Goal: Download file/media: Obtain a digital file from the website

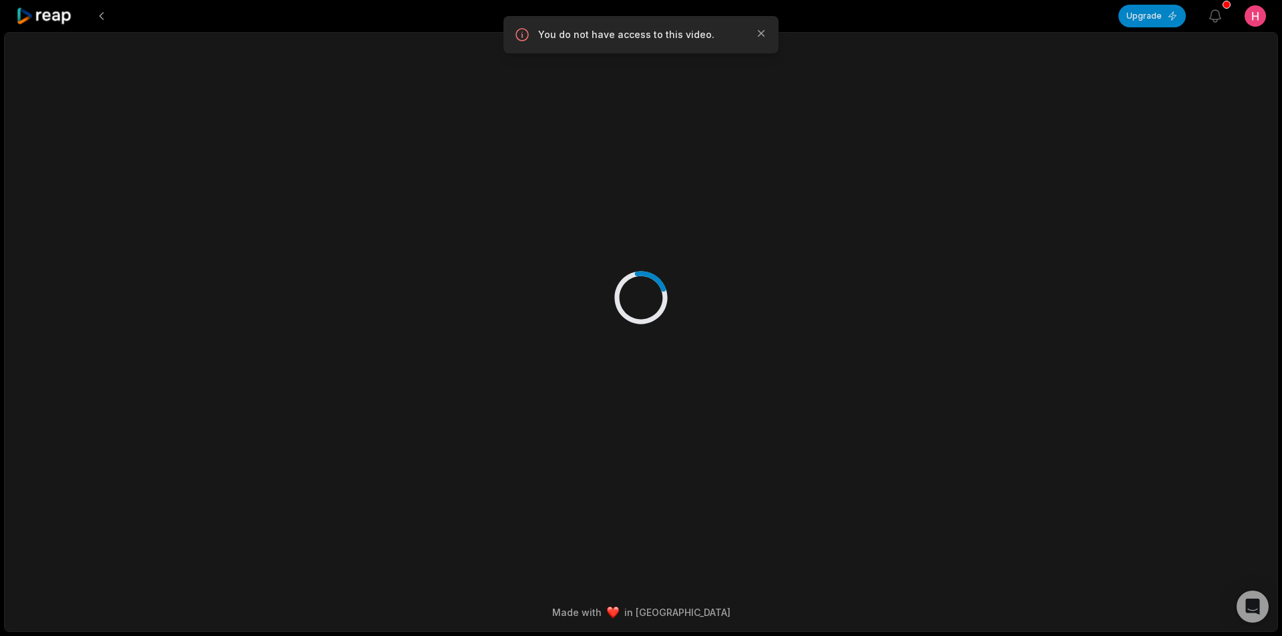
click at [64, 16] on icon at bounding box center [44, 16] width 57 height 18
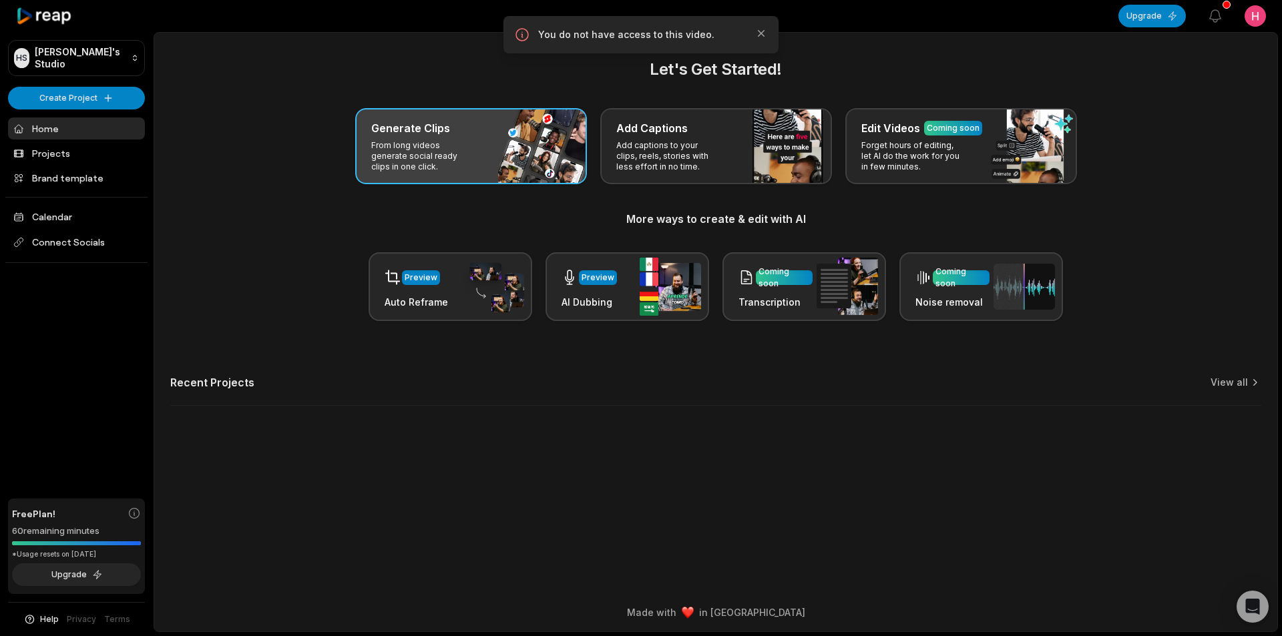
click at [432, 161] on p "From long videos generate social ready clips in one click." at bounding box center [422, 156] width 103 height 32
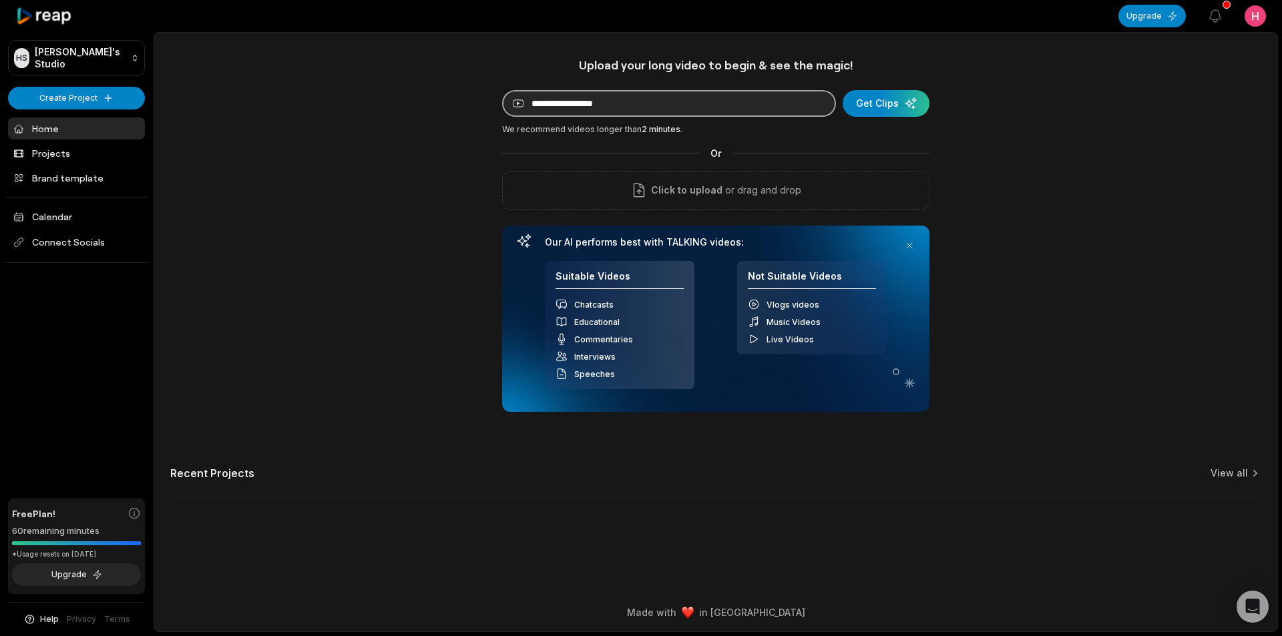
click at [603, 104] on input at bounding box center [669, 103] width 334 height 27
paste input "**********"
type input "**********"
click at [872, 103] on div "submit" at bounding box center [885, 103] width 87 height 27
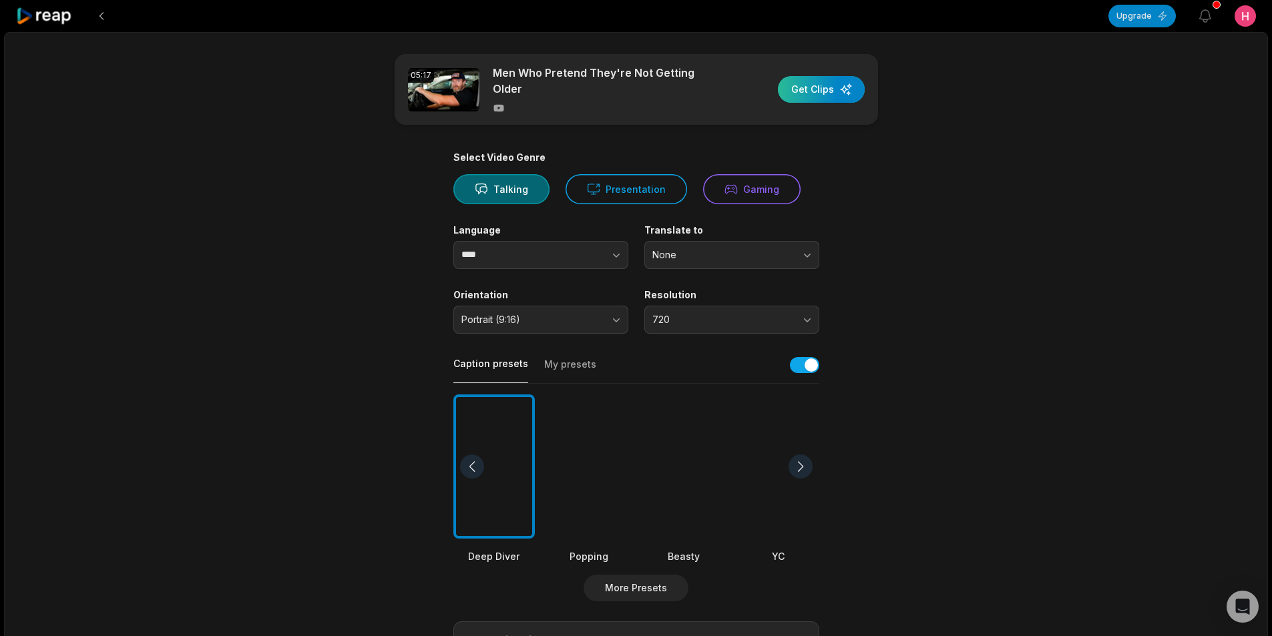
click at [800, 87] on div "button" at bounding box center [821, 89] width 87 height 27
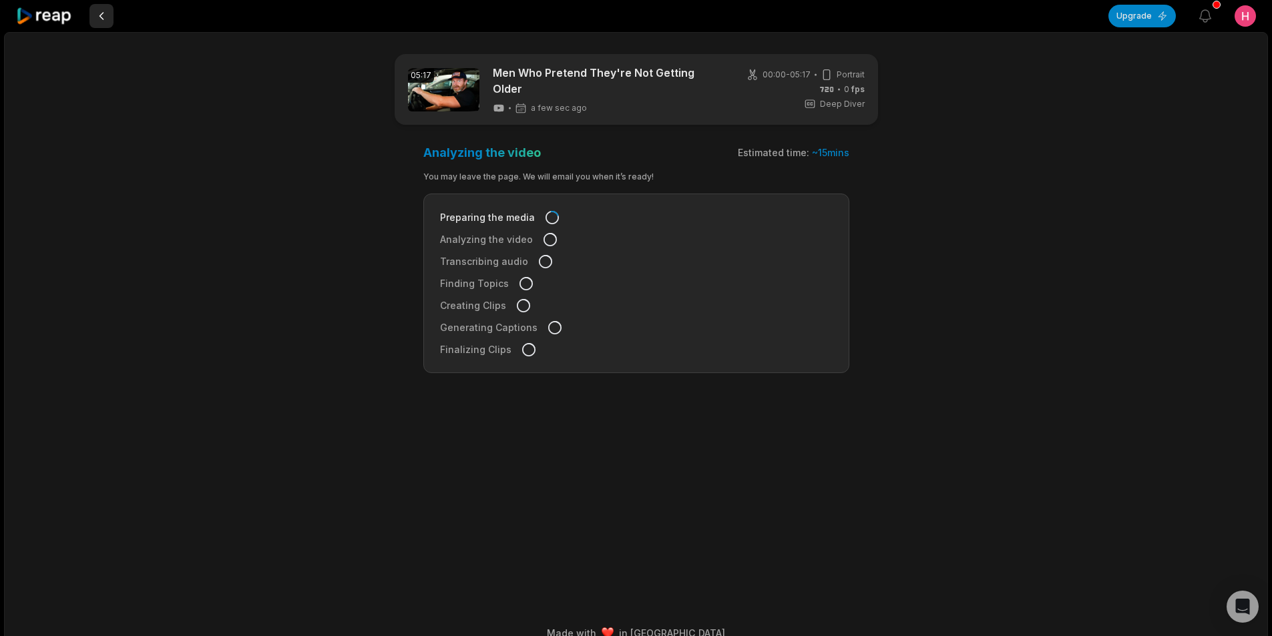
click at [101, 15] on button at bounding box center [101, 16] width 24 height 24
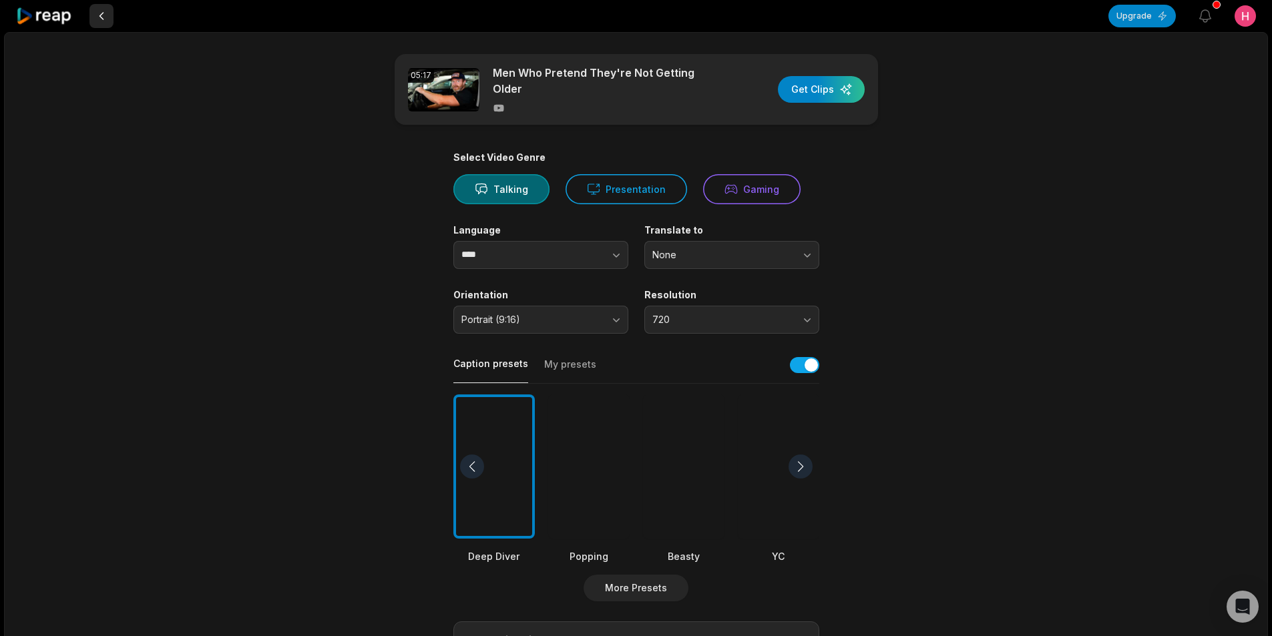
click at [99, 22] on button at bounding box center [101, 16] width 24 height 24
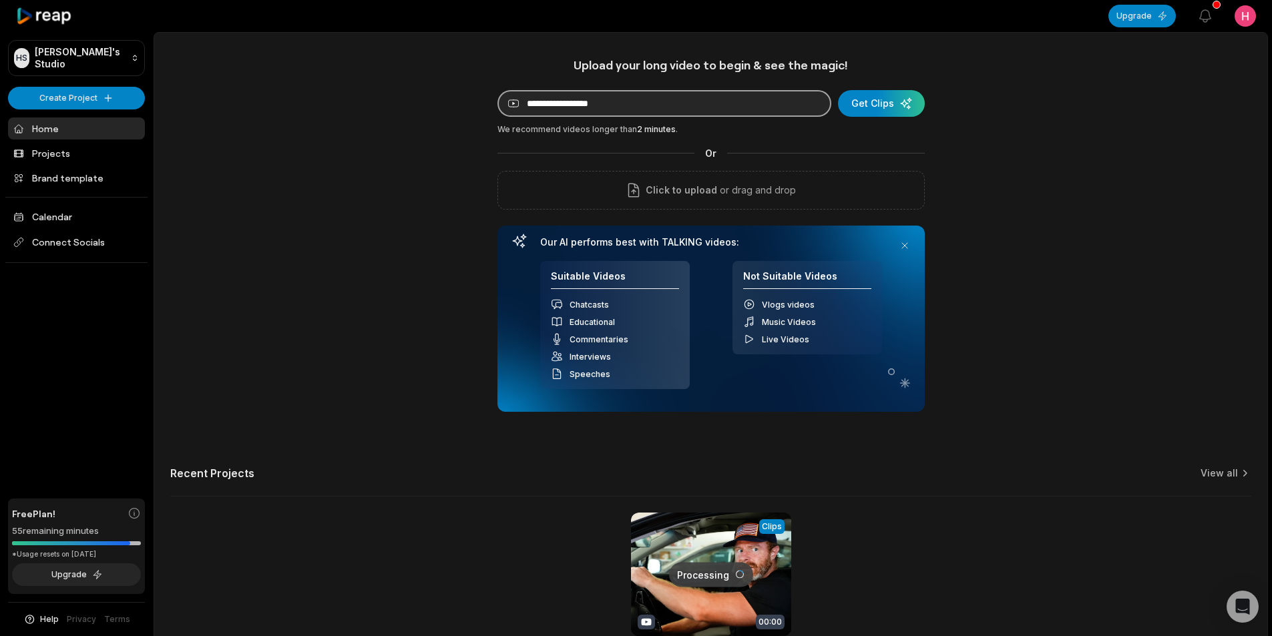
click at [613, 107] on input at bounding box center [664, 103] width 334 height 27
paste input "**********"
type input "**********"
click at [878, 109] on div "submit" at bounding box center [881, 103] width 87 height 27
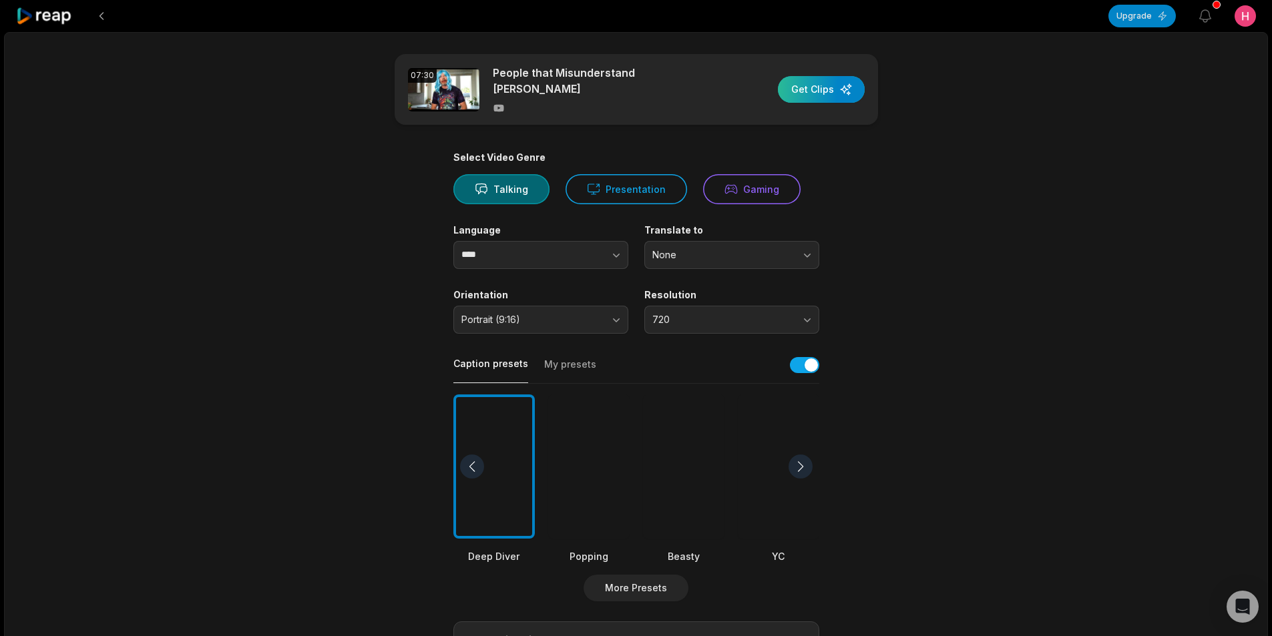
click at [819, 87] on div "button" at bounding box center [821, 89] width 87 height 27
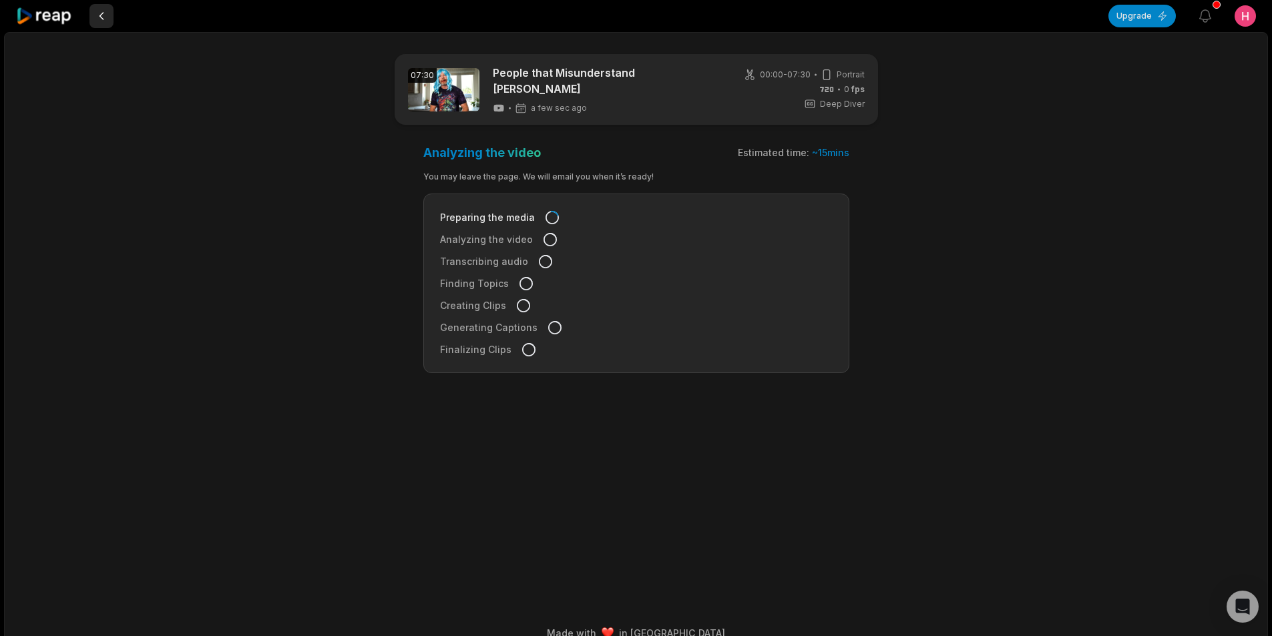
click at [101, 18] on button at bounding box center [101, 16] width 24 height 24
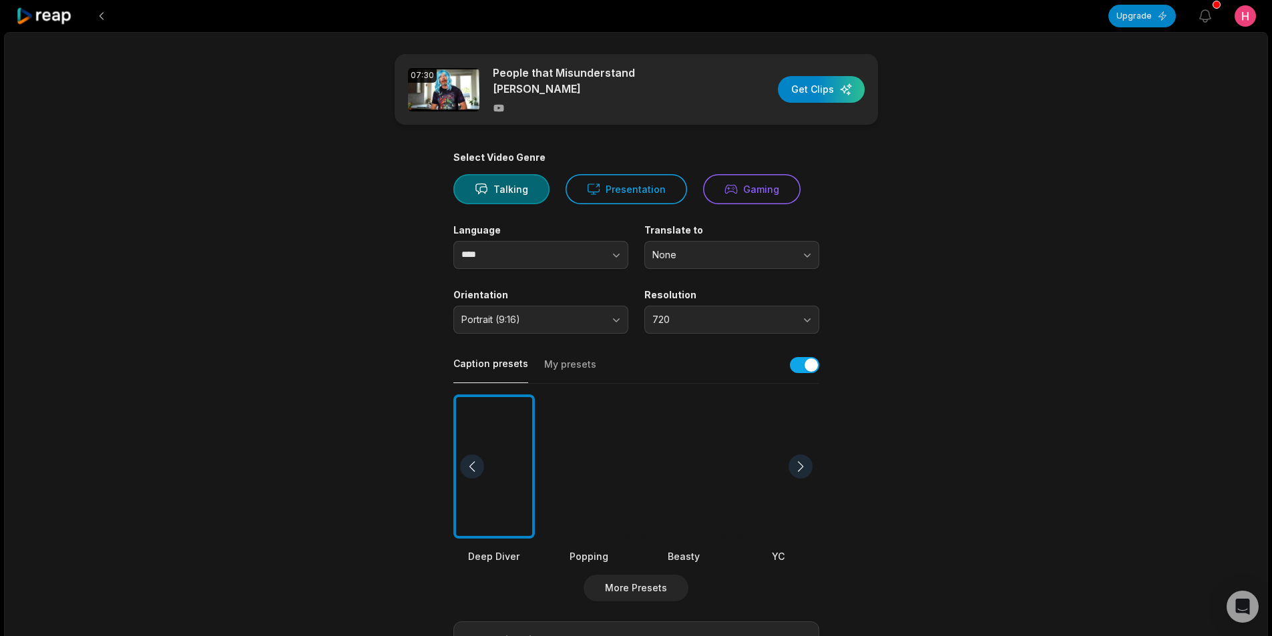
click at [101, 18] on button at bounding box center [101, 16] width 24 height 24
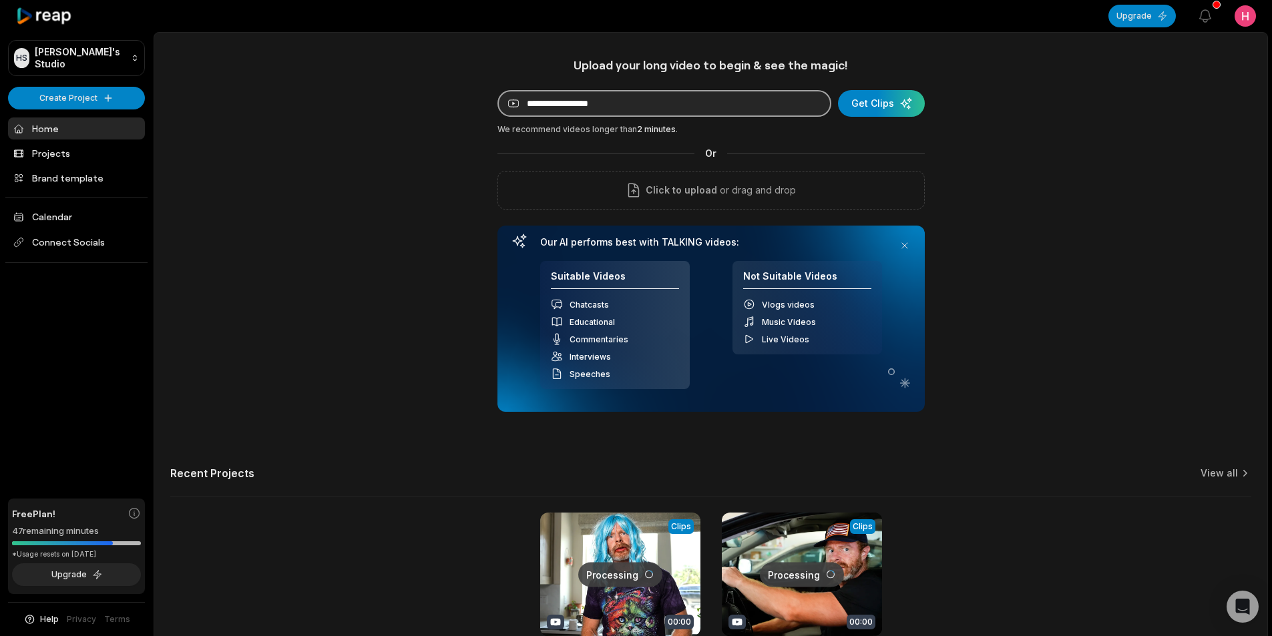
click at [617, 102] on input at bounding box center [664, 103] width 334 height 27
paste input "**********"
type input "**********"
click at [880, 103] on div "submit" at bounding box center [881, 103] width 87 height 27
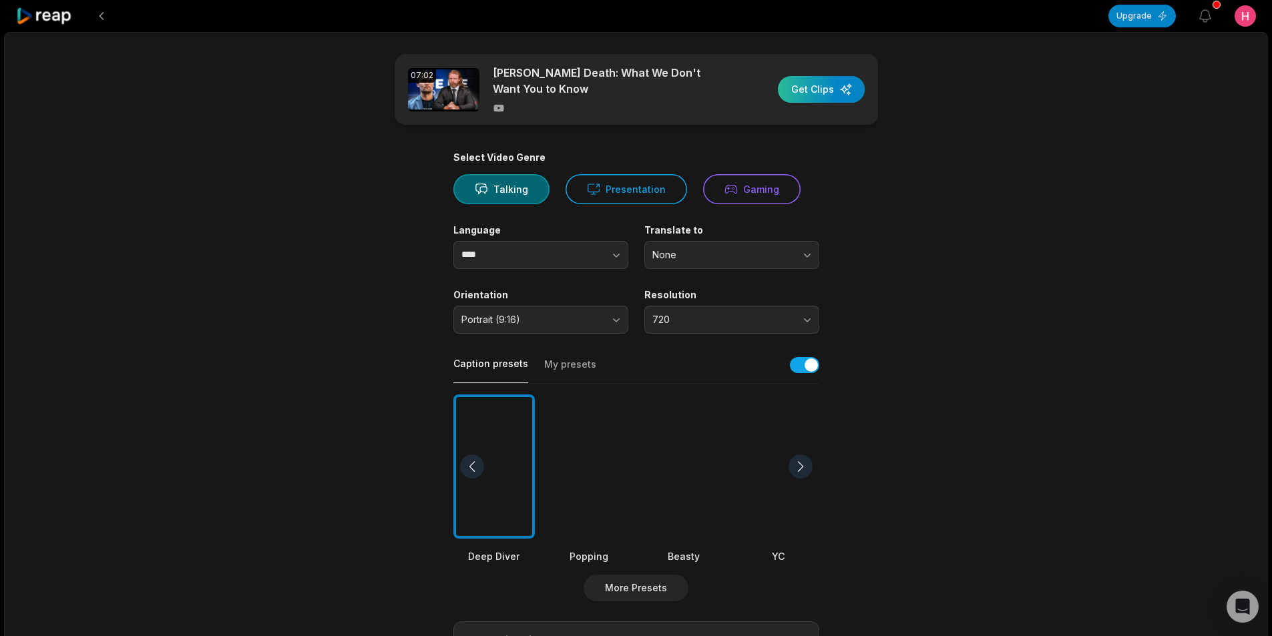
click at [808, 95] on div "button" at bounding box center [821, 89] width 87 height 27
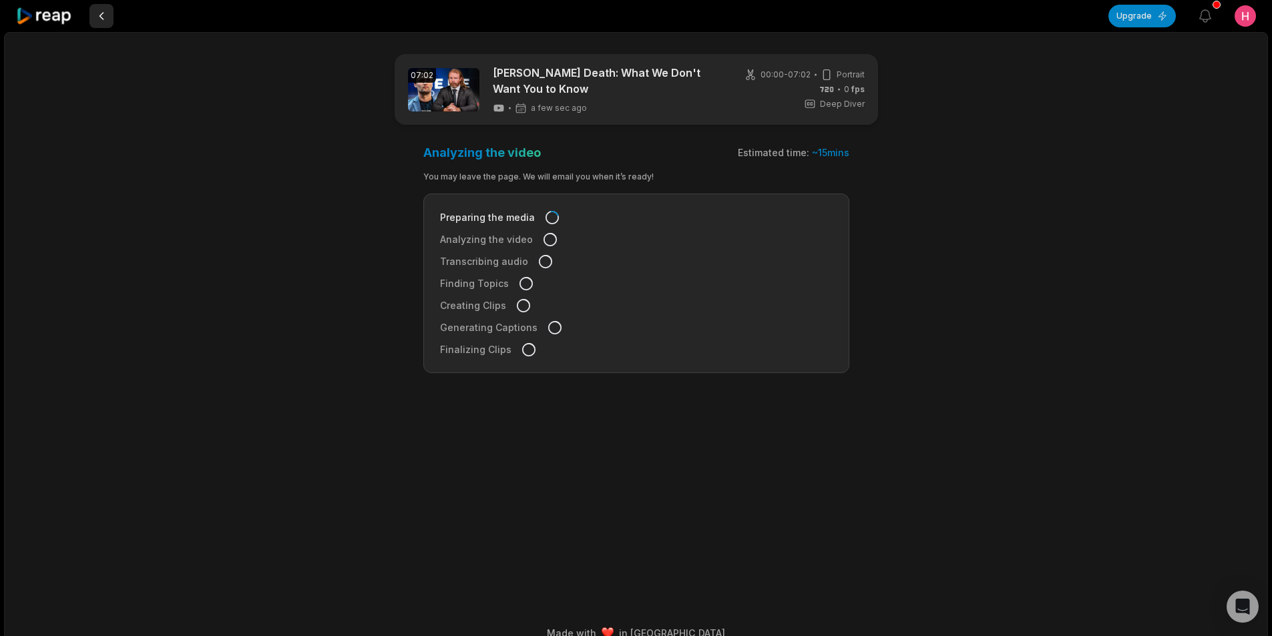
click at [105, 19] on button at bounding box center [101, 16] width 24 height 24
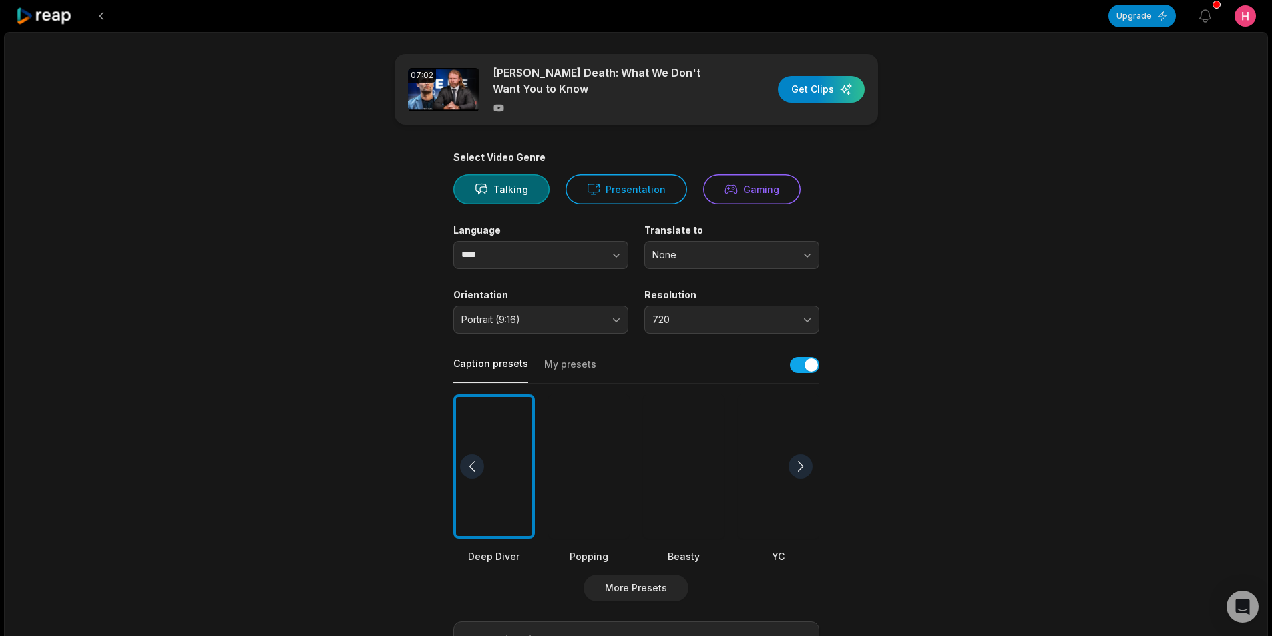
click at [105, 19] on button at bounding box center [101, 16] width 24 height 24
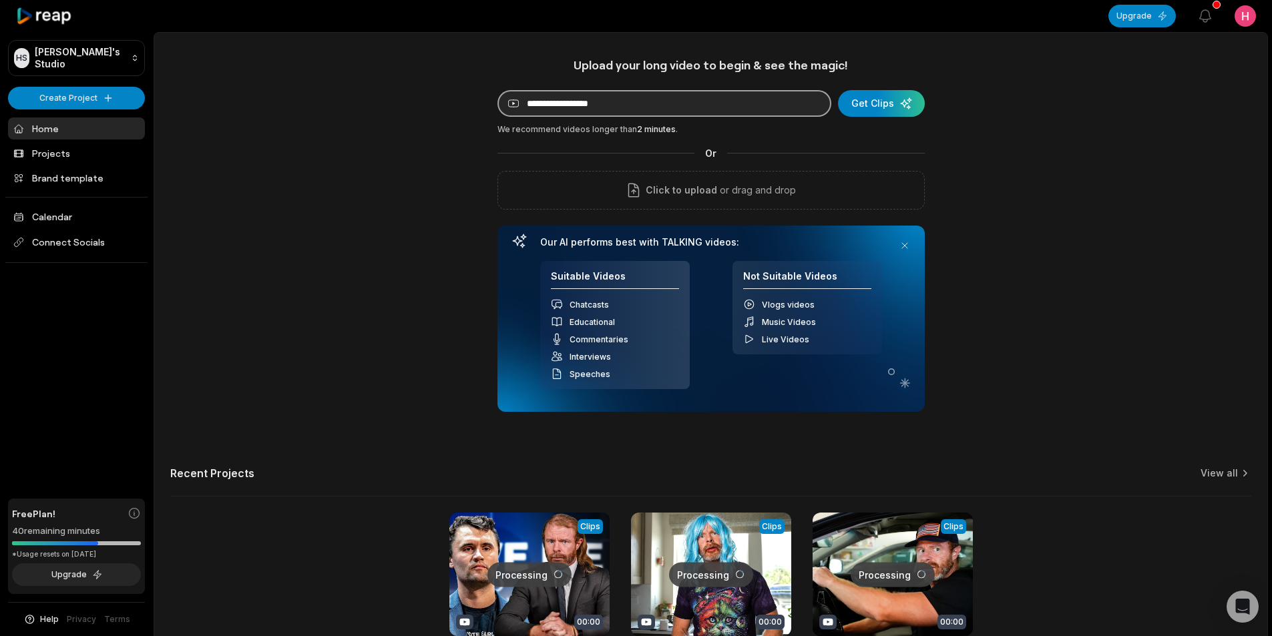
click at [615, 104] on input at bounding box center [664, 103] width 334 height 27
paste input "**********"
type input "**********"
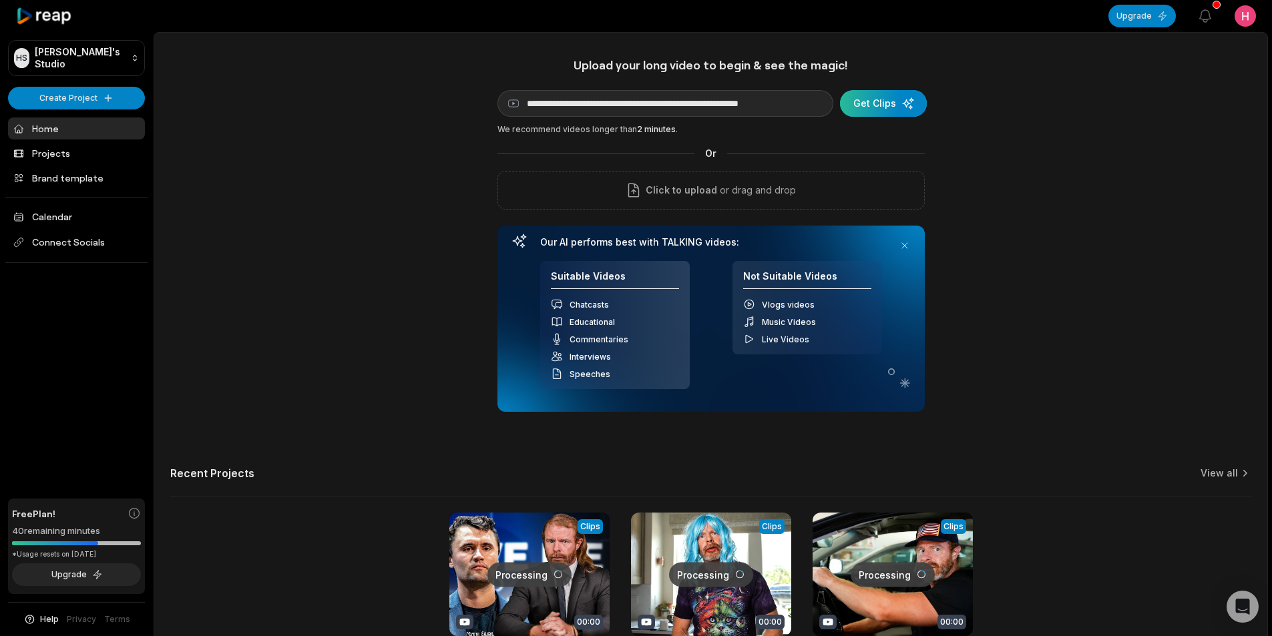
click at [860, 103] on div "submit" at bounding box center [883, 103] width 87 height 27
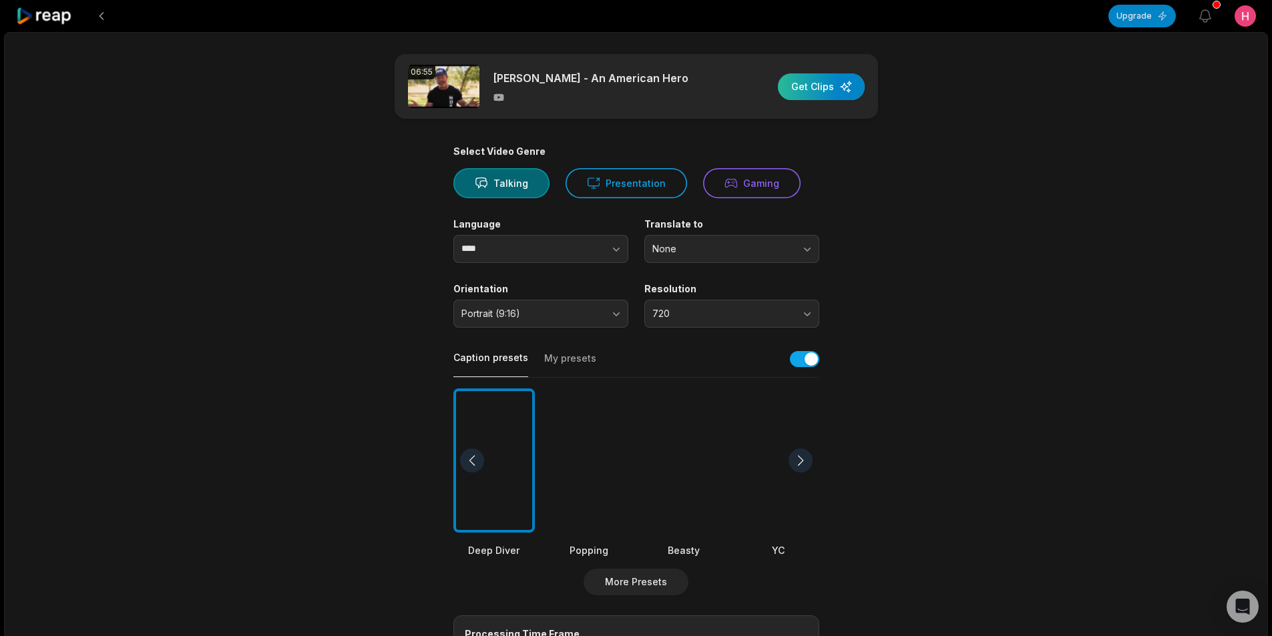
click at [809, 84] on div "button" at bounding box center [821, 86] width 87 height 27
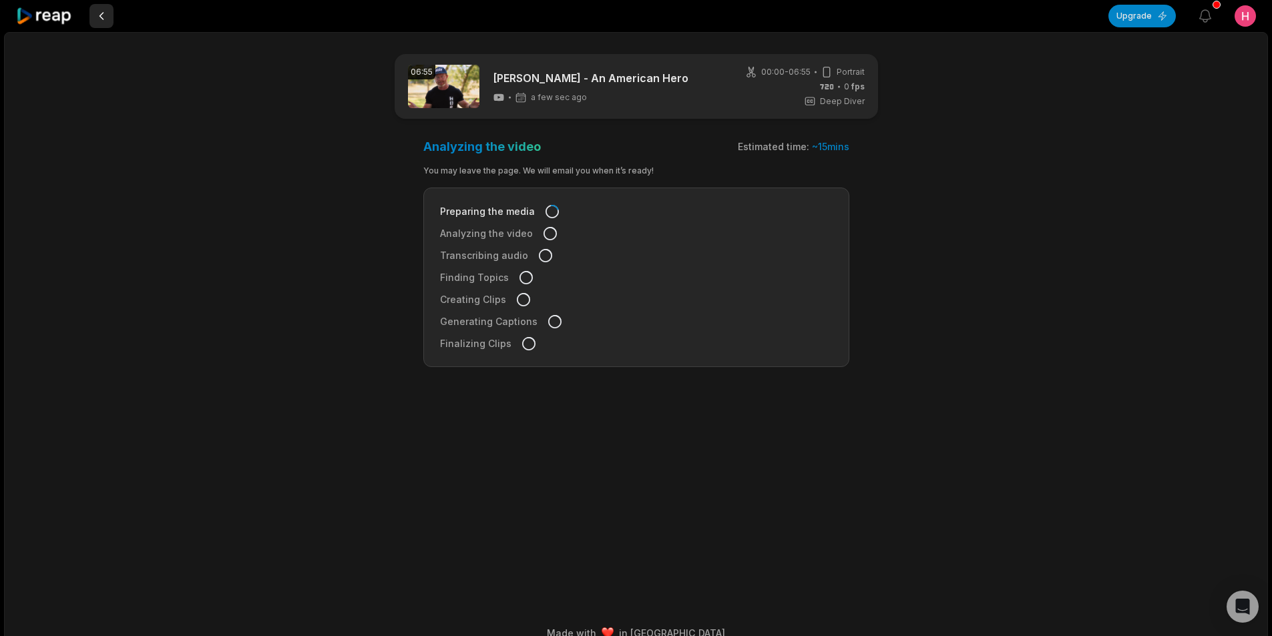
click at [102, 18] on button at bounding box center [101, 16] width 24 height 24
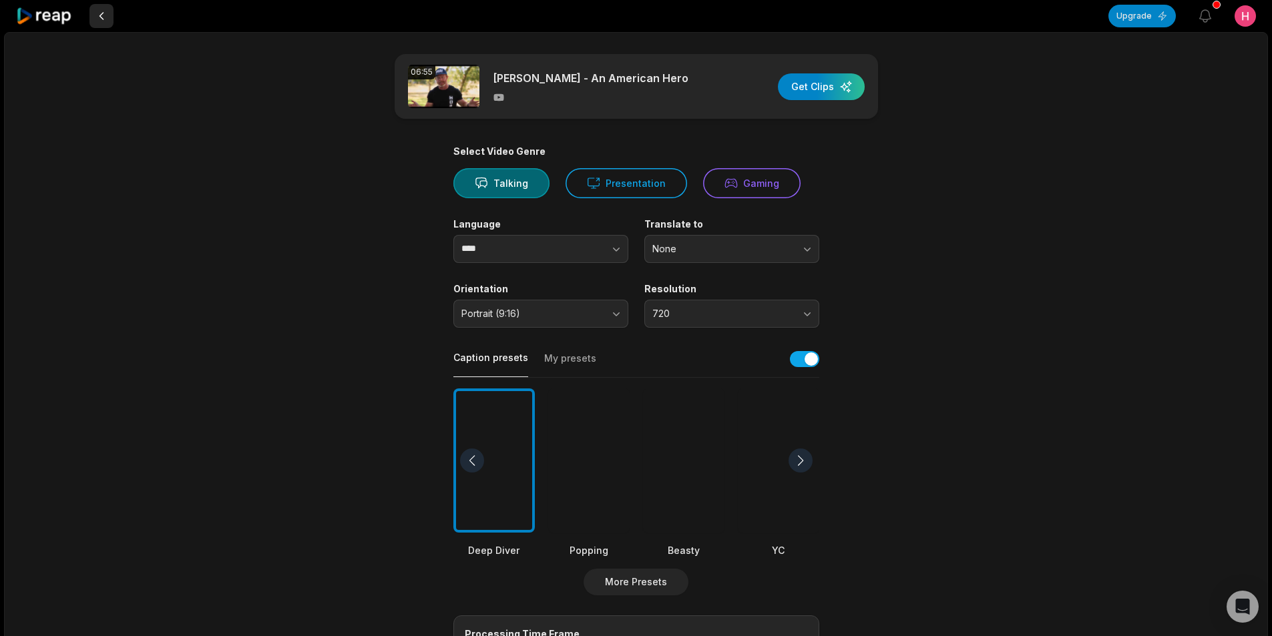
click at [102, 19] on button at bounding box center [101, 16] width 24 height 24
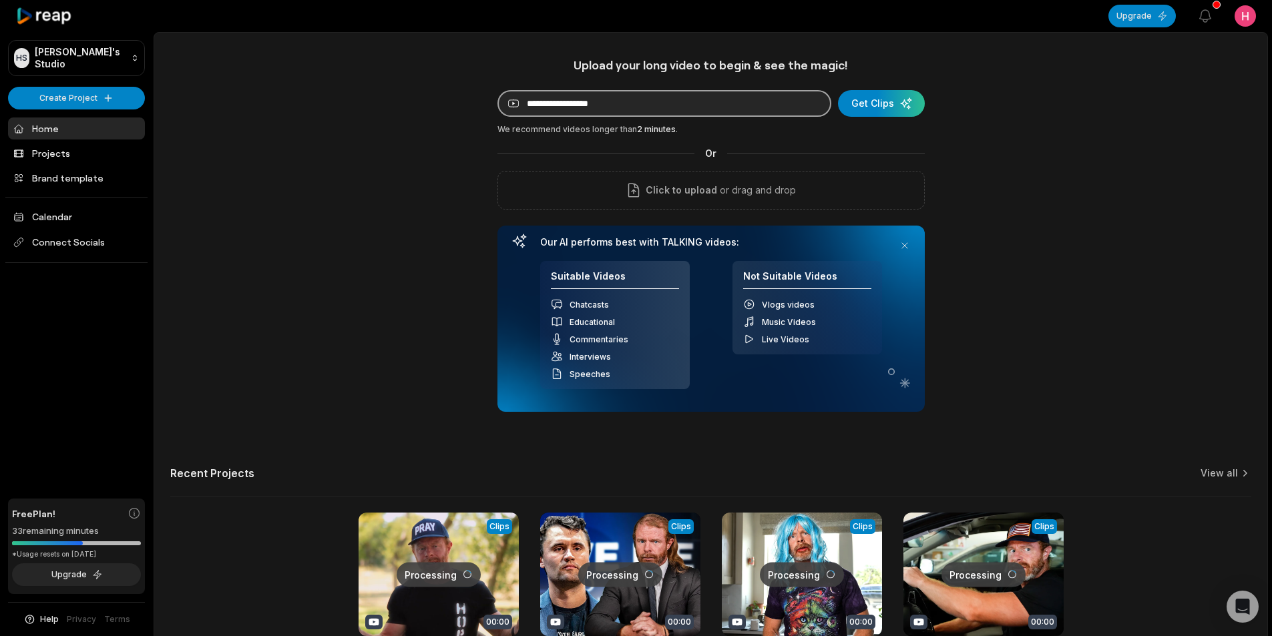
click at [587, 105] on input at bounding box center [664, 103] width 334 height 27
paste input "**********"
type input "**********"
click at [862, 105] on div "submit" at bounding box center [881, 103] width 87 height 27
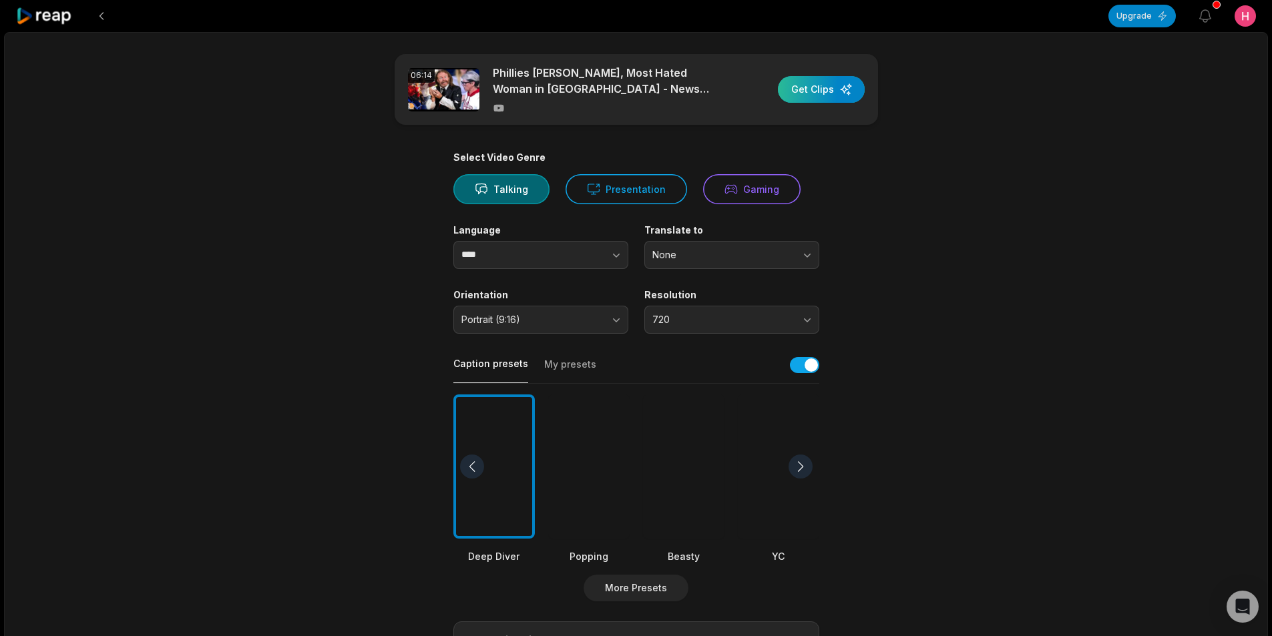
click at [816, 96] on div "button" at bounding box center [821, 89] width 87 height 27
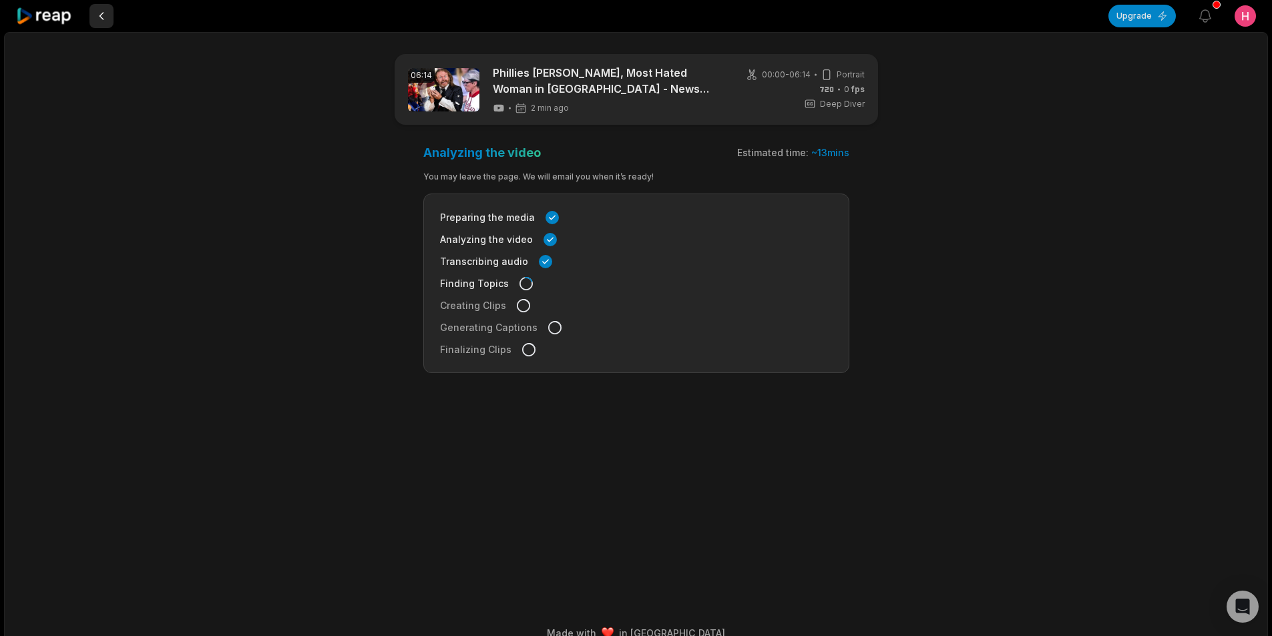
click at [99, 22] on button at bounding box center [101, 16] width 24 height 24
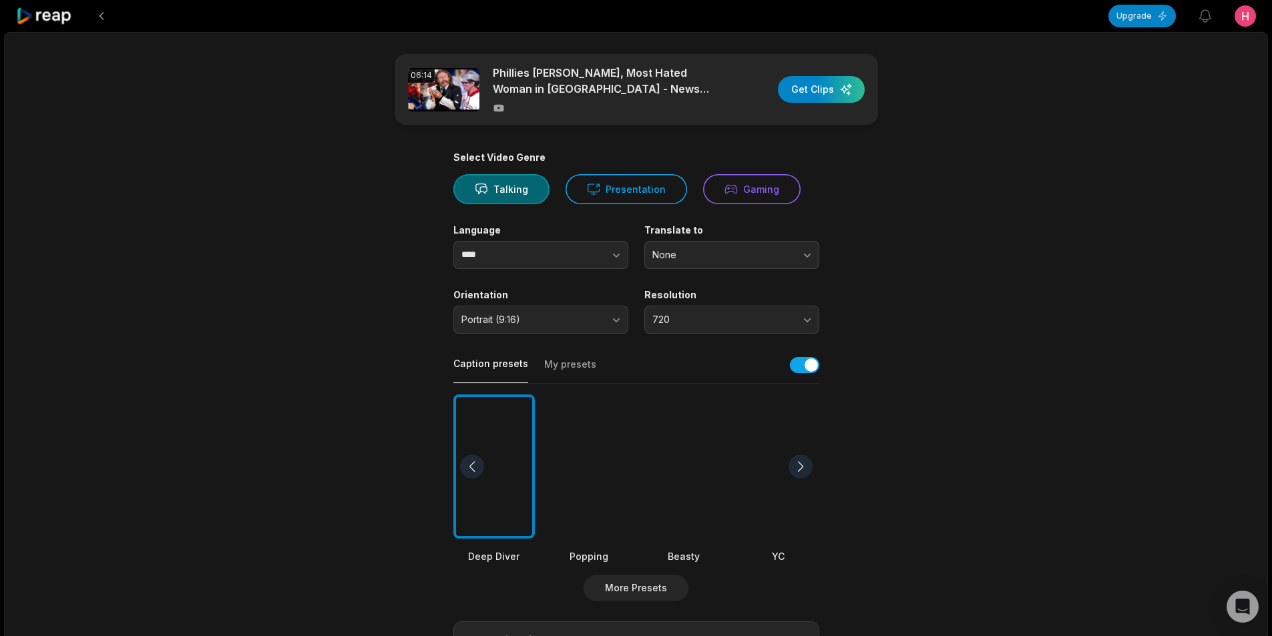
click at [99, 22] on button at bounding box center [101, 16] width 24 height 24
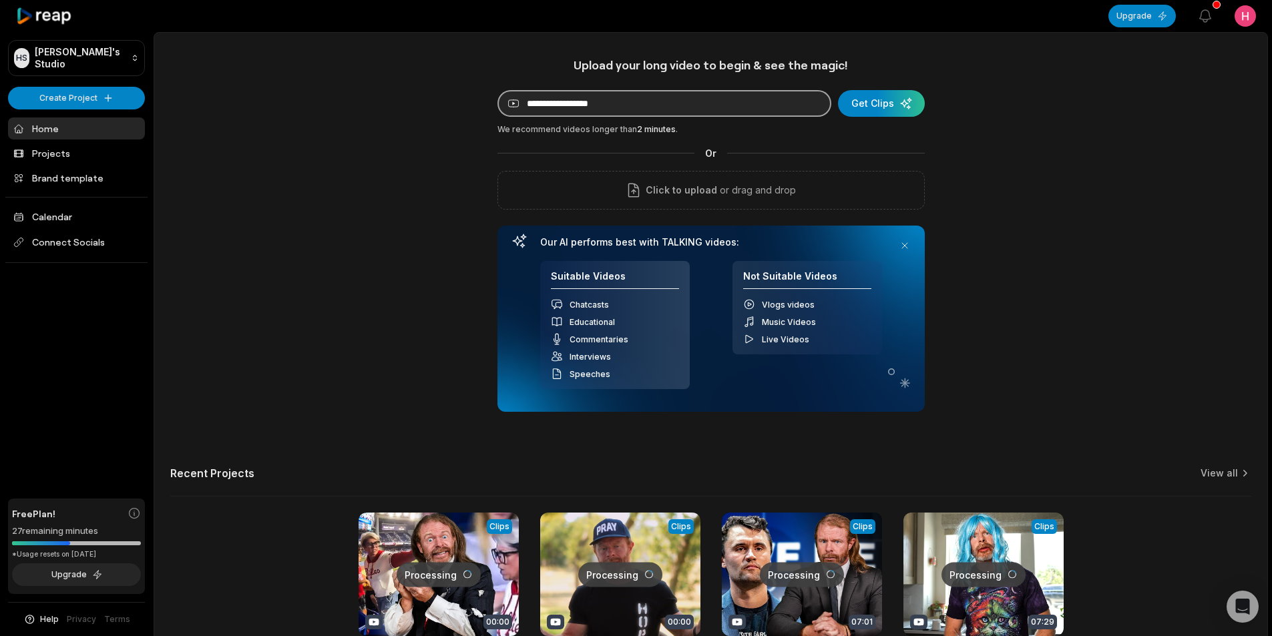
click at [572, 106] on input at bounding box center [664, 103] width 334 height 27
paste input "**********"
type input "**********"
click at [882, 103] on div "submit" at bounding box center [881, 103] width 87 height 27
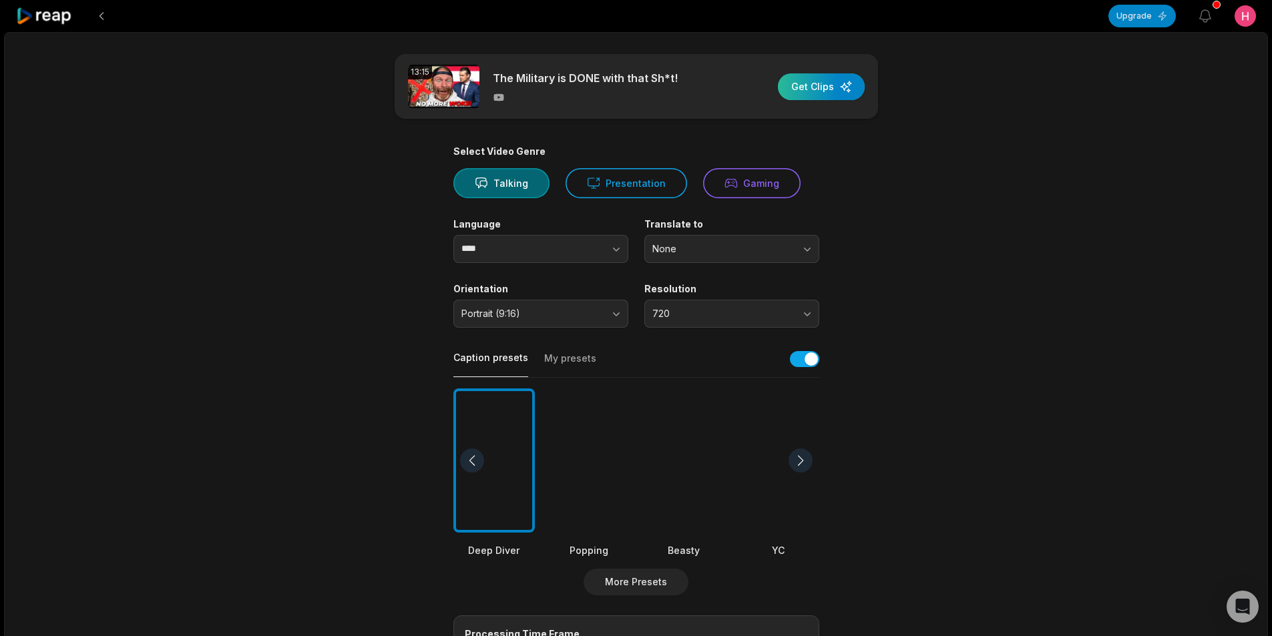
click at [802, 89] on div "button" at bounding box center [821, 86] width 87 height 27
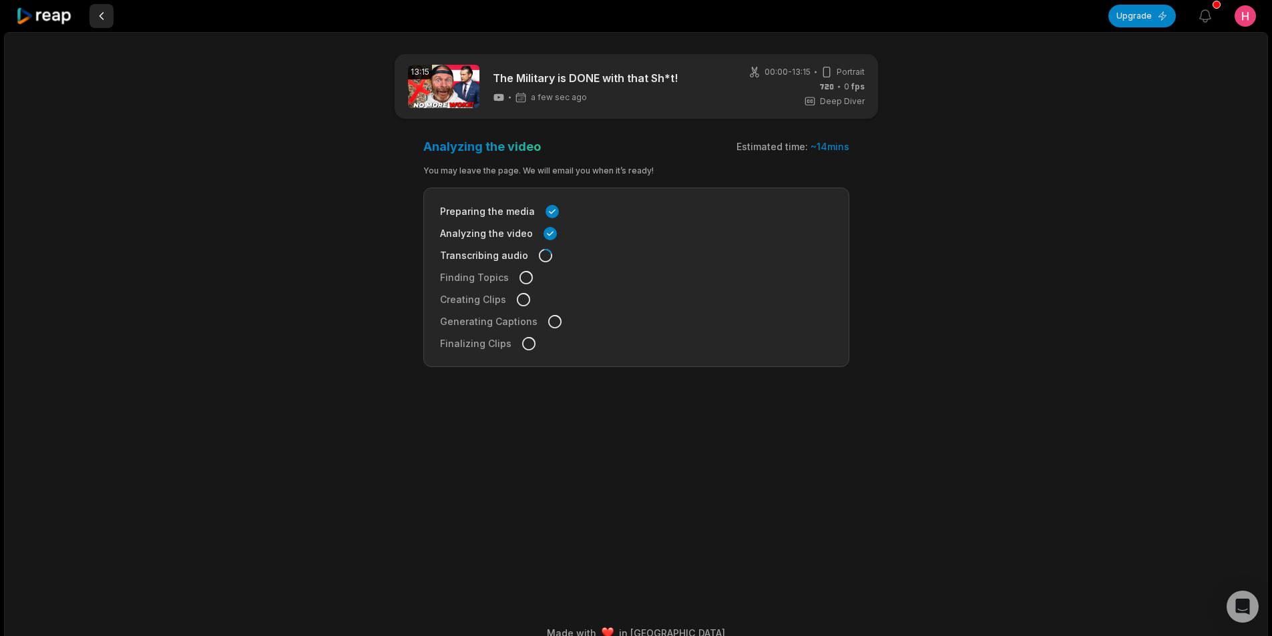
click at [107, 13] on button at bounding box center [101, 16] width 24 height 24
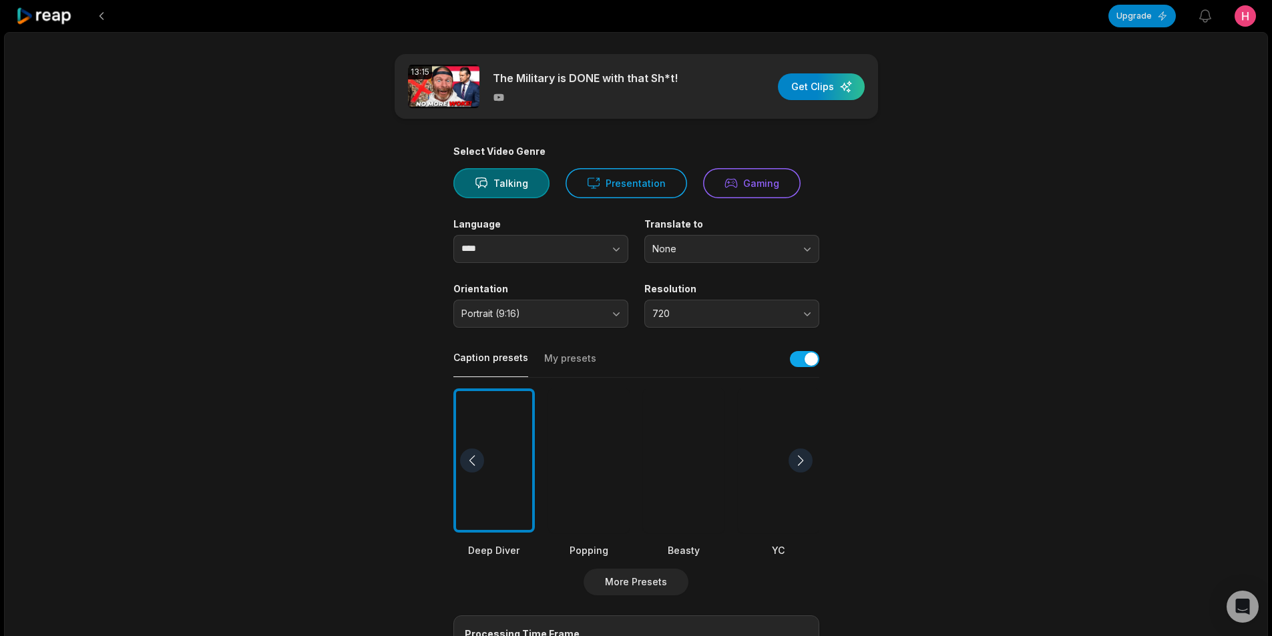
click at [107, 13] on button at bounding box center [101, 16] width 24 height 24
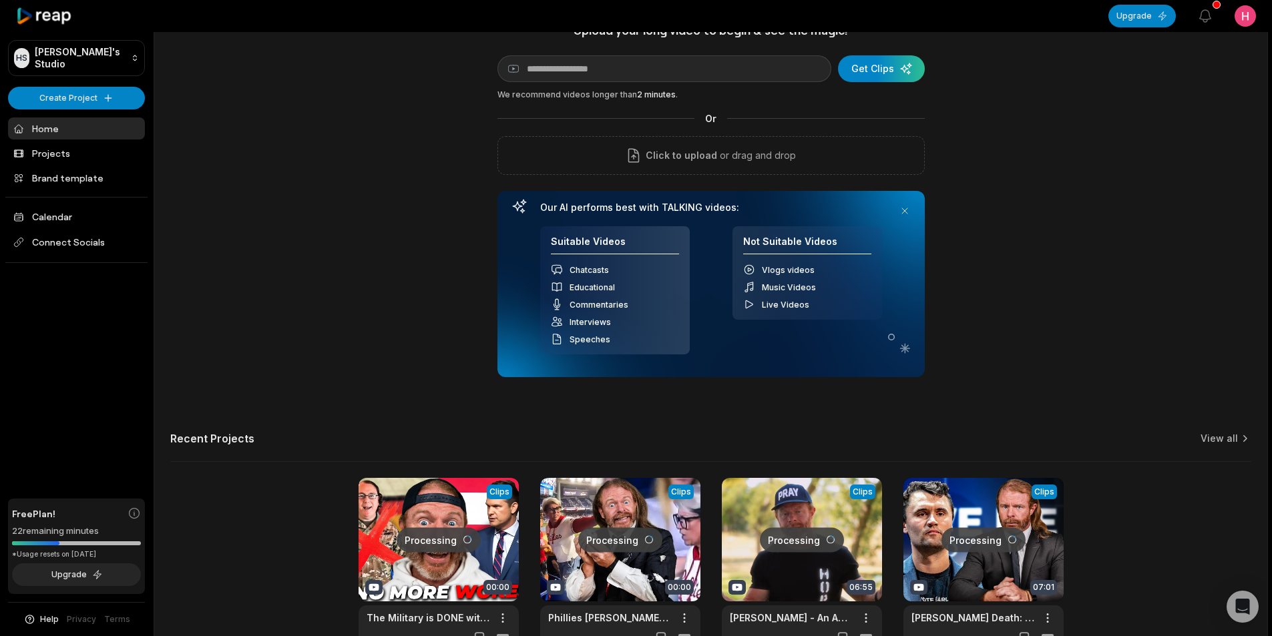
scroll to position [121, 0]
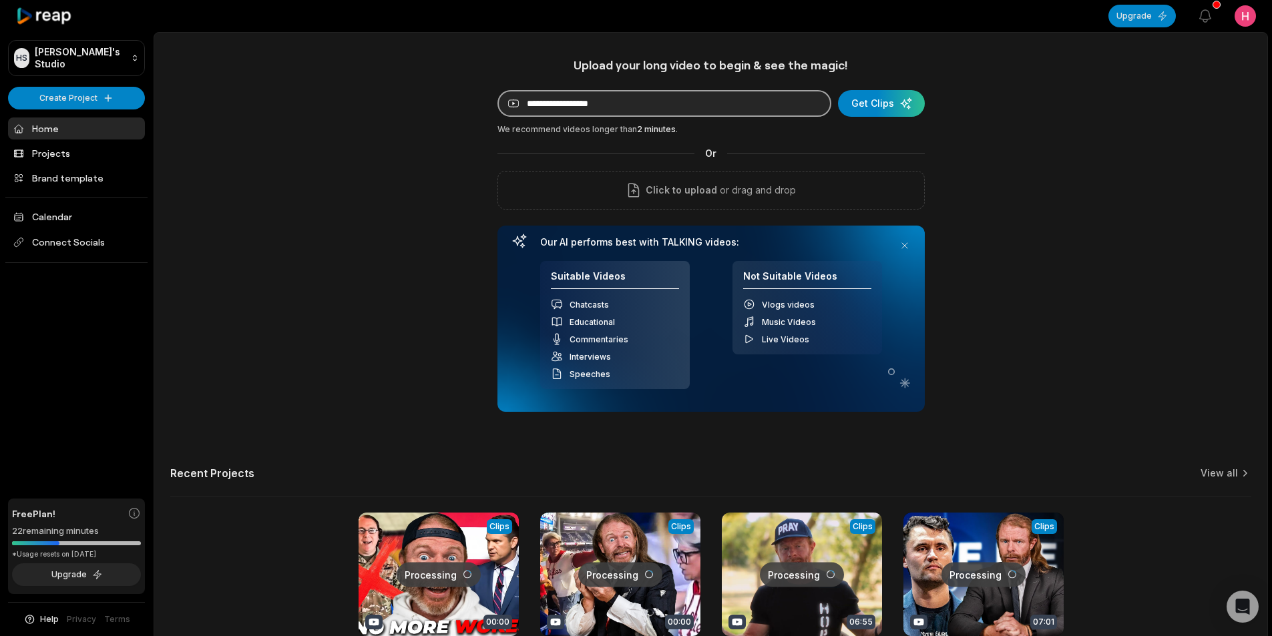
click at [648, 109] on input at bounding box center [664, 103] width 334 height 27
paste input "**********"
type input "**********"
click at [874, 100] on div "submit" at bounding box center [881, 103] width 87 height 27
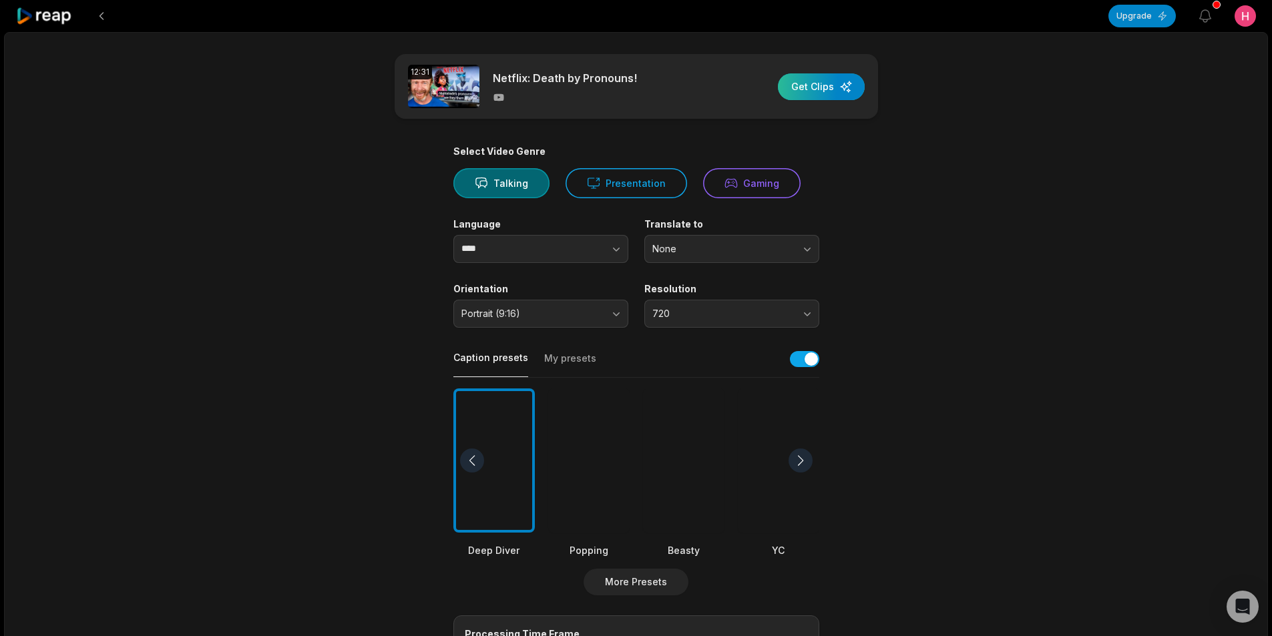
click at [803, 91] on div "button" at bounding box center [821, 86] width 87 height 27
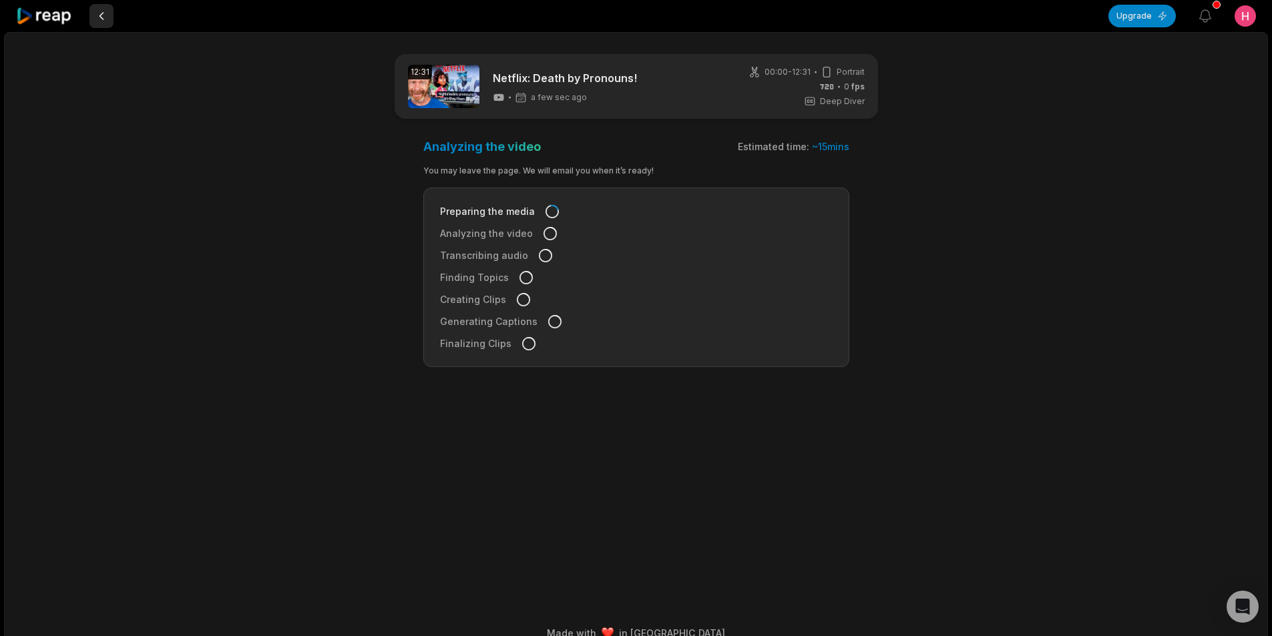
click at [98, 21] on button at bounding box center [101, 16] width 24 height 24
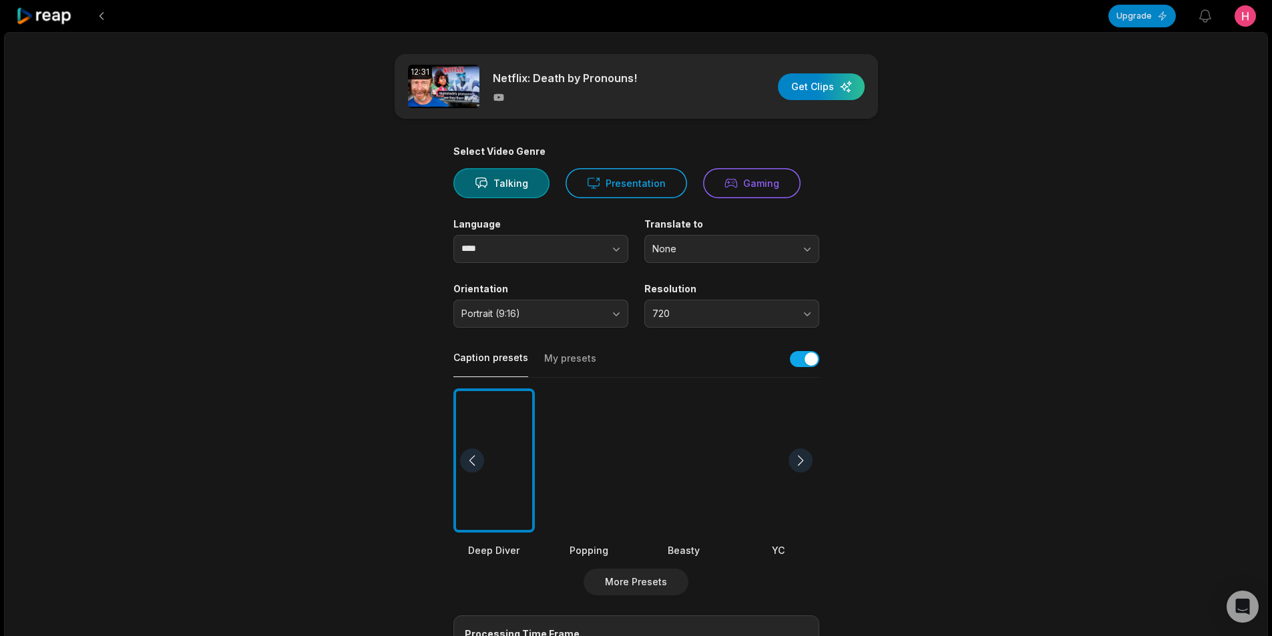
scroll to position [121, 0]
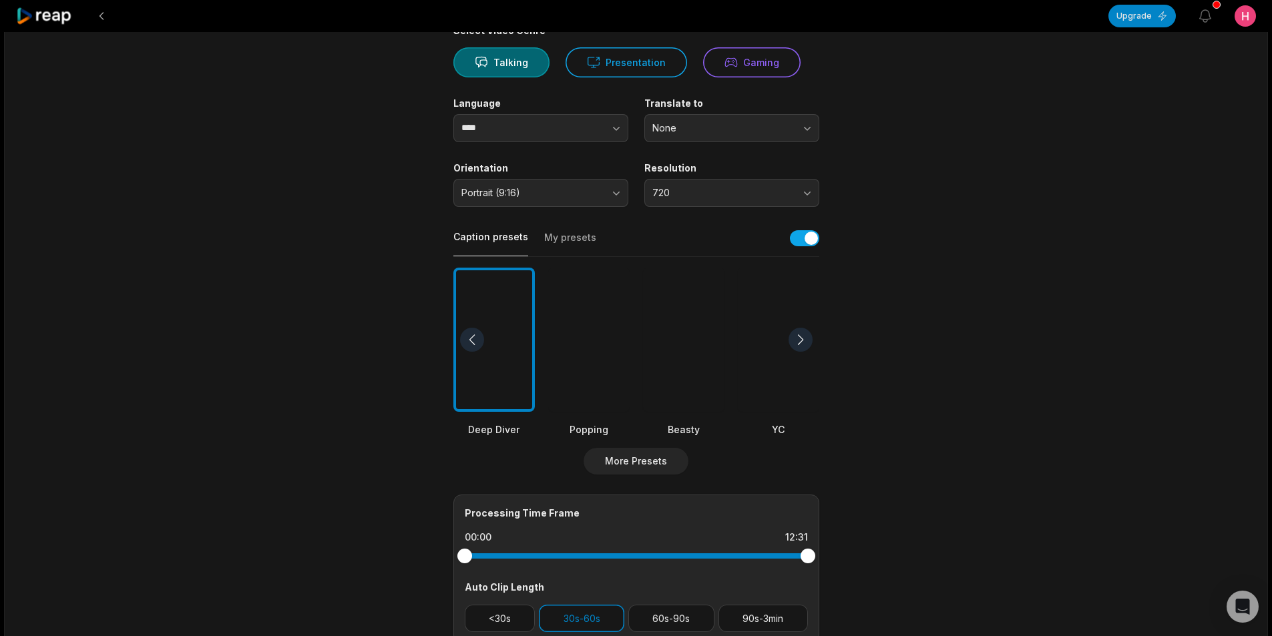
click at [98, 21] on button at bounding box center [101, 16] width 24 height 24
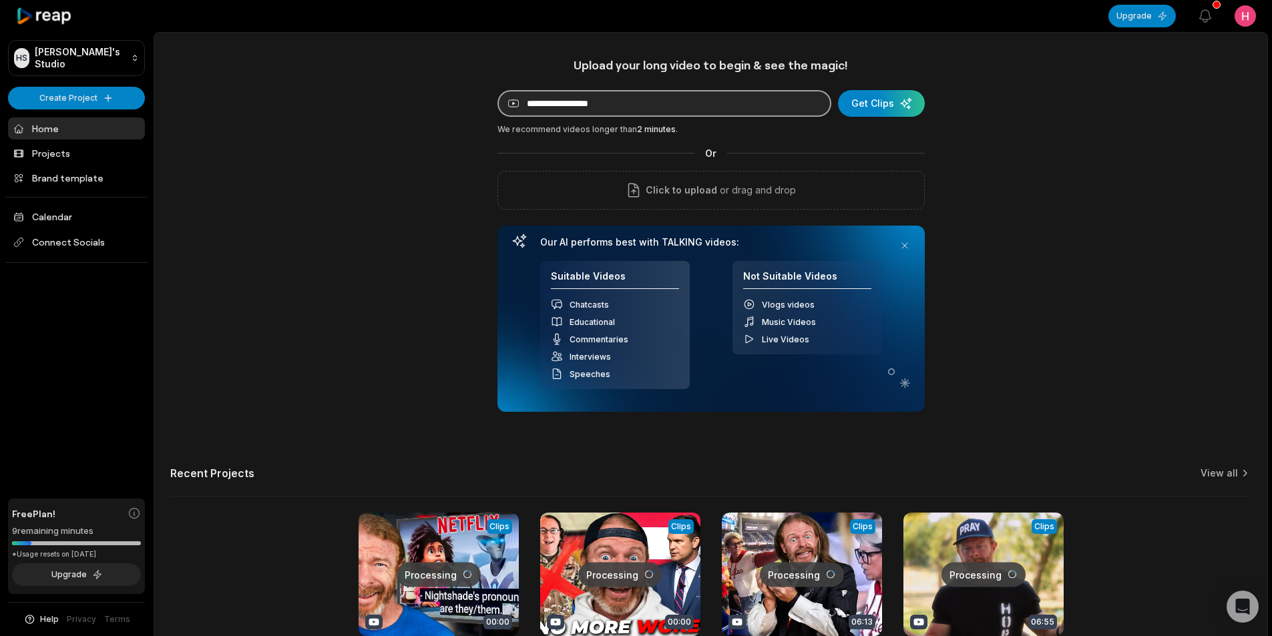
click at [641, 101] on input at bounding box center [664, 103] width 334 height 27
paste input "**********"
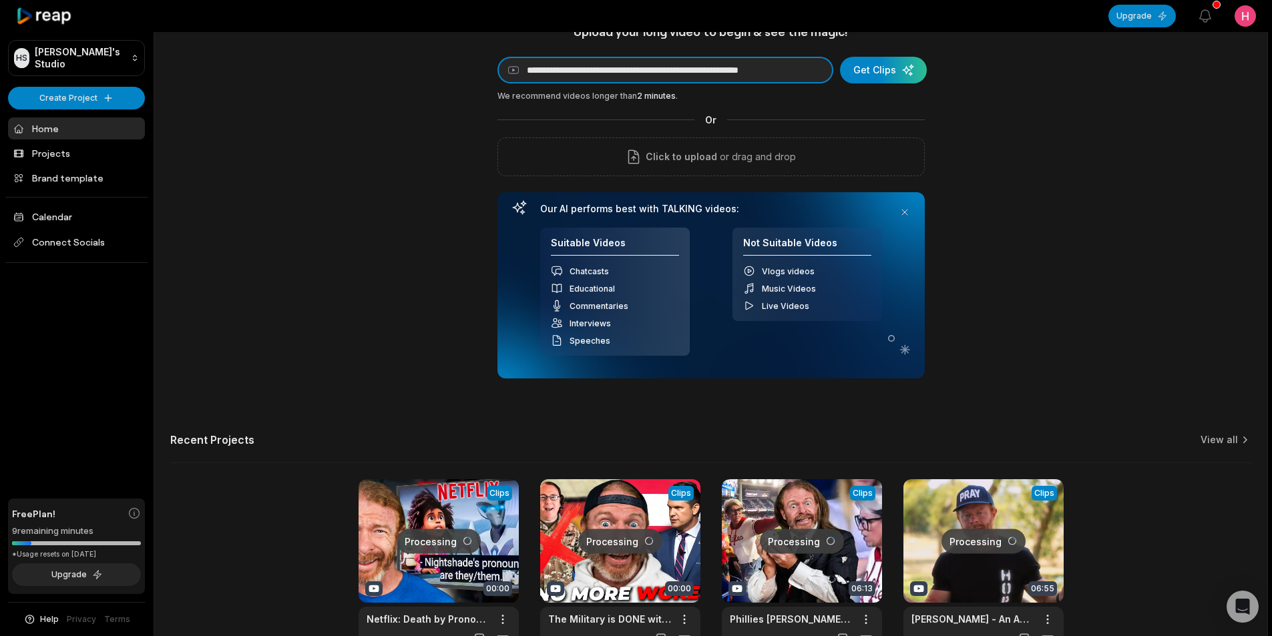
scroll to position [67, 0]
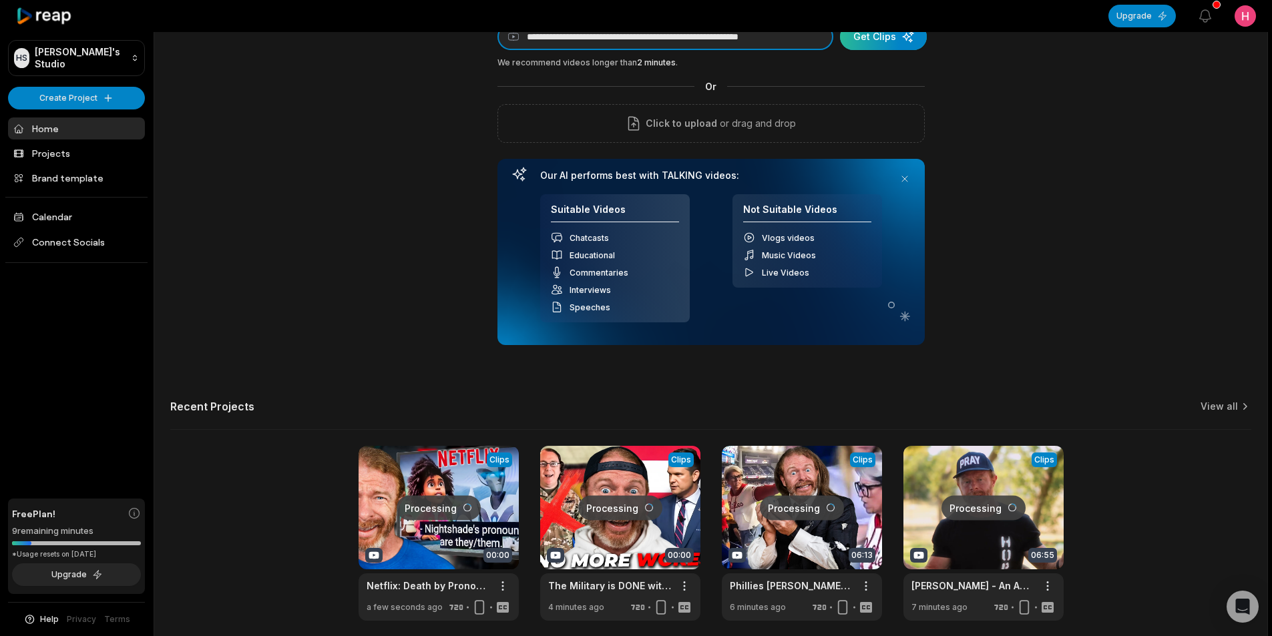
type input "**********"
click at [874, 39] on div "submit" at bounding box center [883, 36] width 87 height 27
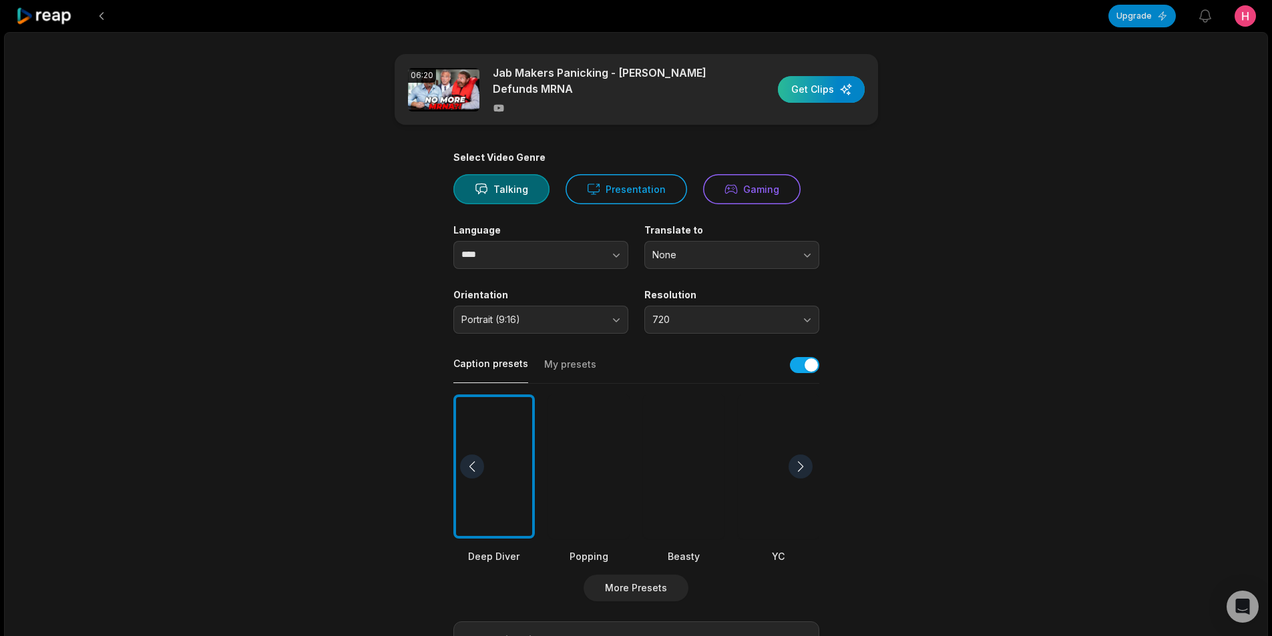
click at [821, 90] on div "button" at bounding box center [821, 89] width 87 height 27
click at [1240, 19] on html "Upgrade View notifications Open user menu 06:20 Jab Makers Panicking - Kennedy …" at bounding box center [636, 318] width 1272 height 636
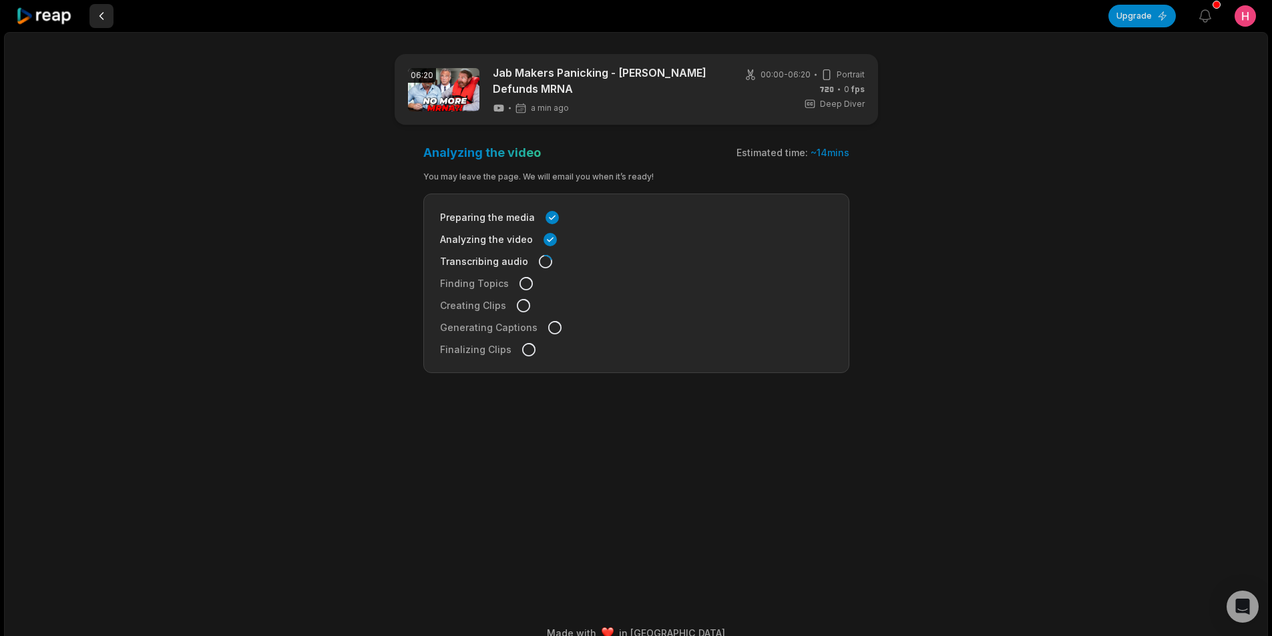
click at [99, 18] on button at bounding box center [101, 16] width 24 height 24
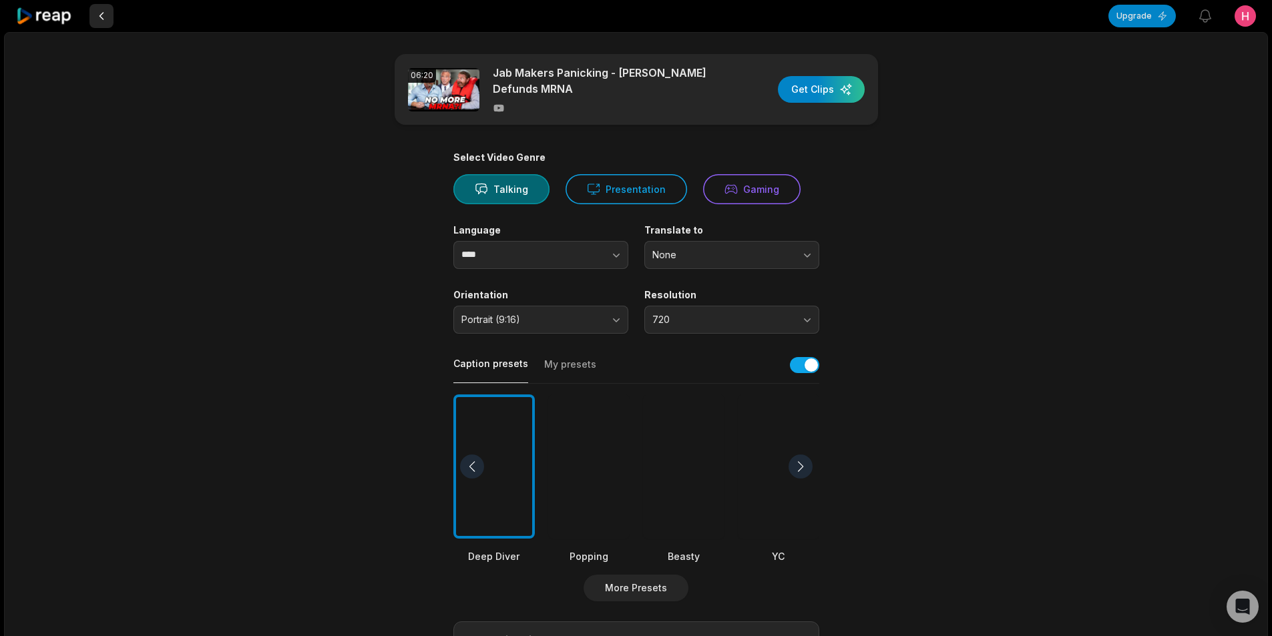
click at [100, 18] on button at bounding box center [101, 16] width 24 height 24
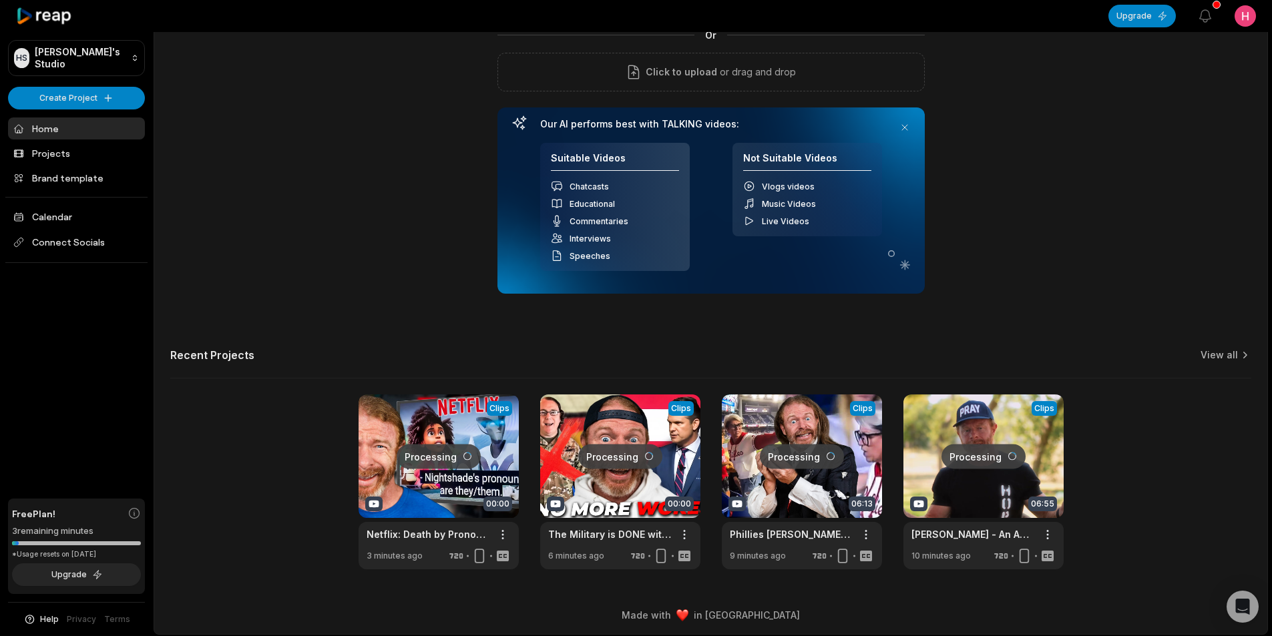
scroll to position [121, 0]
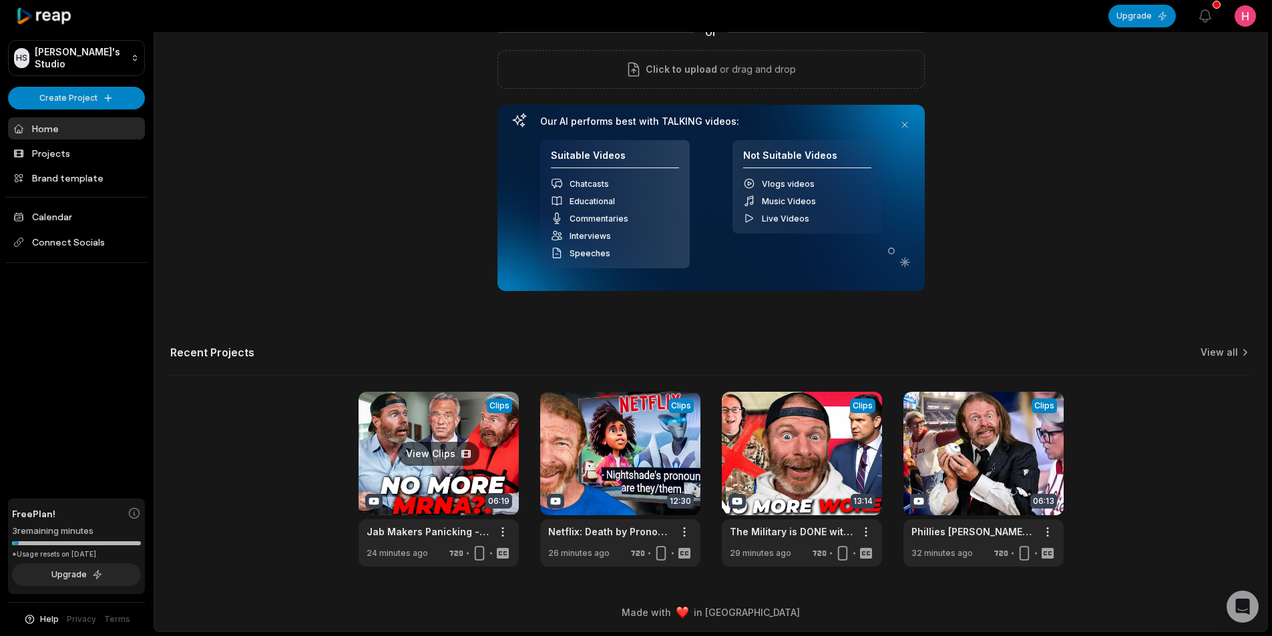
click at [431, 481] on link at bounding box center [438, 479] width 160 height 175
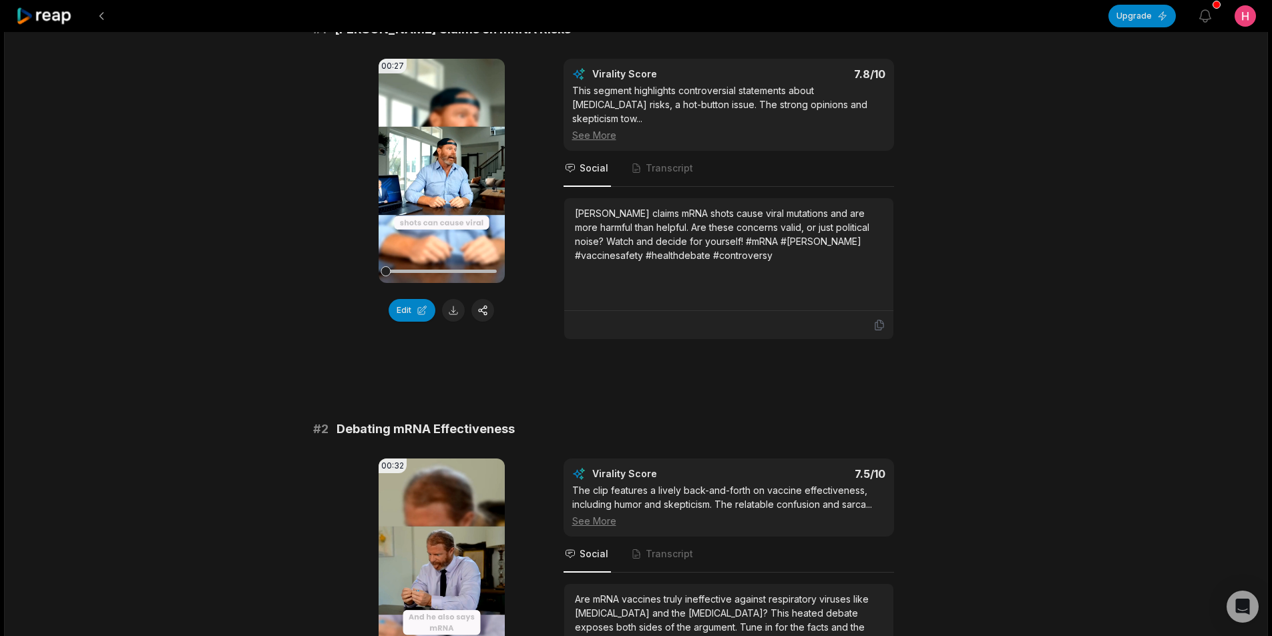
scroll to position [200, 0]
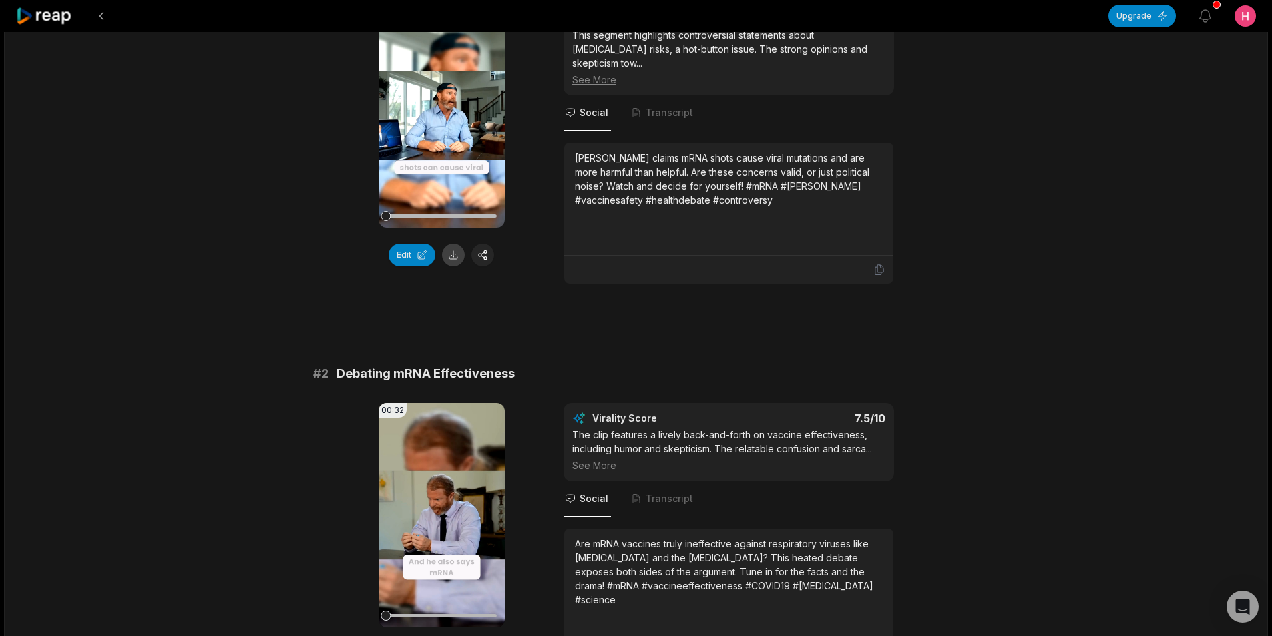
click at [452, 256] on button at bounding box center [453, 255] width 23 height 23
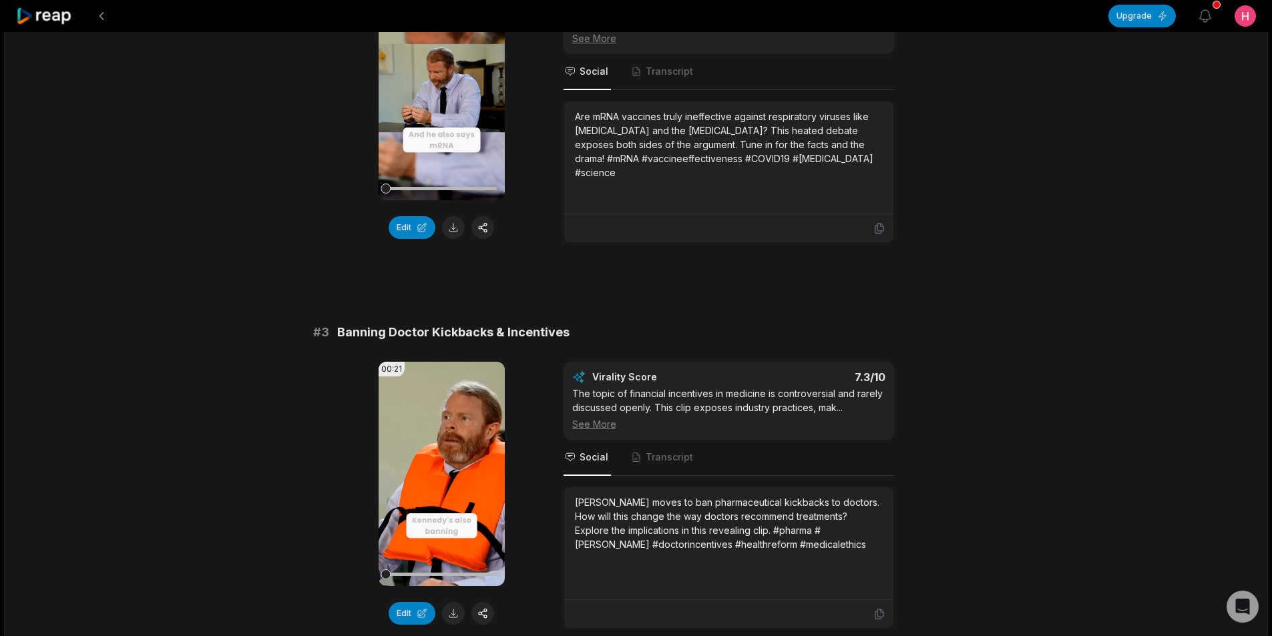
scroll to position [668, 0]
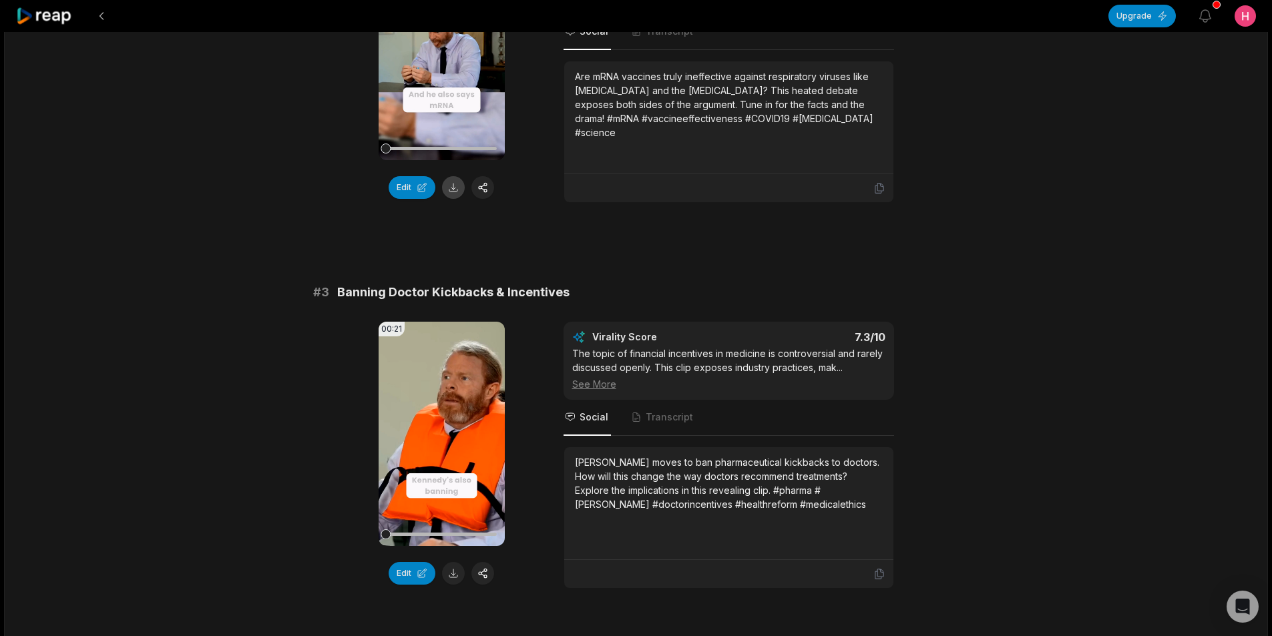
click at [457, 178] on button at bounding box center [453, 187] width 23 height 23
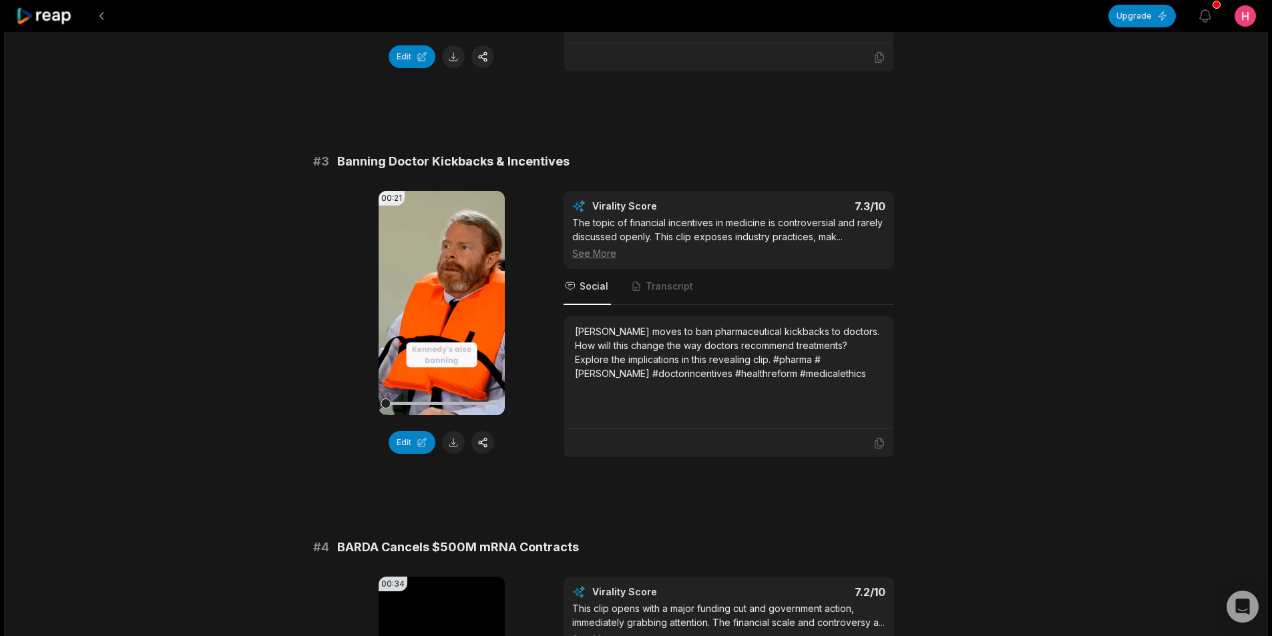
scroll to position [935, 0]
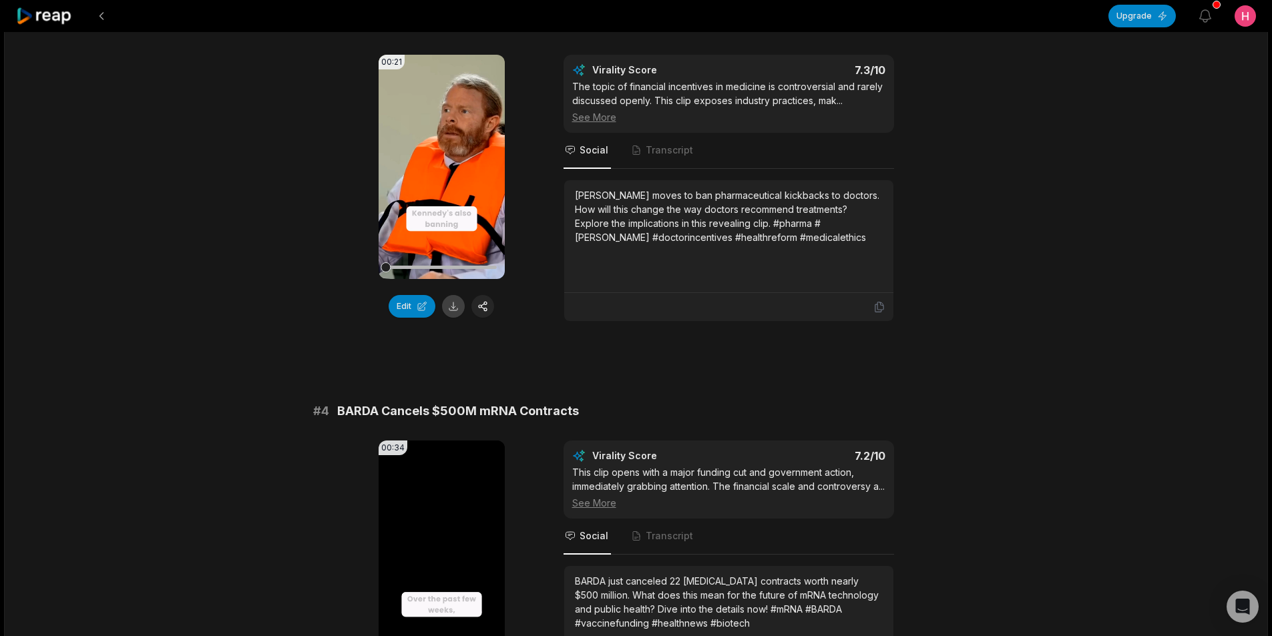
click at [452, 295] on button at bounding box center [453, 306] width 23 height 23
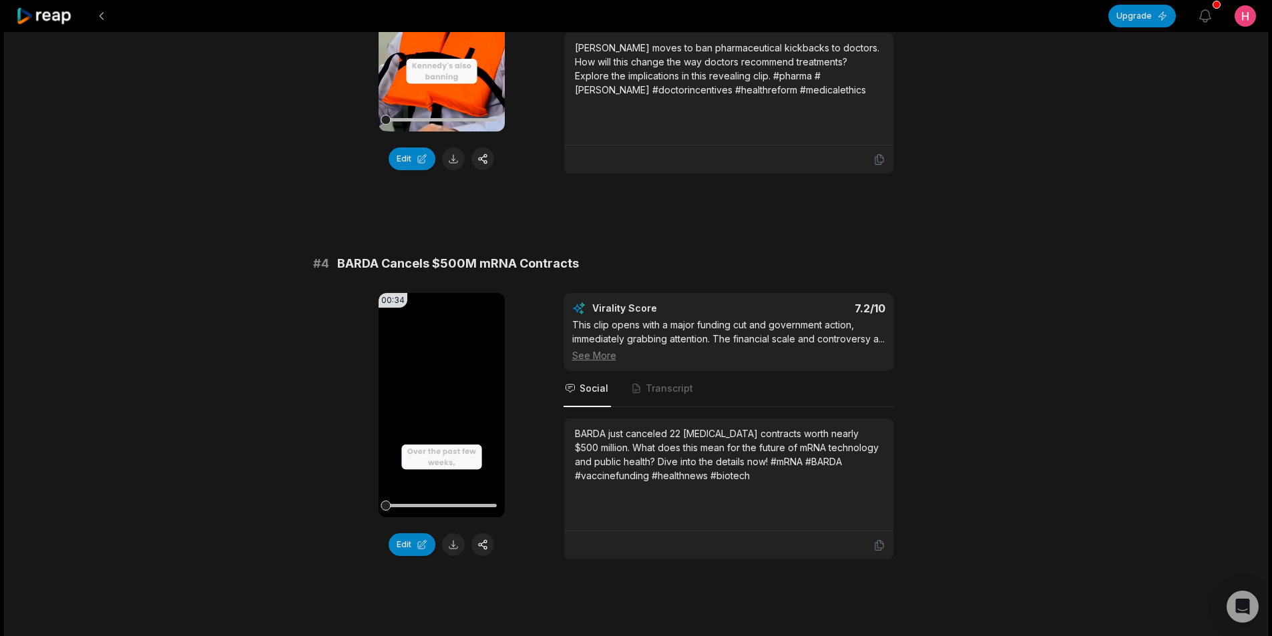
scroll to position [1202, 0]
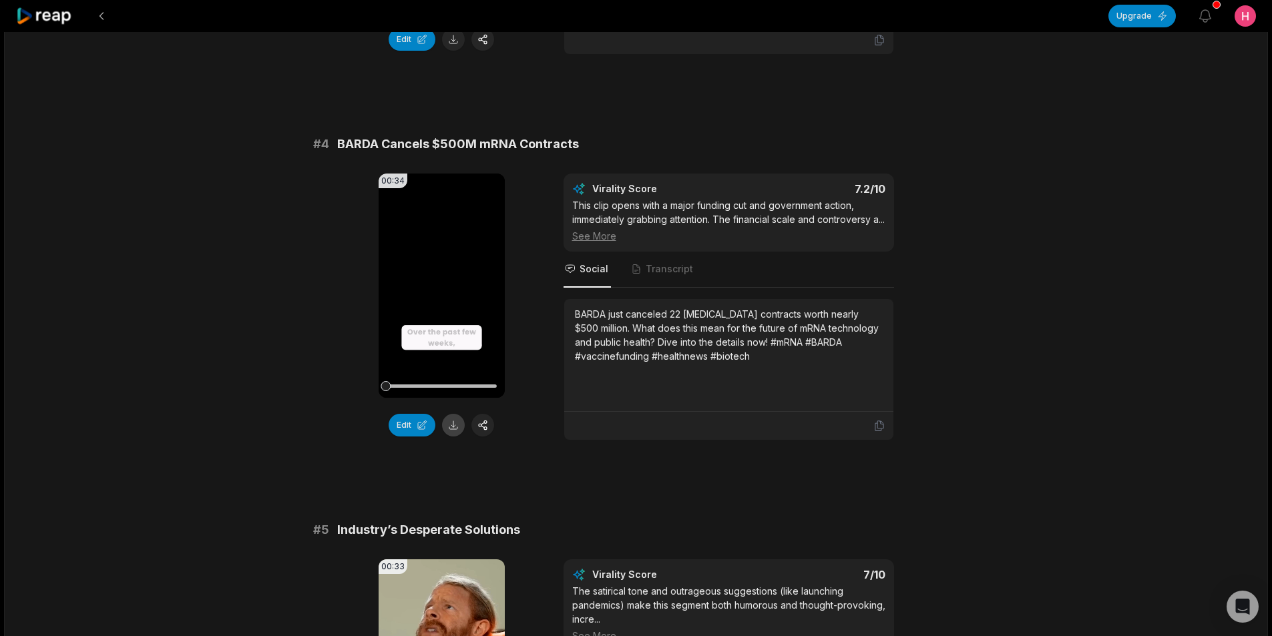
click at [450, 417] on button at bounding box center [453, 425] width 23 height 23
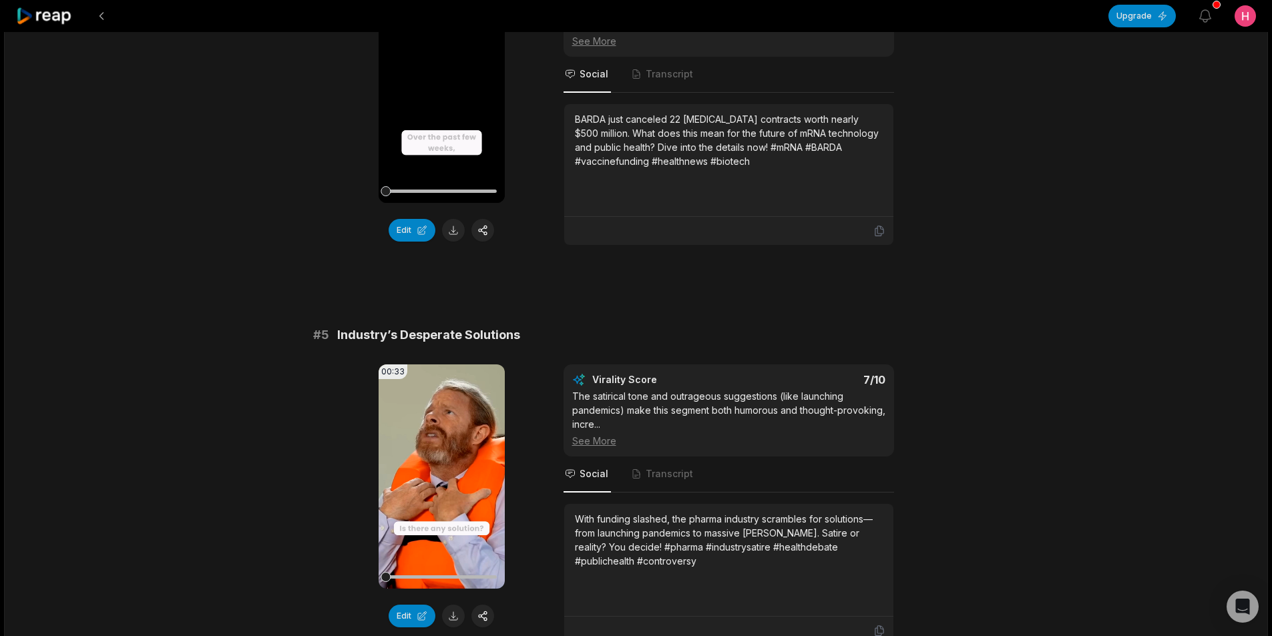
scroll to position [1602, 0]
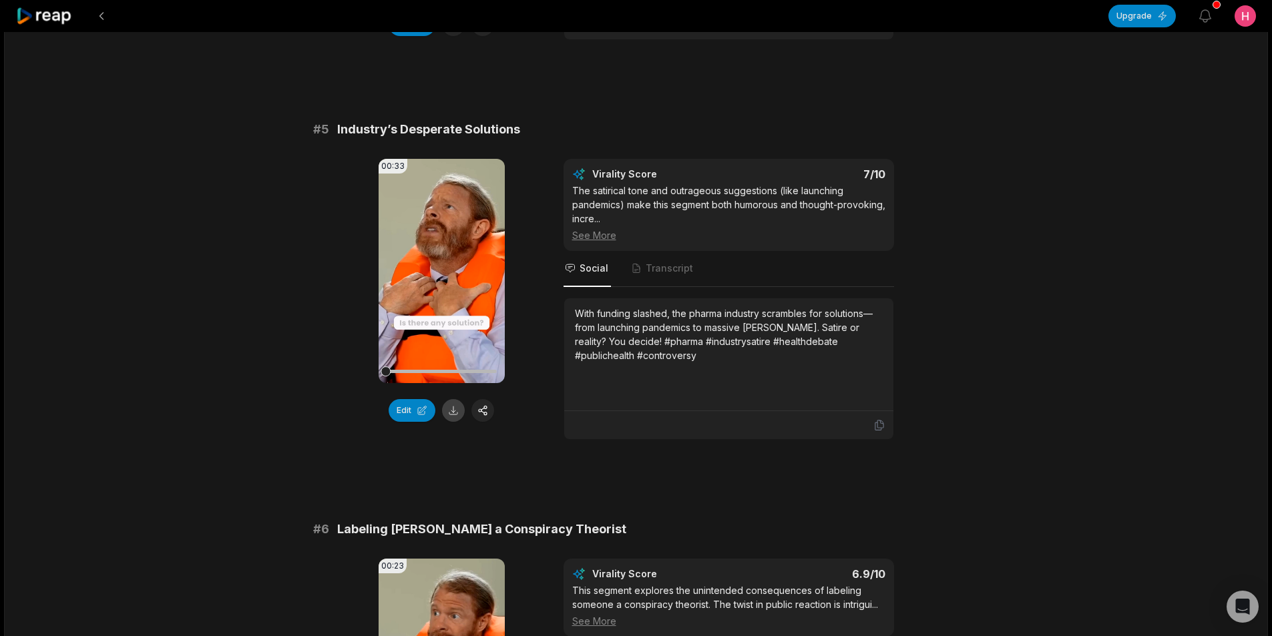
click at [455, 406] on button at bounding box center [453, 410] width 23 height 23
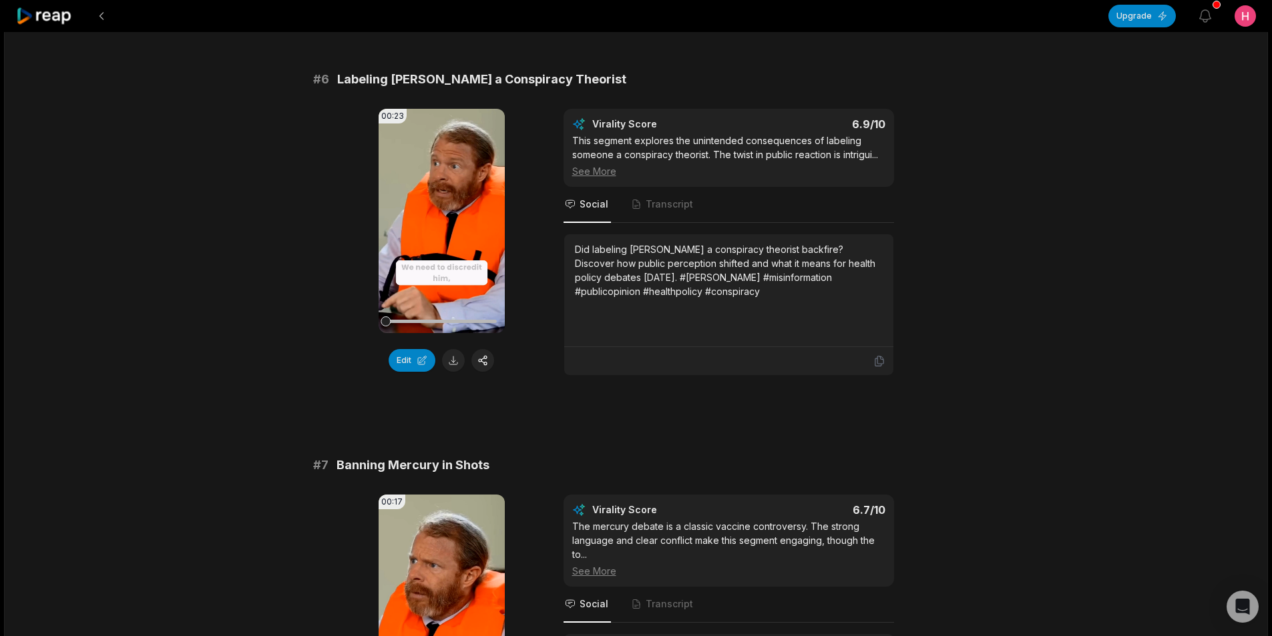
scroll to position [2069, 0]
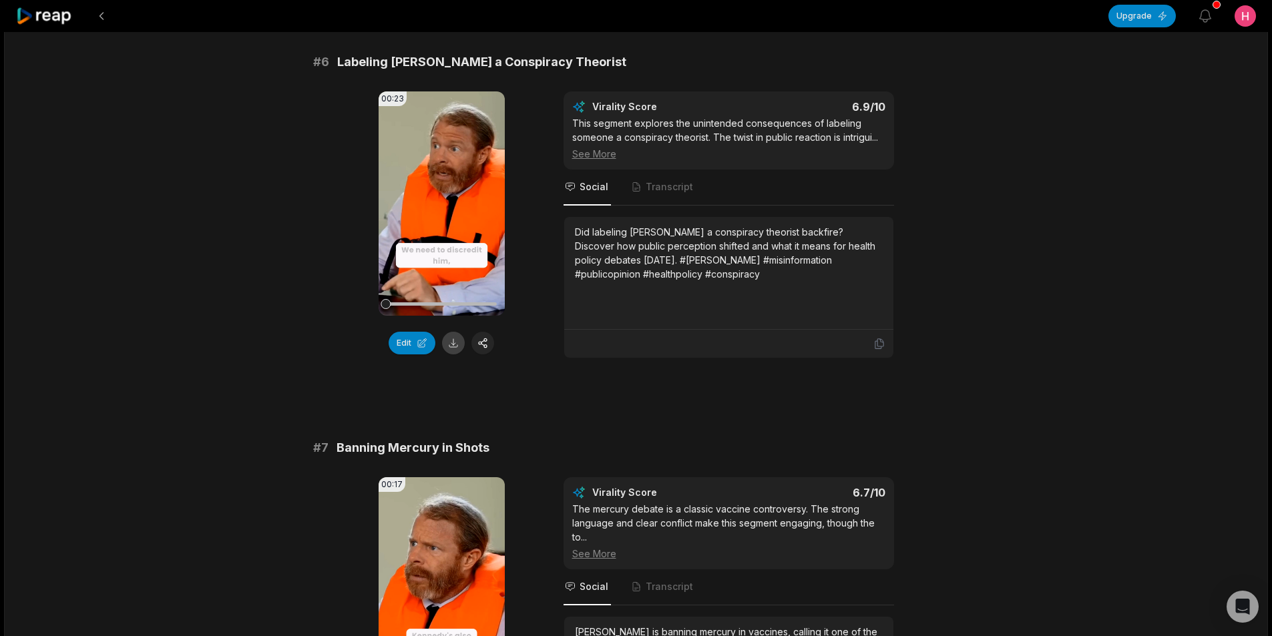
click at [451, 344] on button at bounding box center [453, 343] width 23 height 23
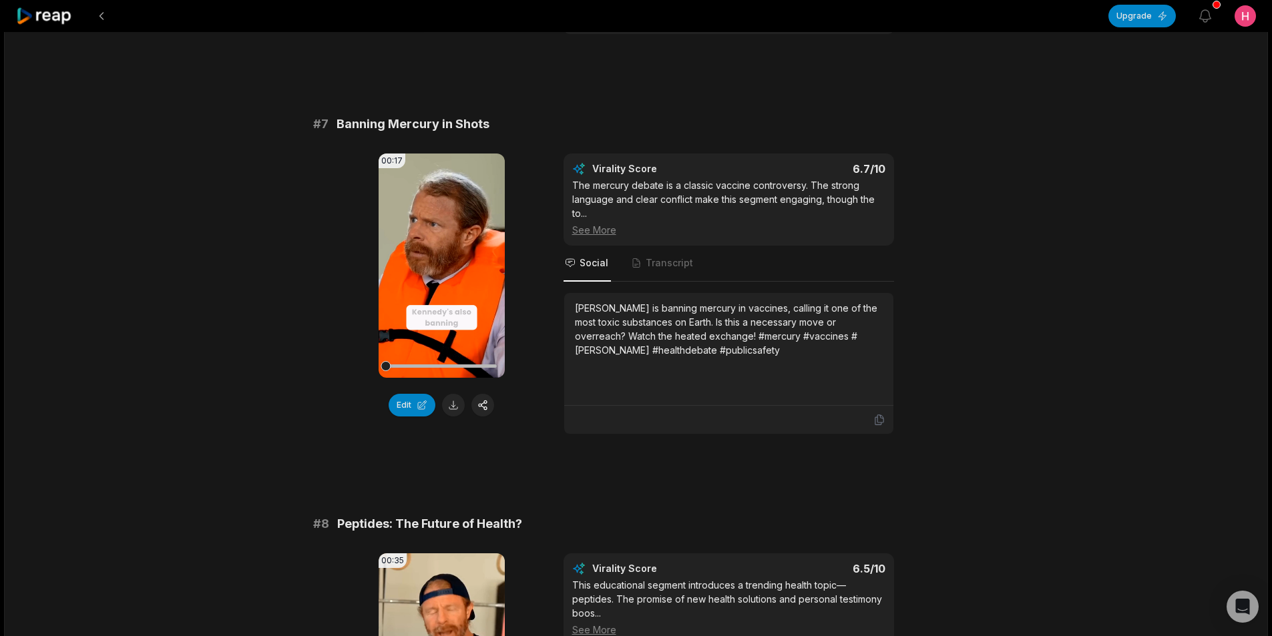
scroll to position [2470, 0]
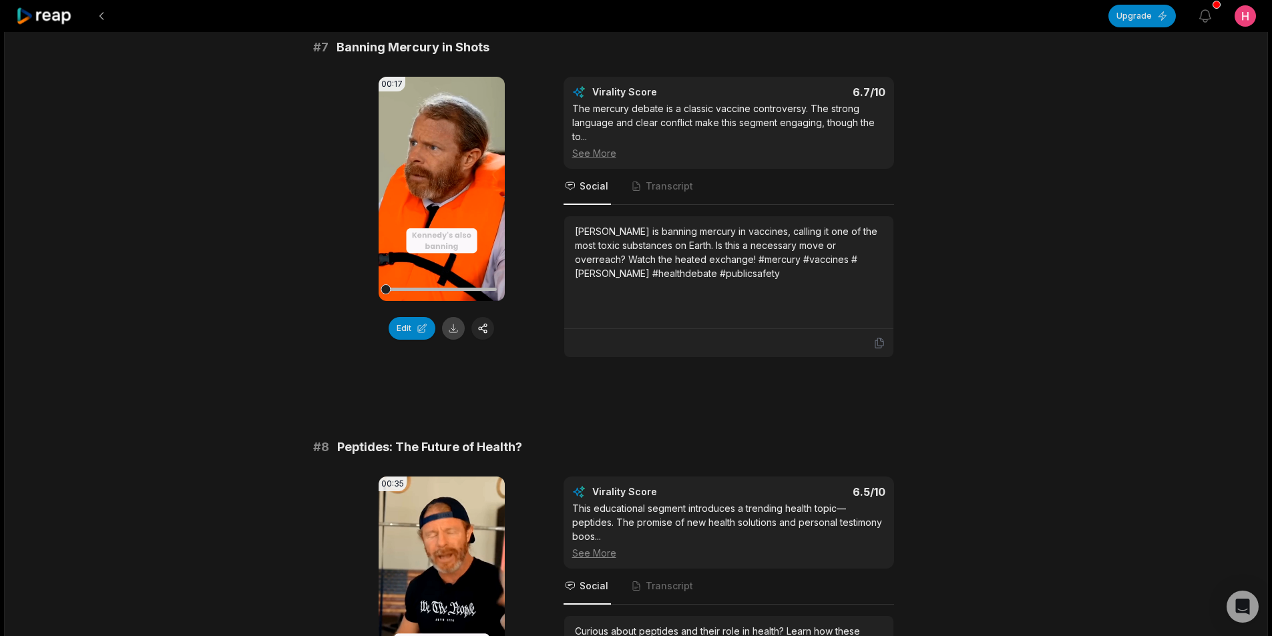
click at [454, 335] on button at bounding box center [453, 328] width 23 height 23
click at [103, 17] on button at bounding box center [101, 16] width 24 height 24
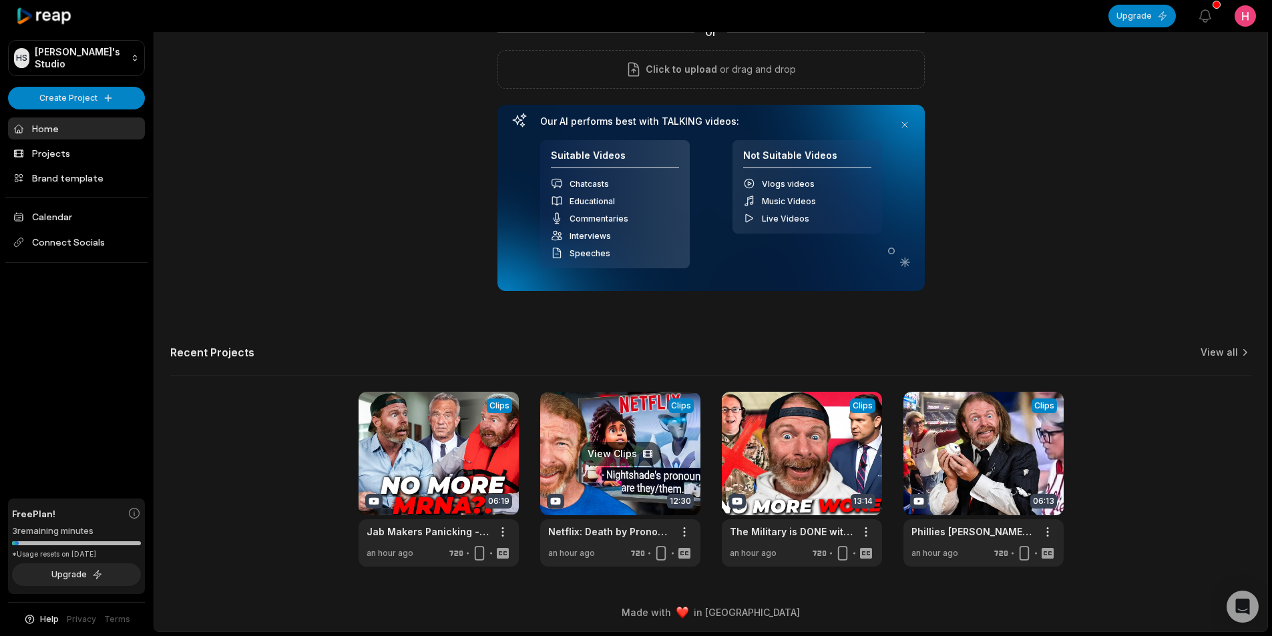
click at [596, 487] on link at bounding box center [620, 479] width 160 height 175
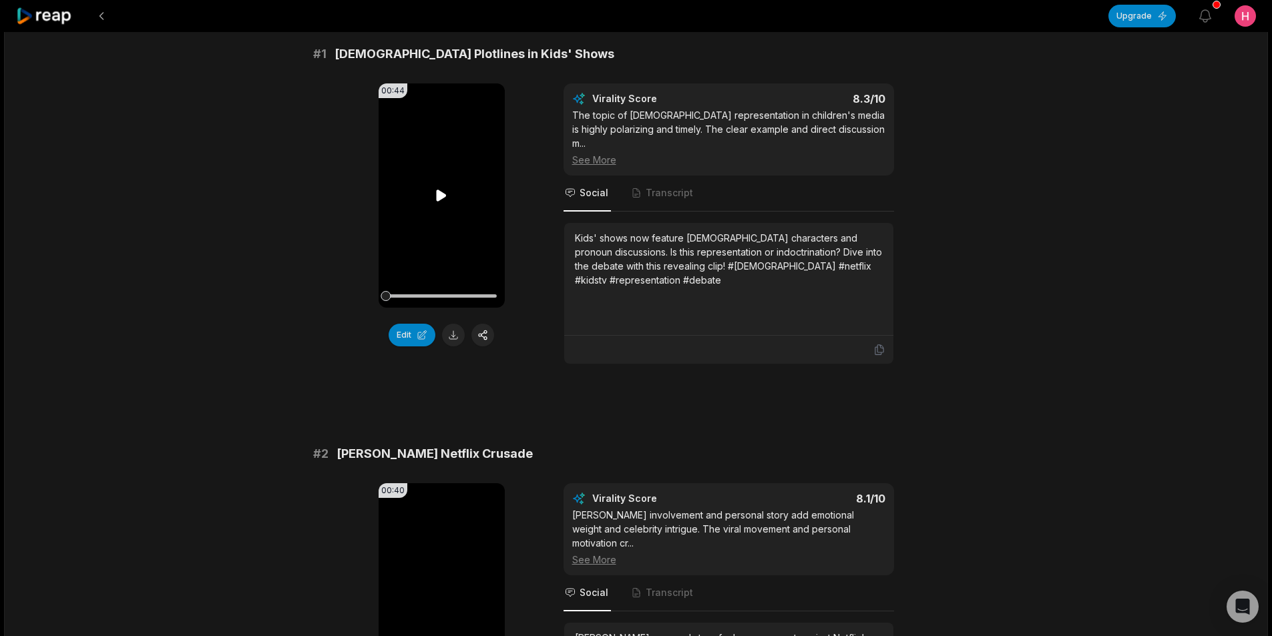
scroll to position [134, 0]
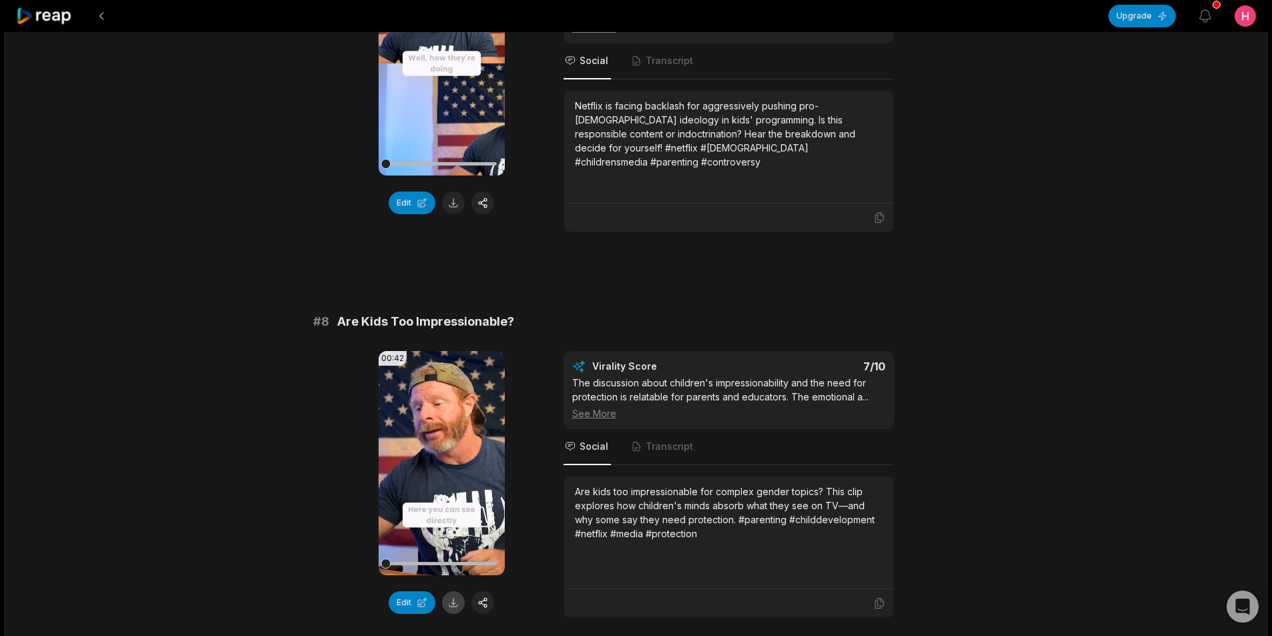
click at [454, 591] on button at bounding box center [453, 602] width 23 height 23
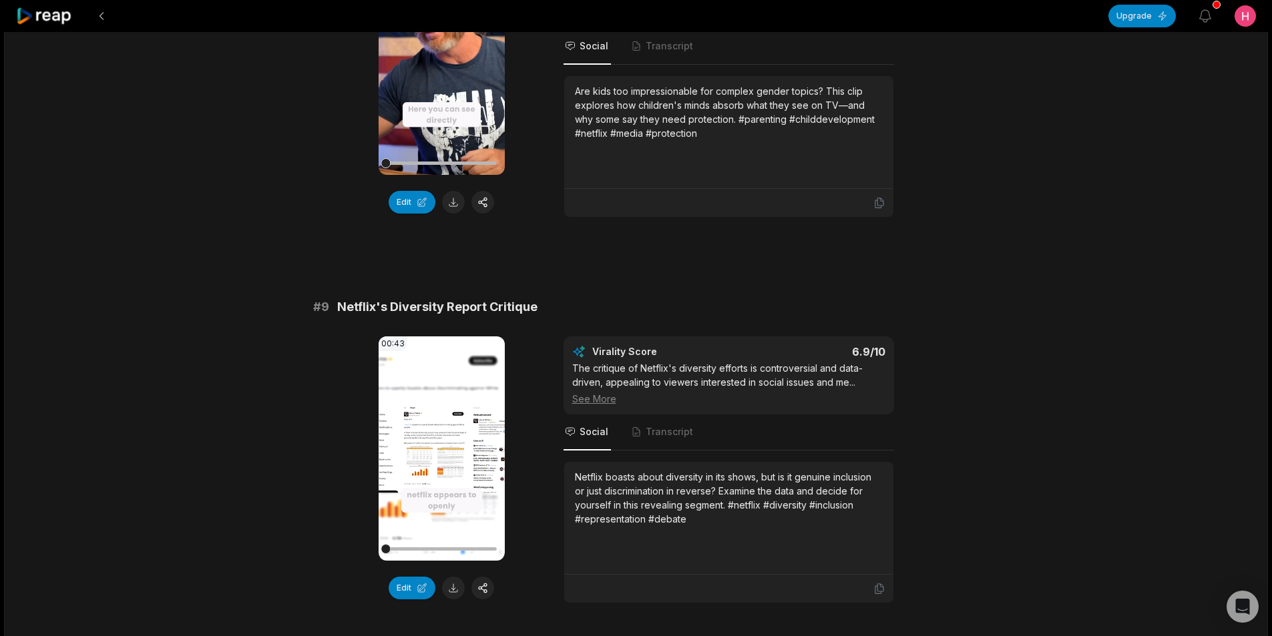
scroll to position [3071, 0]
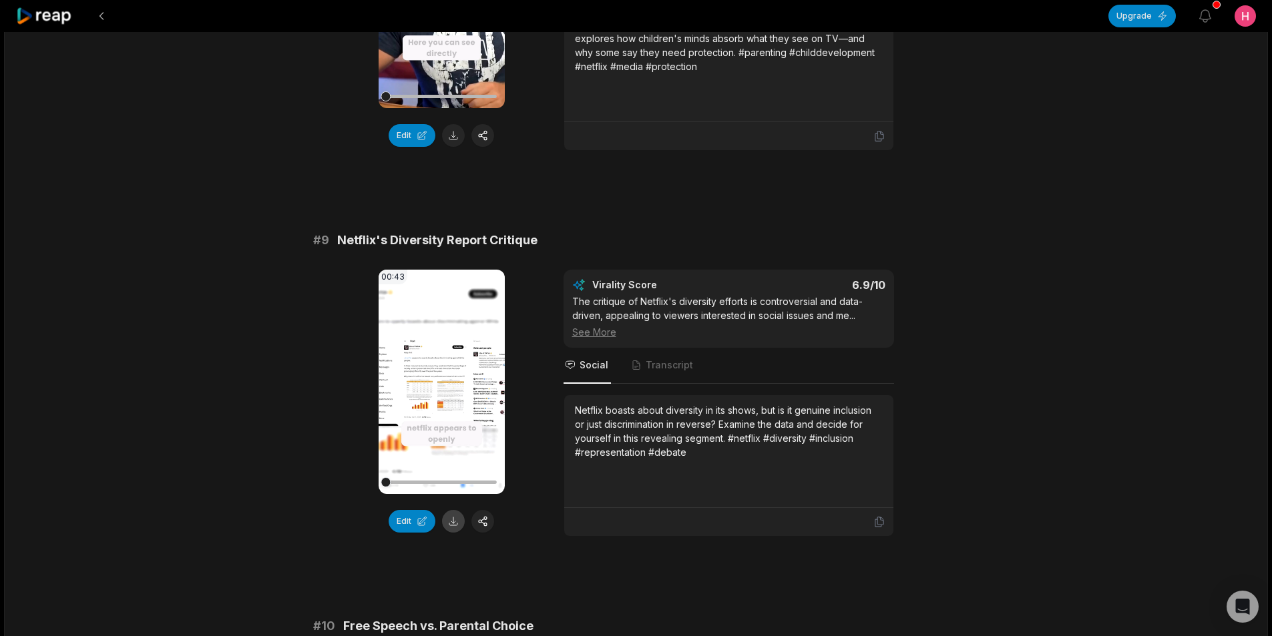
click at [449, 510] on button at bounding box center [453, 521] width 23 height 23
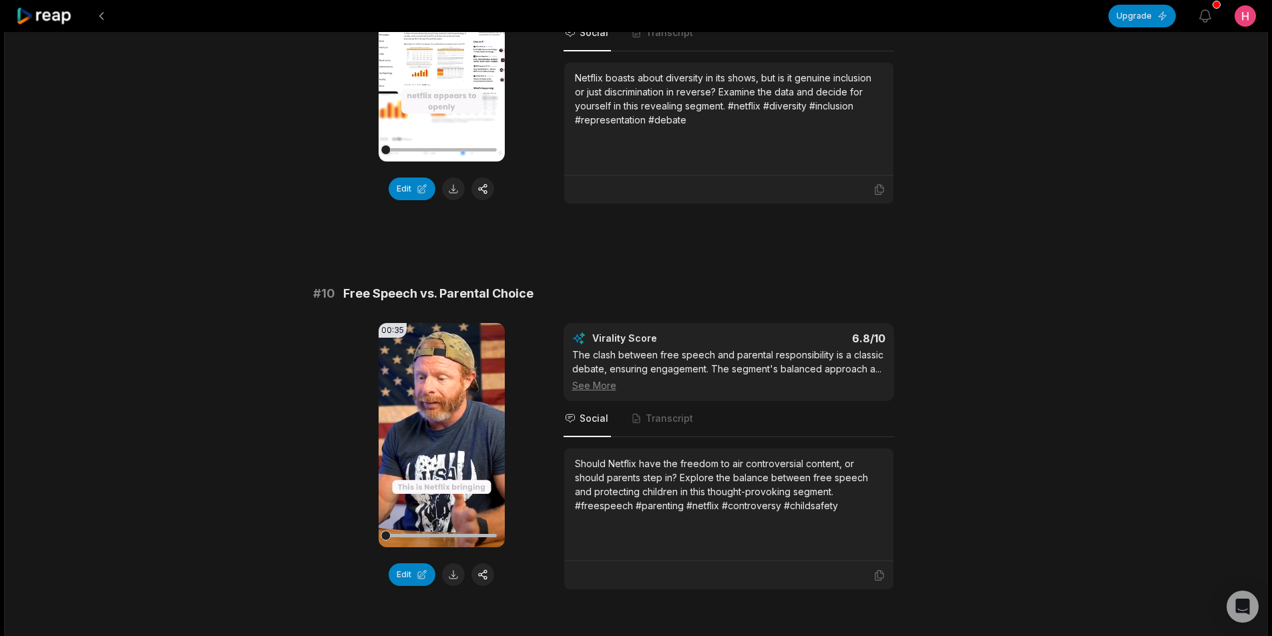
scroll to position [3404, 0]
click at [452, 562] on button at bounding box center [453, 573] width 23 height 23
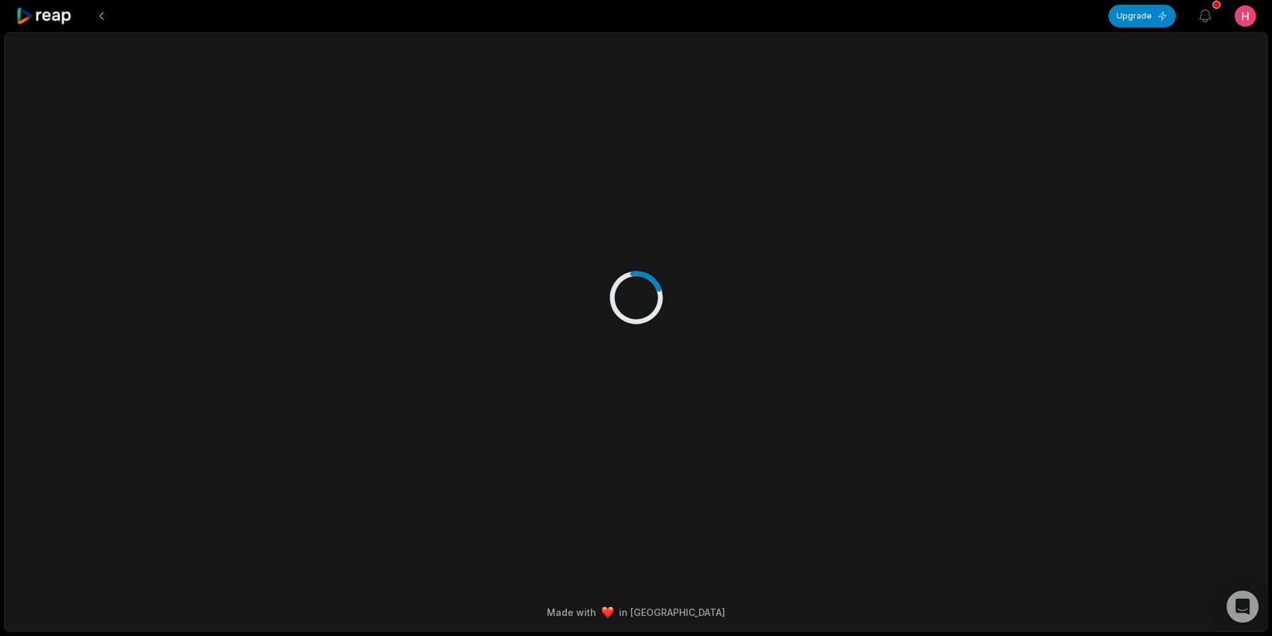
scroll to position [0, 0]
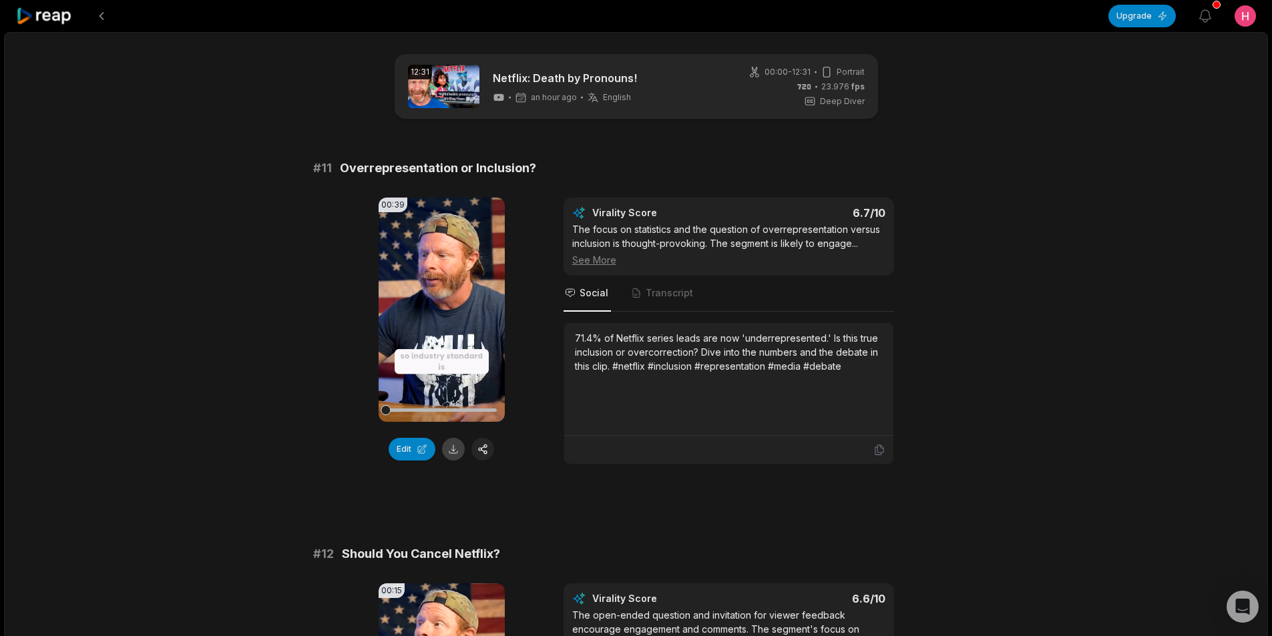
click at [457, 453] on button at bounding box center [453, 449] width 23 height 23
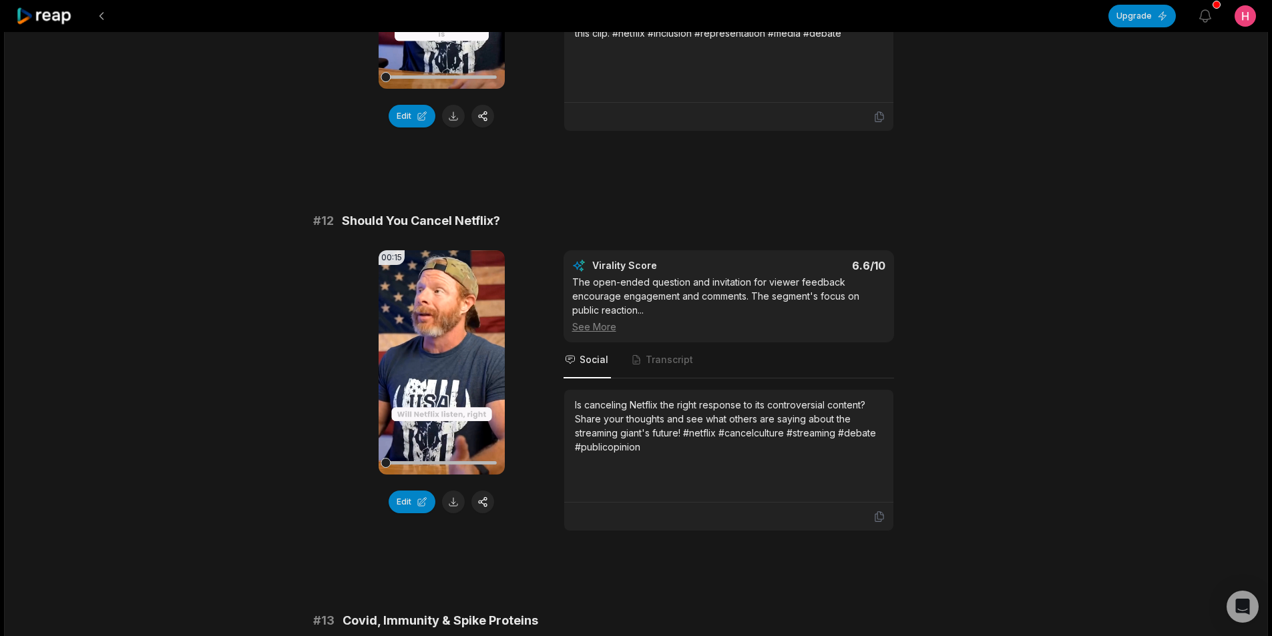
scroll to position [334, 0]
click at [451, 507] on button at bounding box center [453, 501] width 23 height 23
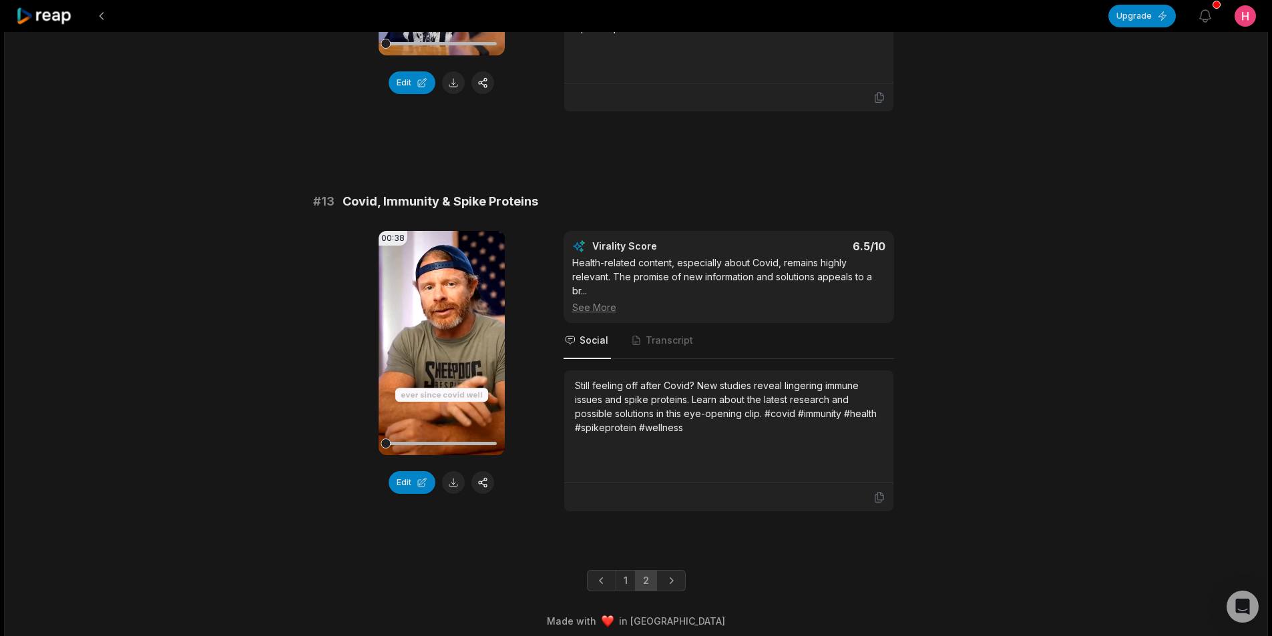
scroll to position [761, 0]
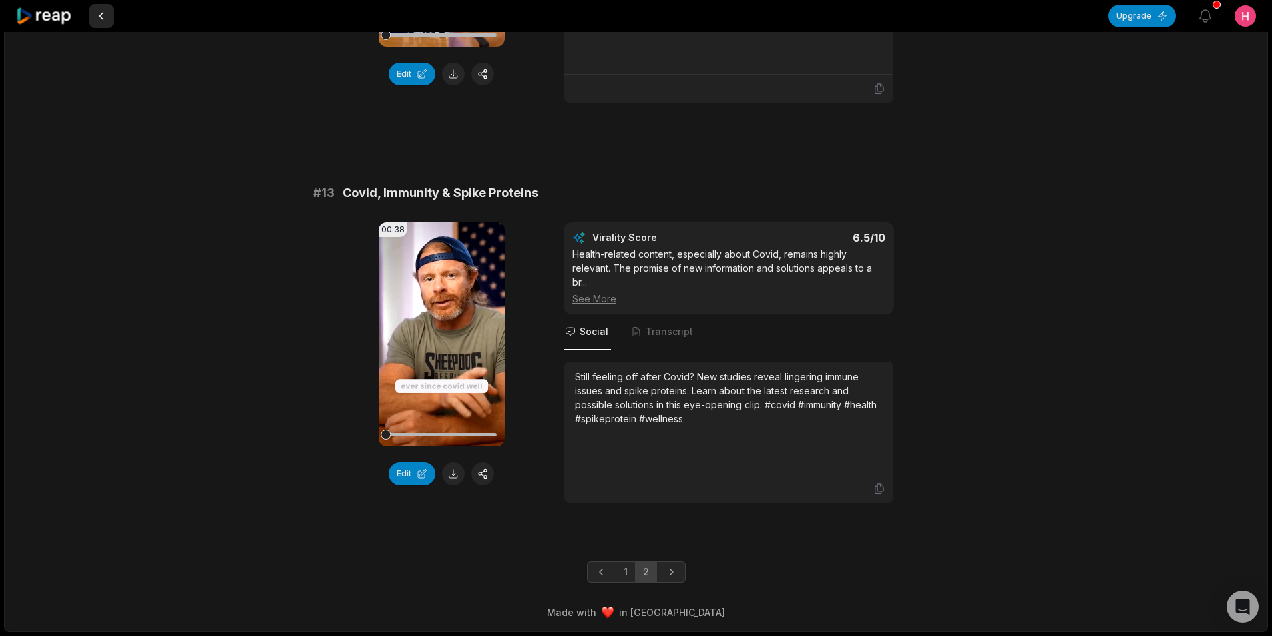
click at [99, 21] on button at bounding box center [101, 16] width 24 height 24
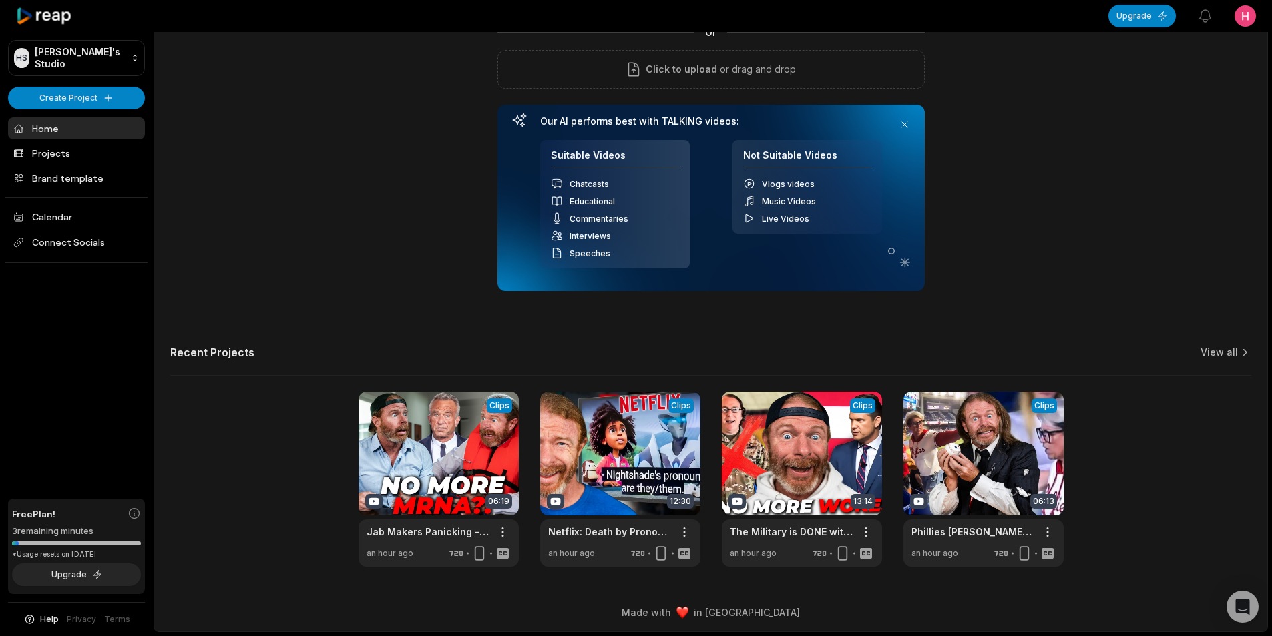
scroll to position [121, 0]
click at [806, 485] on link at bounding box center [802, 479] width 160 height 175
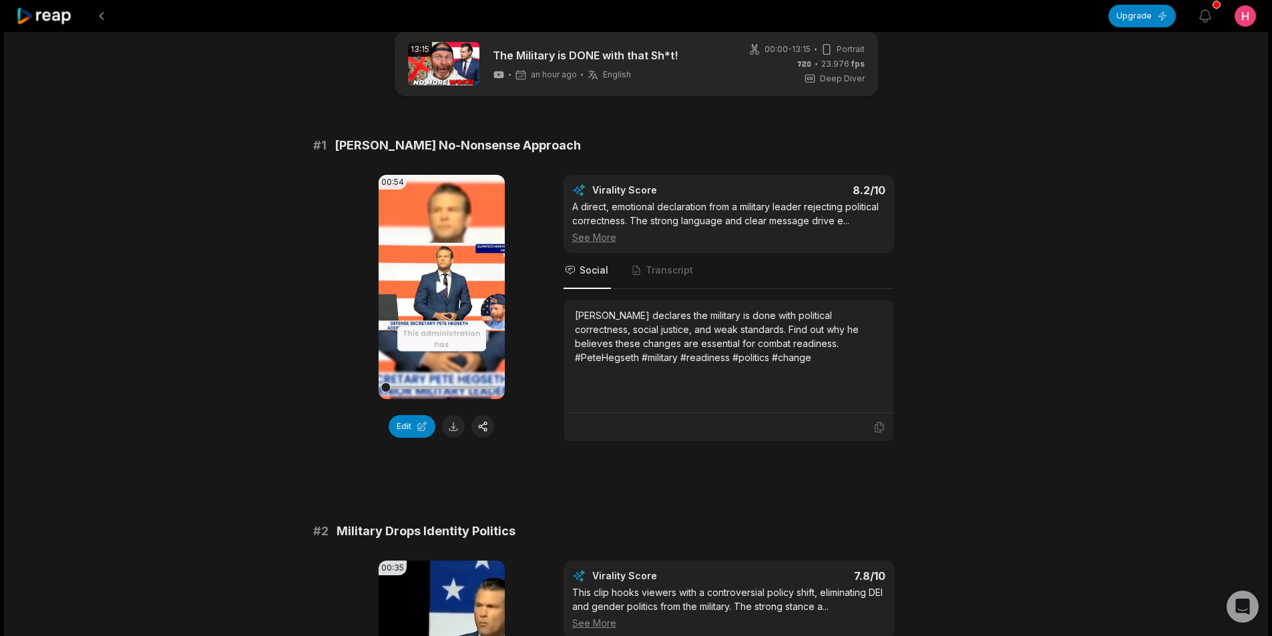
scroll to position [67, 0]
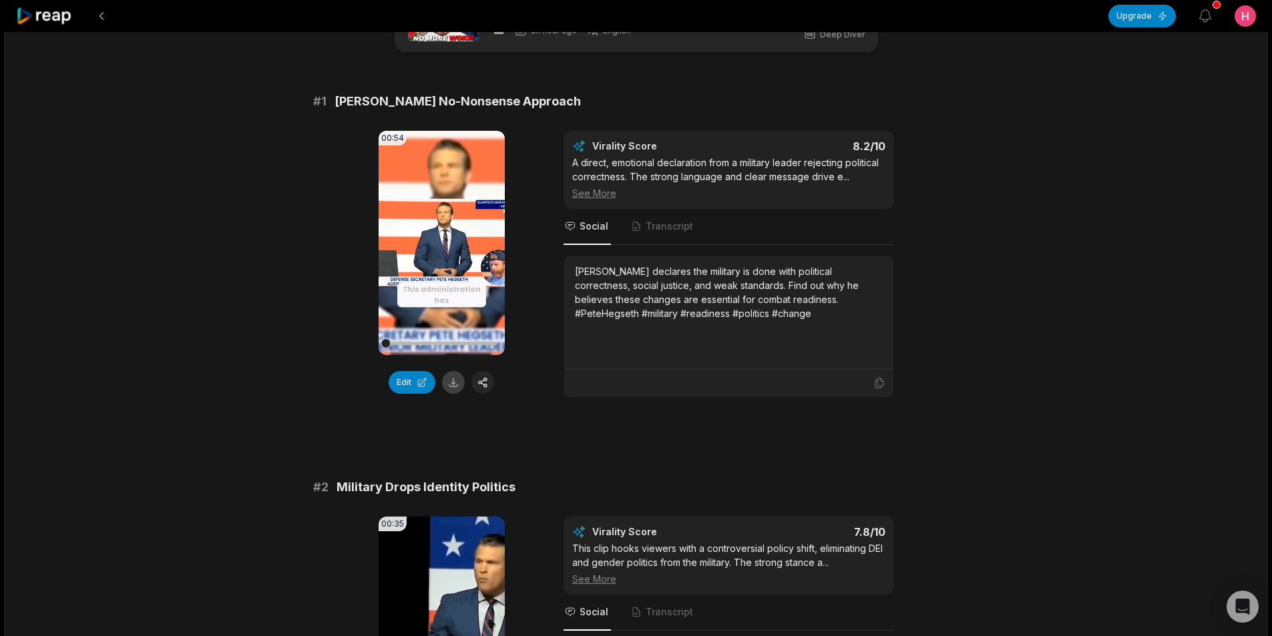
click at [458, 387] on button at bounding box center [453, 382] width 23 height 23
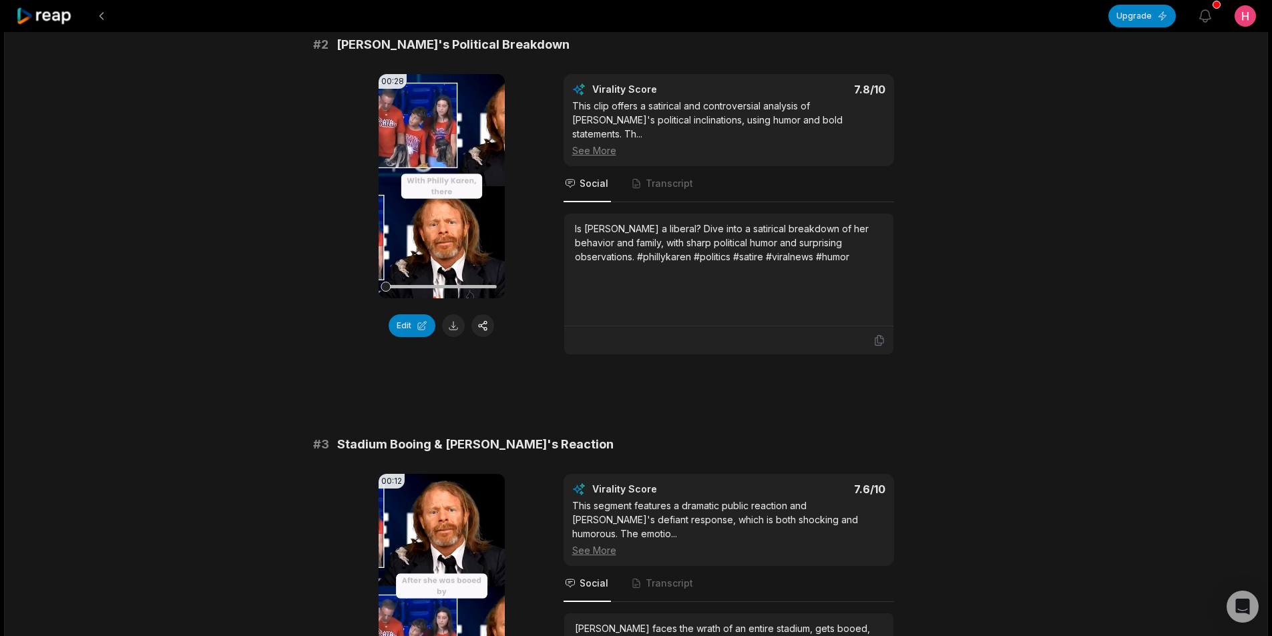
scroll to position [534, 0]
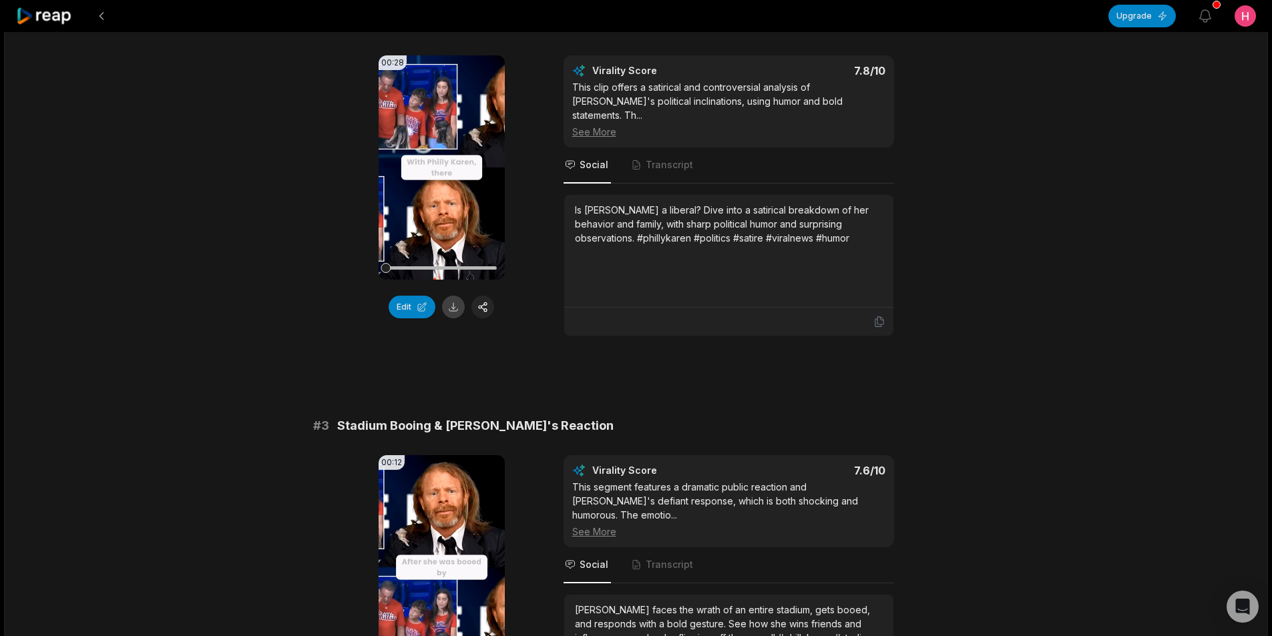
click at [455, 309] on button at bounding box center [453, 307] width 23 height 23
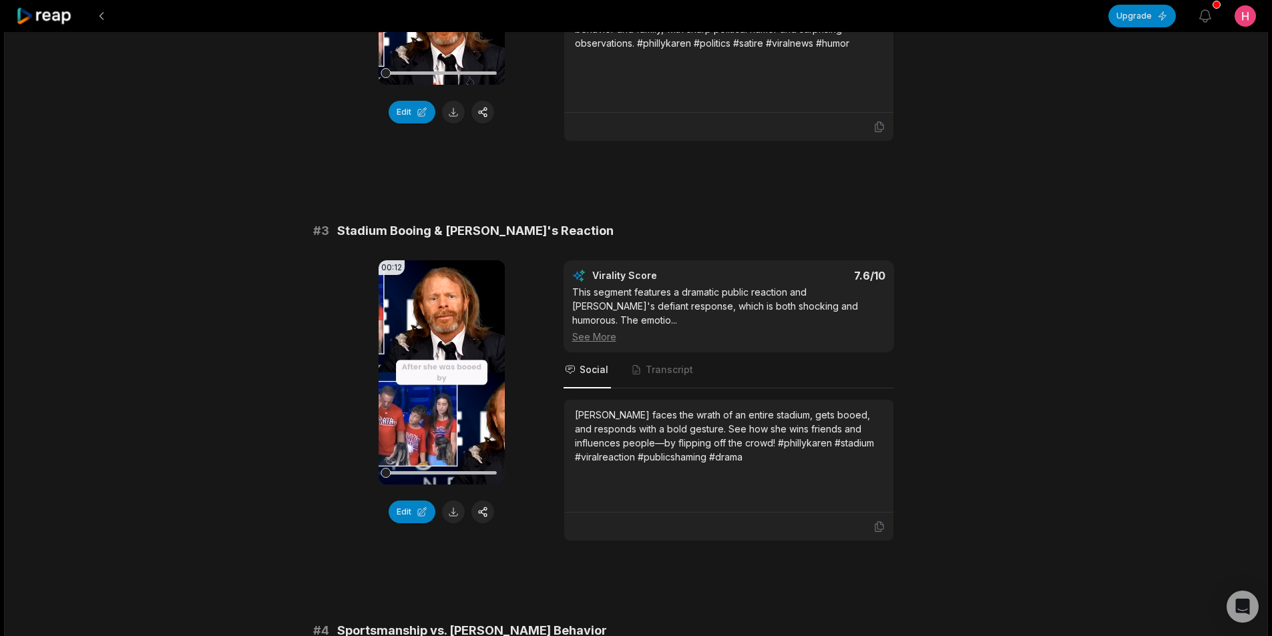
scroll to position [734, 0]
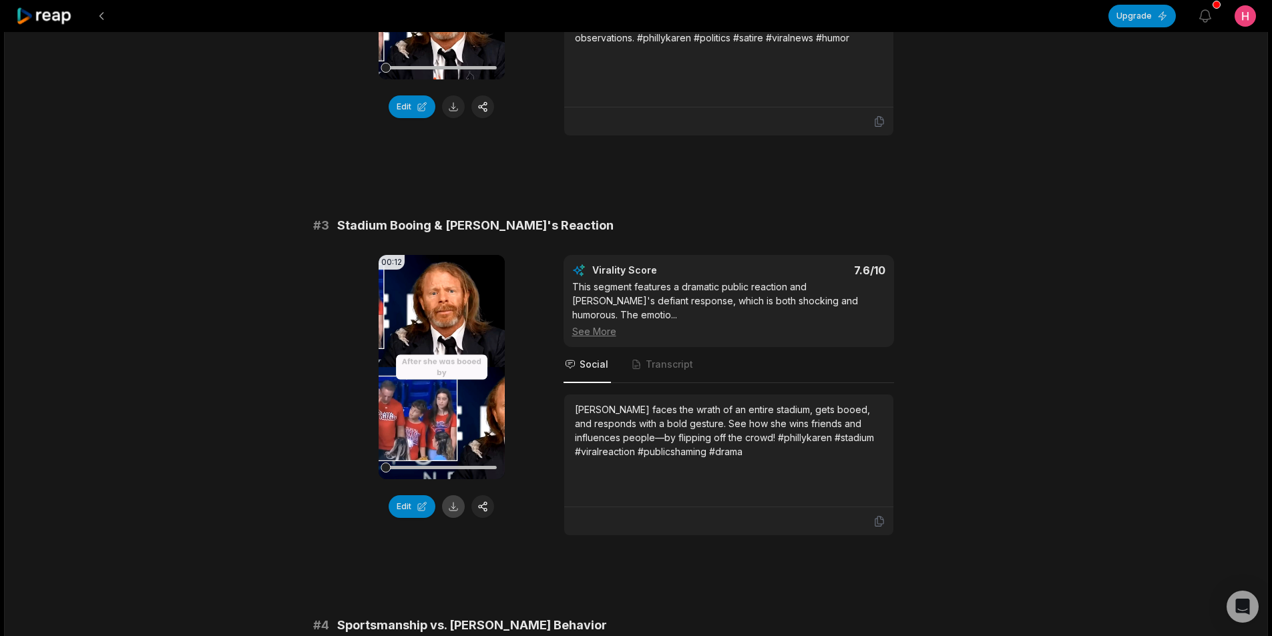
click at [458, 496] on button at bounding box center [453, 506] width 23 height 23
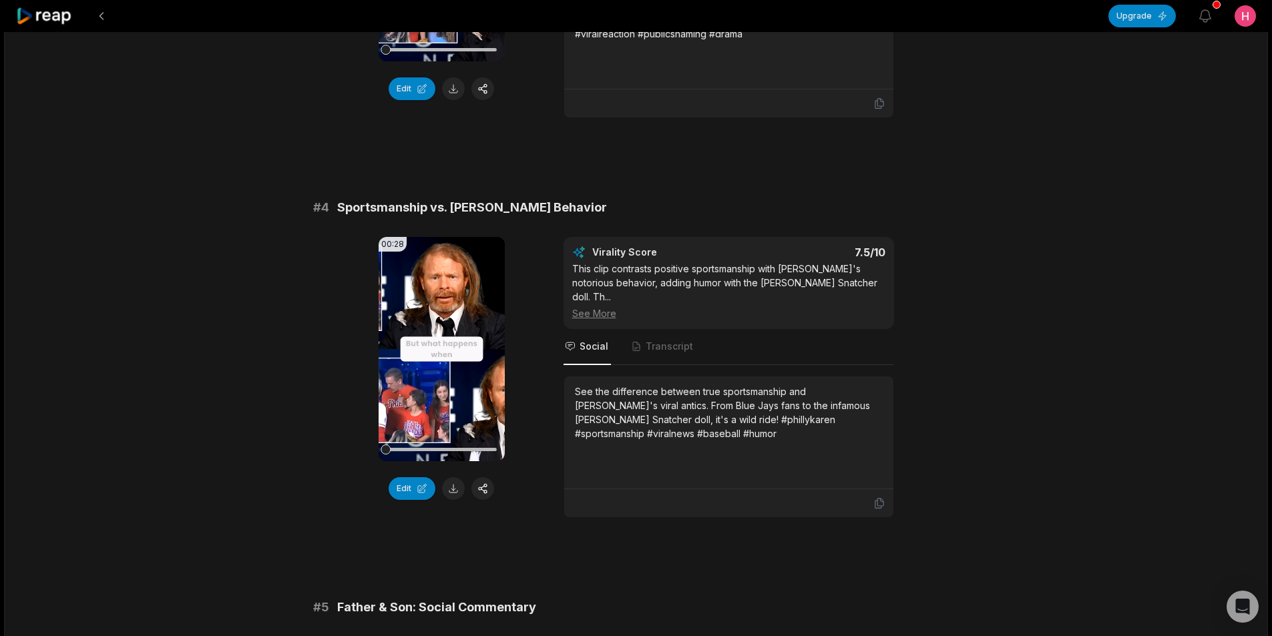
scroll to position [1268, 0]
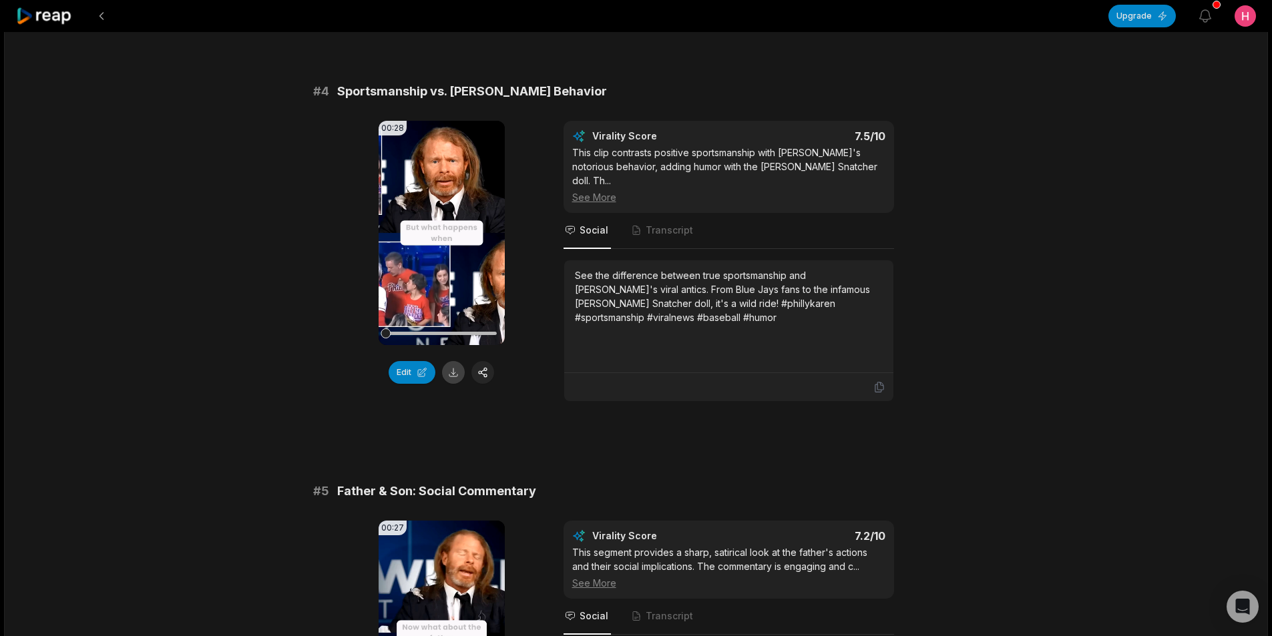
click at [458, 361] on button at bounding box center [453, 372] width 23 height 23
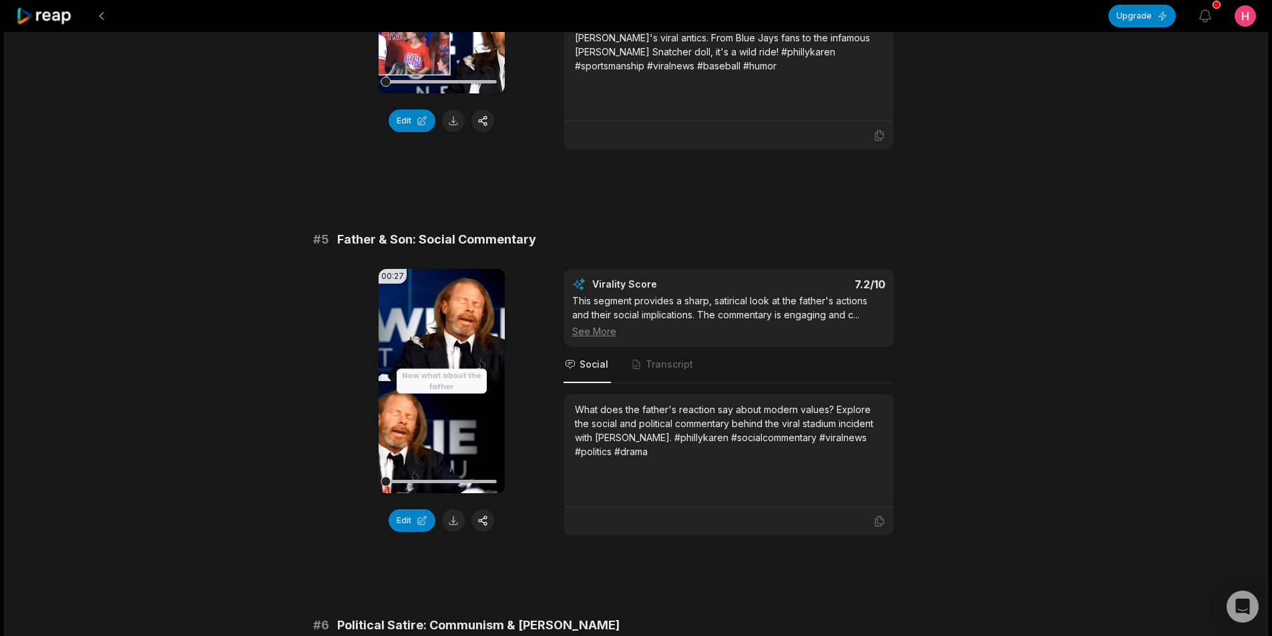
scroll to position [1535, 0]
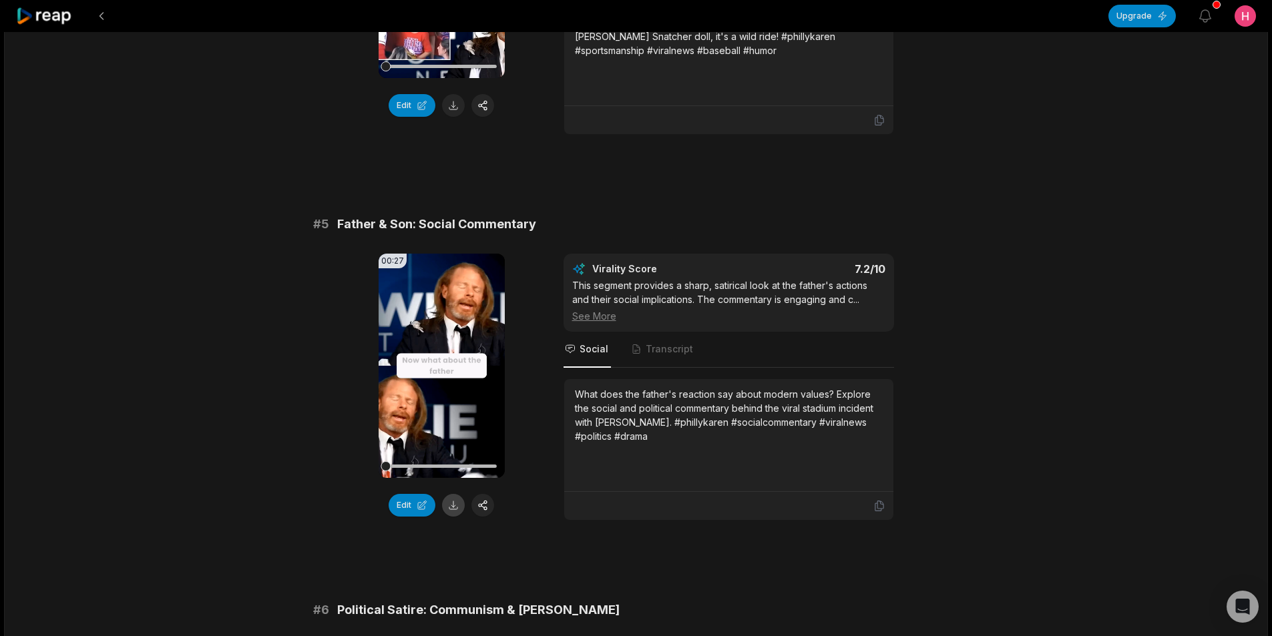
click at [455, 494] on button at bounding box center [453, 505] width 23 height 23
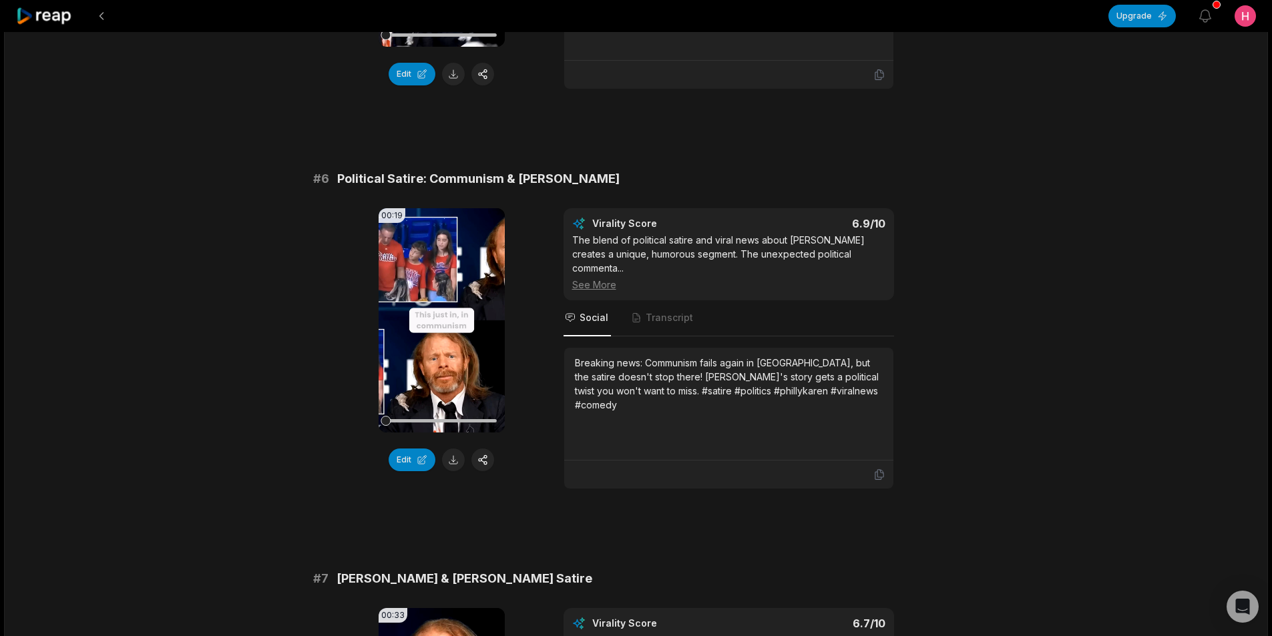
scroll to position [2003, 0]
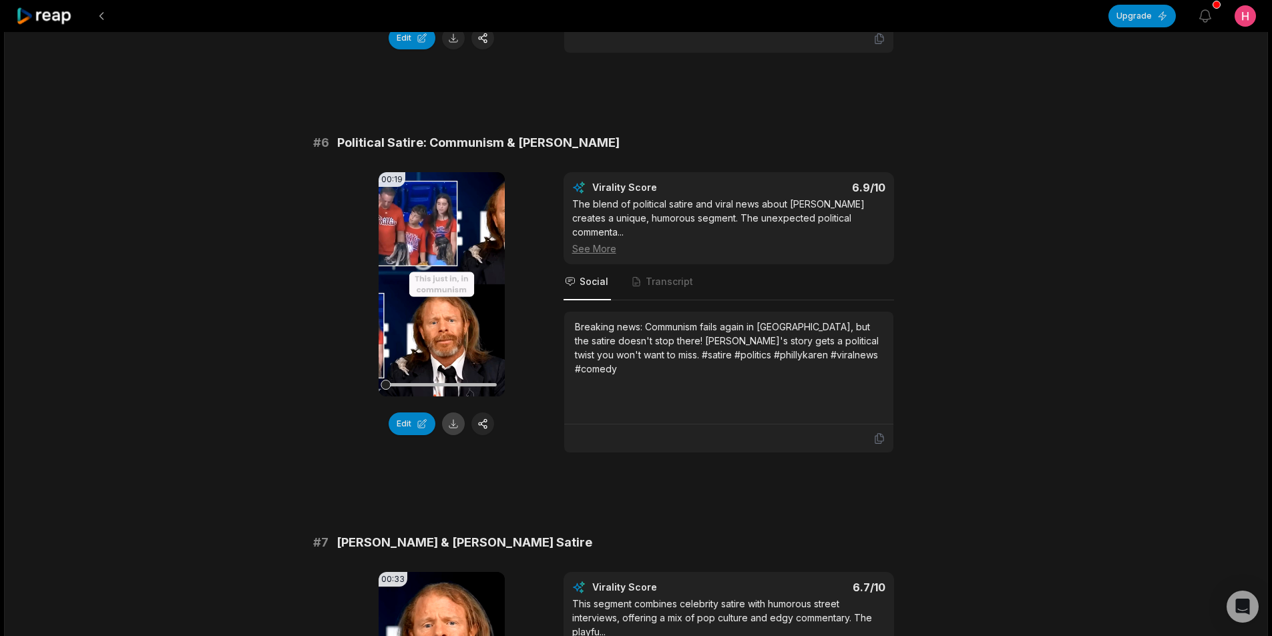
click at [453, 413] on button at bounding box center [453, 424] width 23 height 23
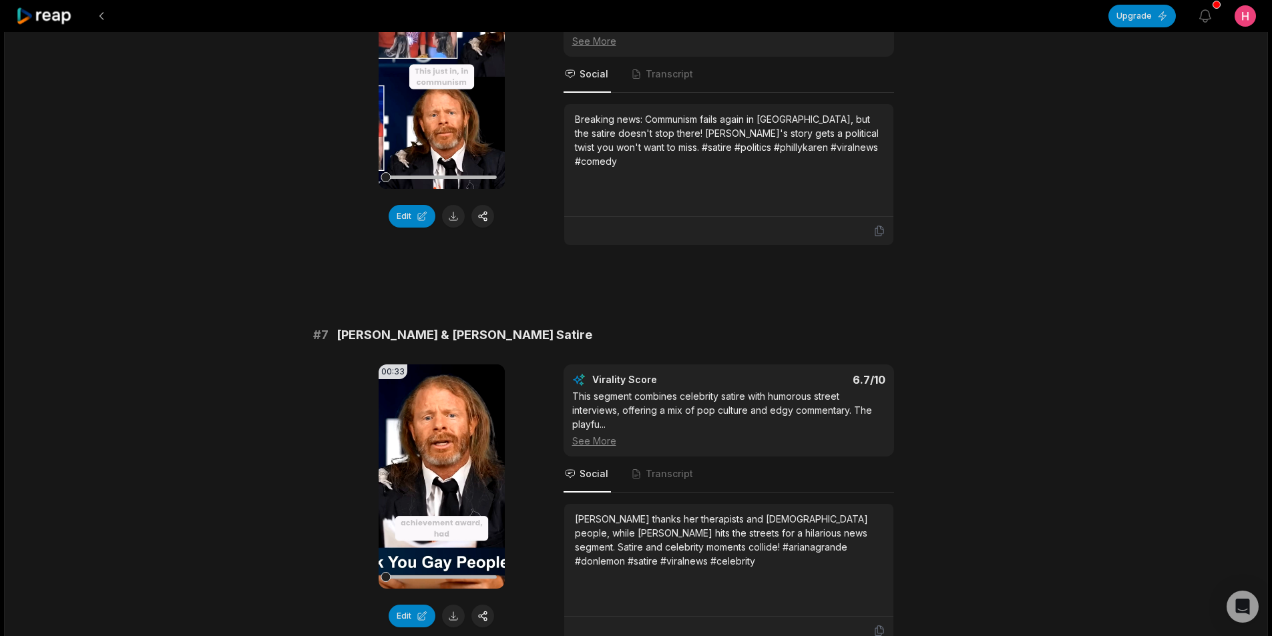
scroll to position [2270, 0]
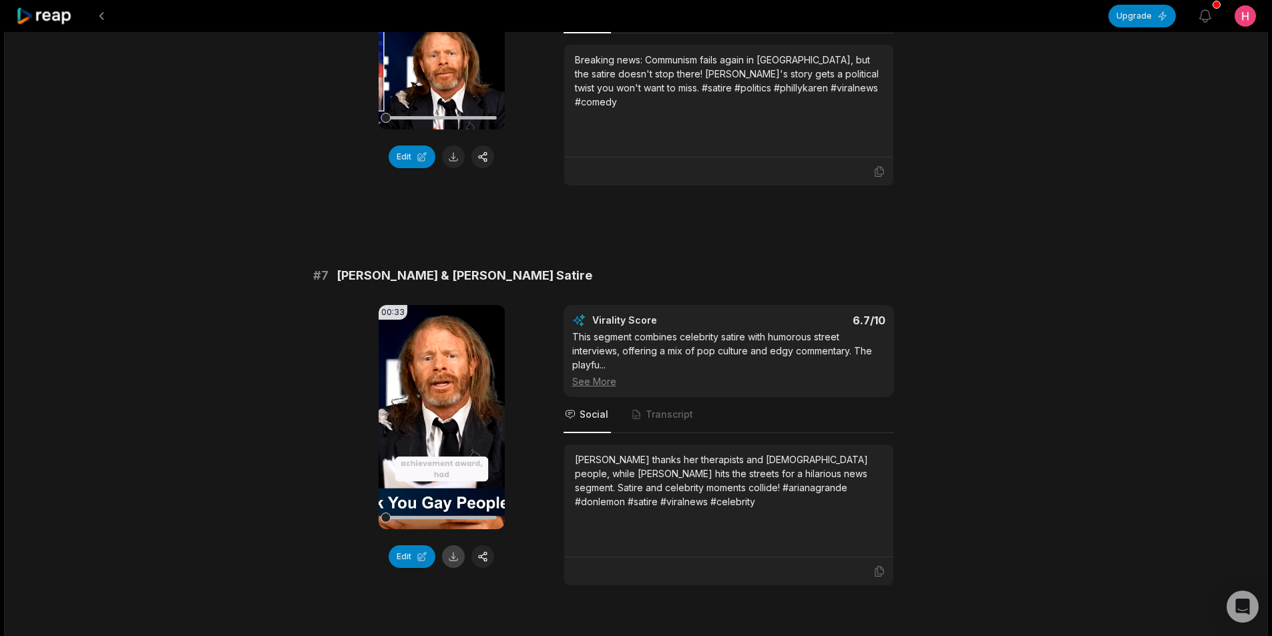
click at [453, 545] on button at bounding box center [453, 556] width 23 height 23
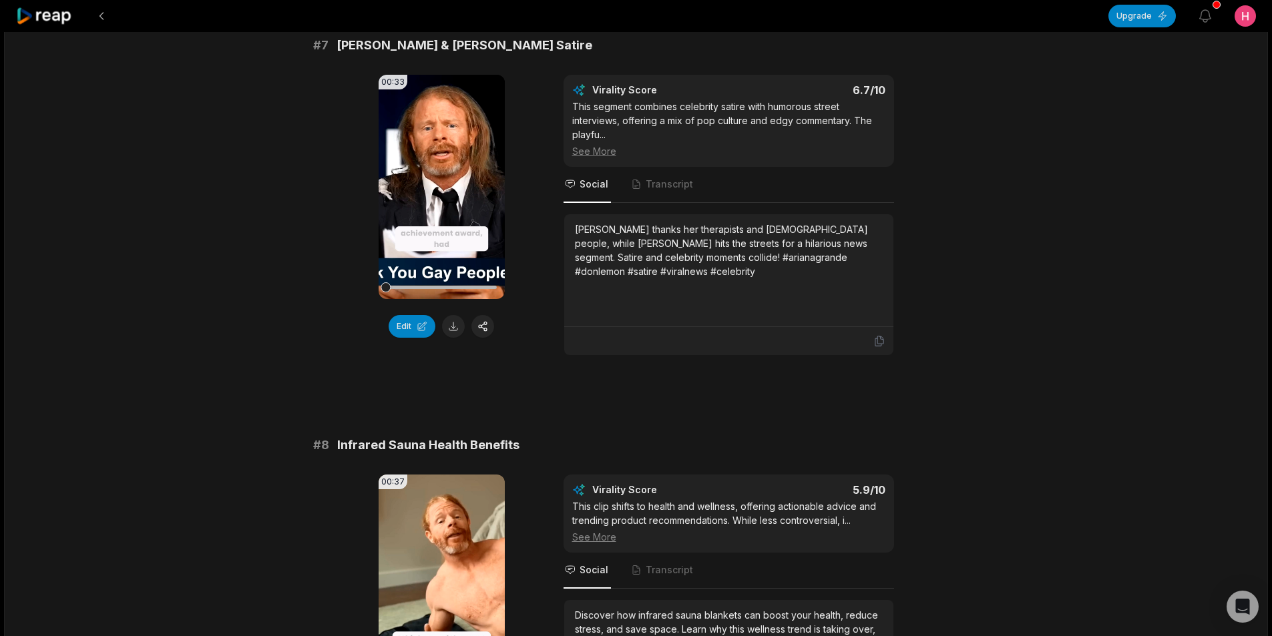
scroll to position [2603, 0]
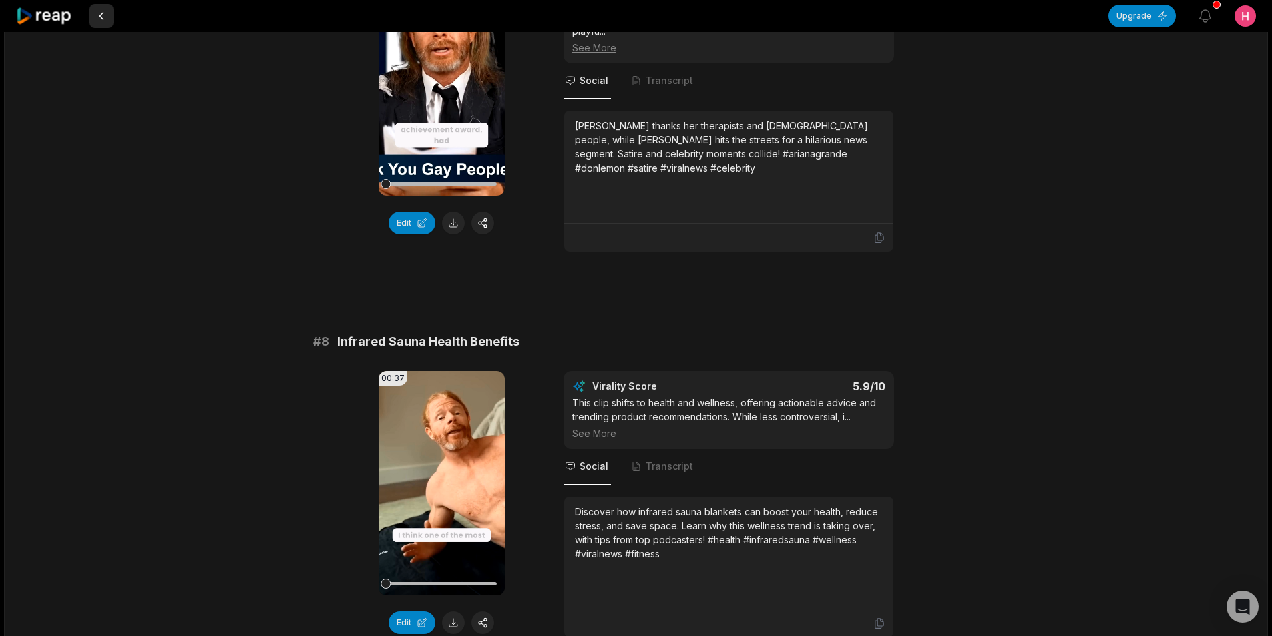
click at [107, 21] on button at bounding box center [101, 16] width 24 height 24
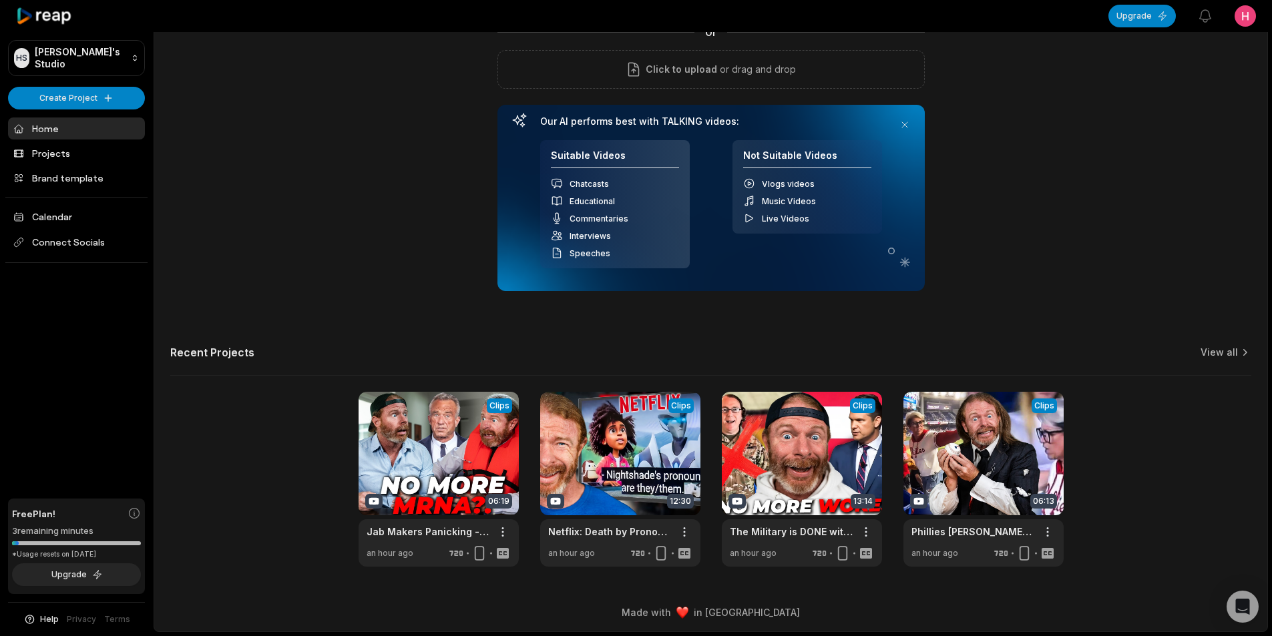
scroll to position [121, 0]
click at [1218, 354] on link "View all" at bounding box center [1218, 352] width 37 height 13
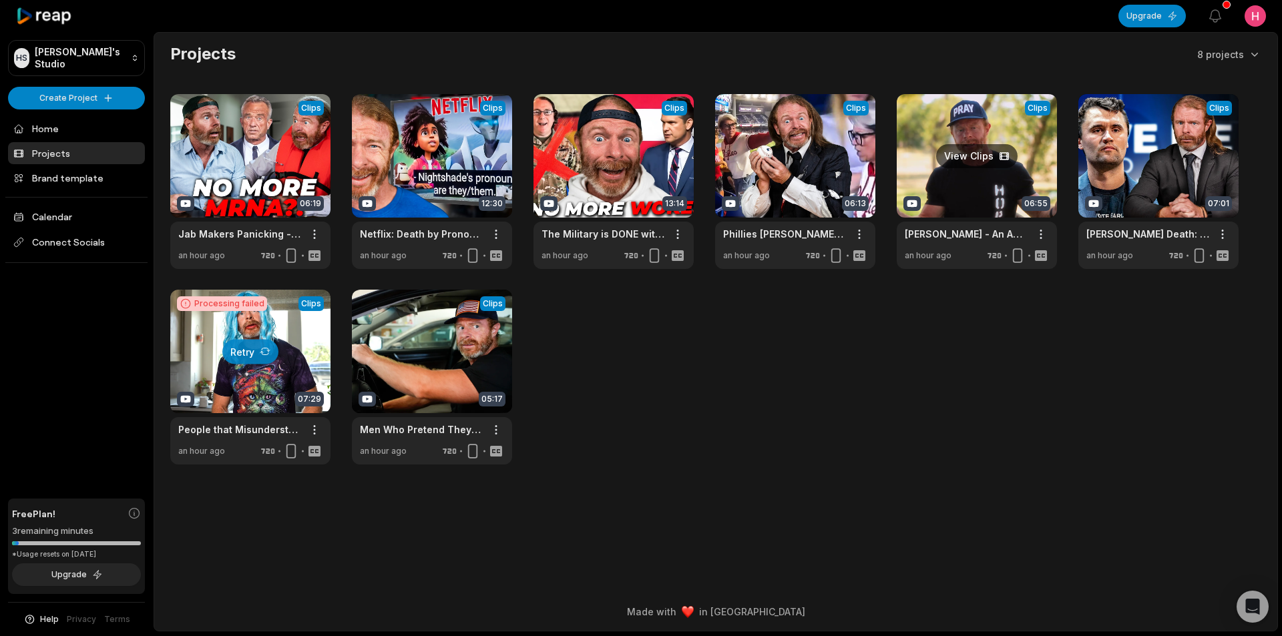
click at [992, 190] on link at bounding box center [977, 181] width 160 height 175
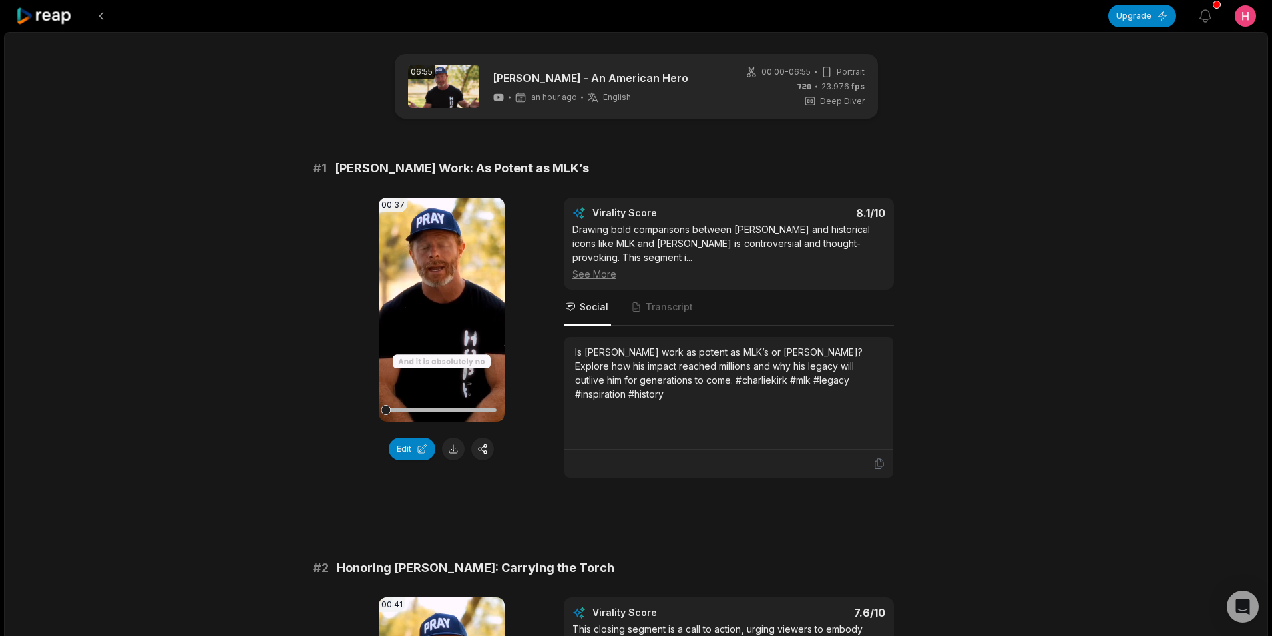
scroll to position [67, 0]
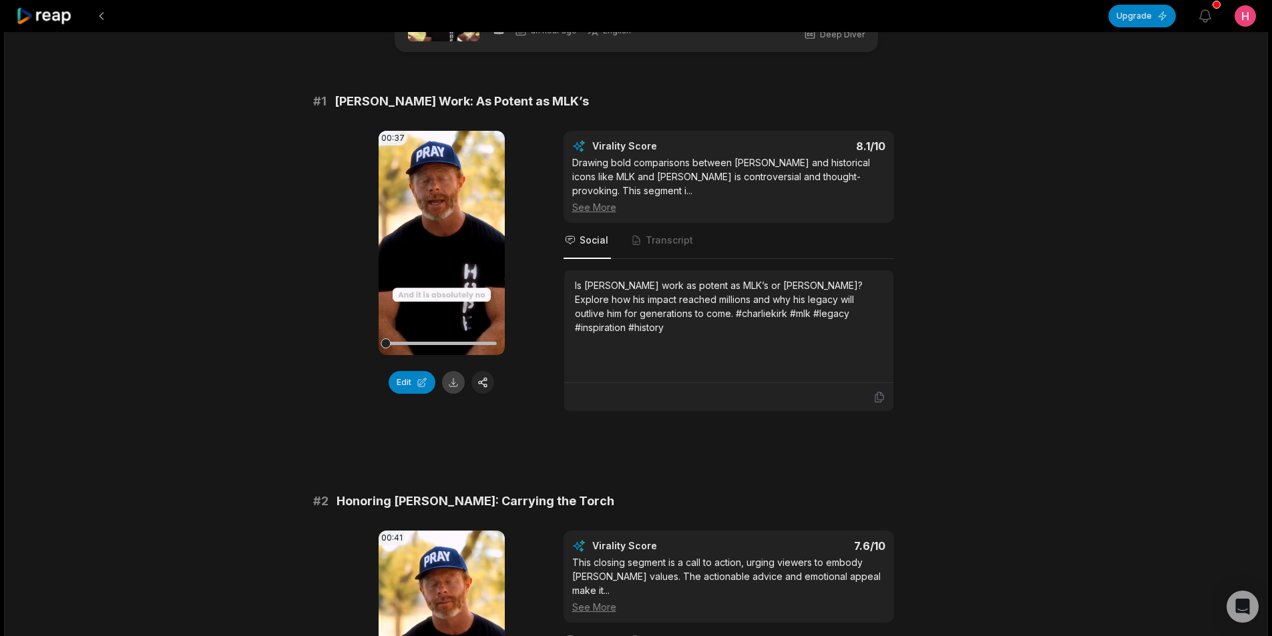
click at [452, 385] on button at bounding box center [453, 382] width 23 height 23
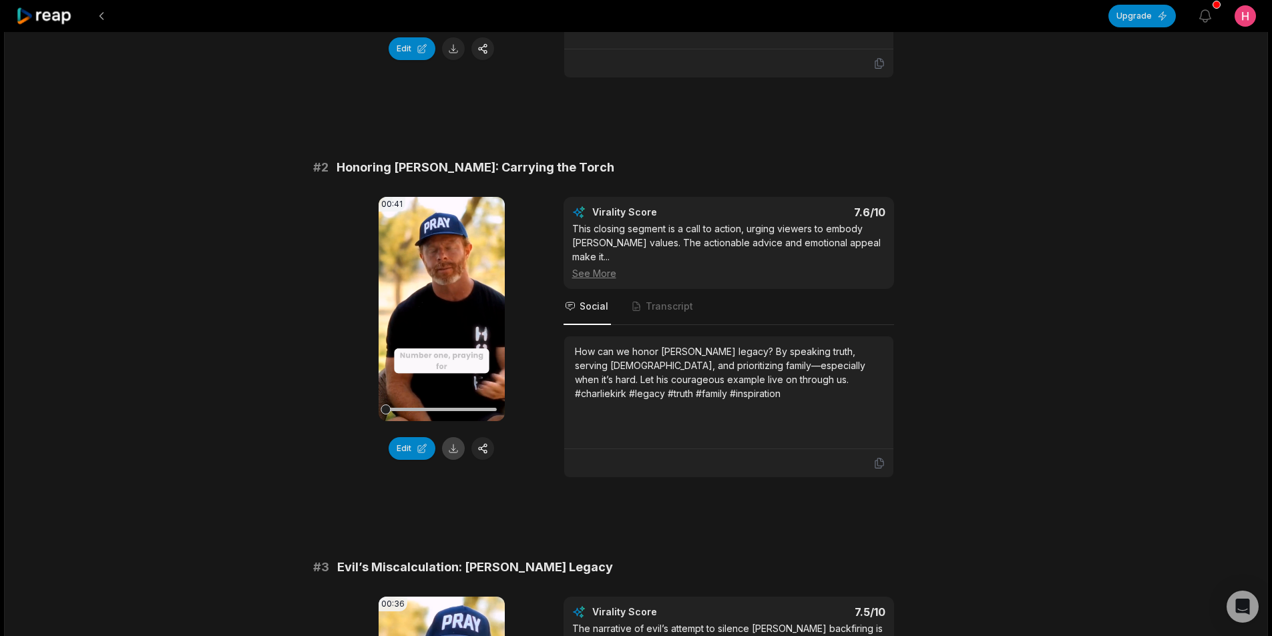
click at [455, 437] on button at bounding box center [453, 448] width 23 height 23
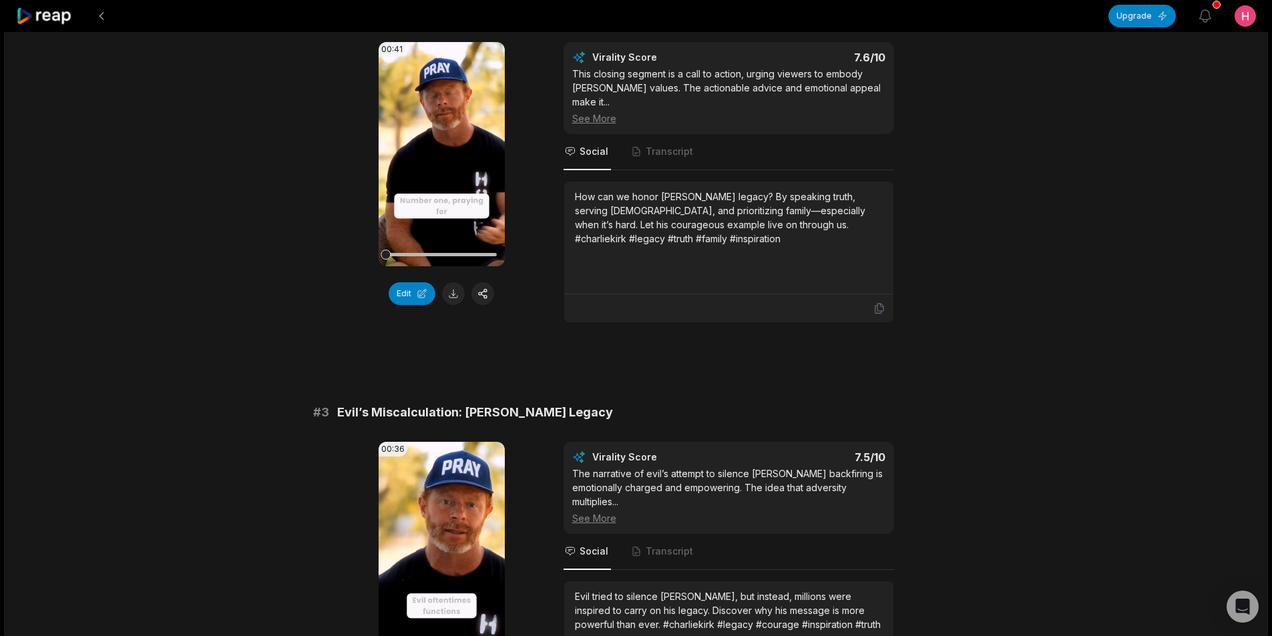
scroll to position [668, 0]
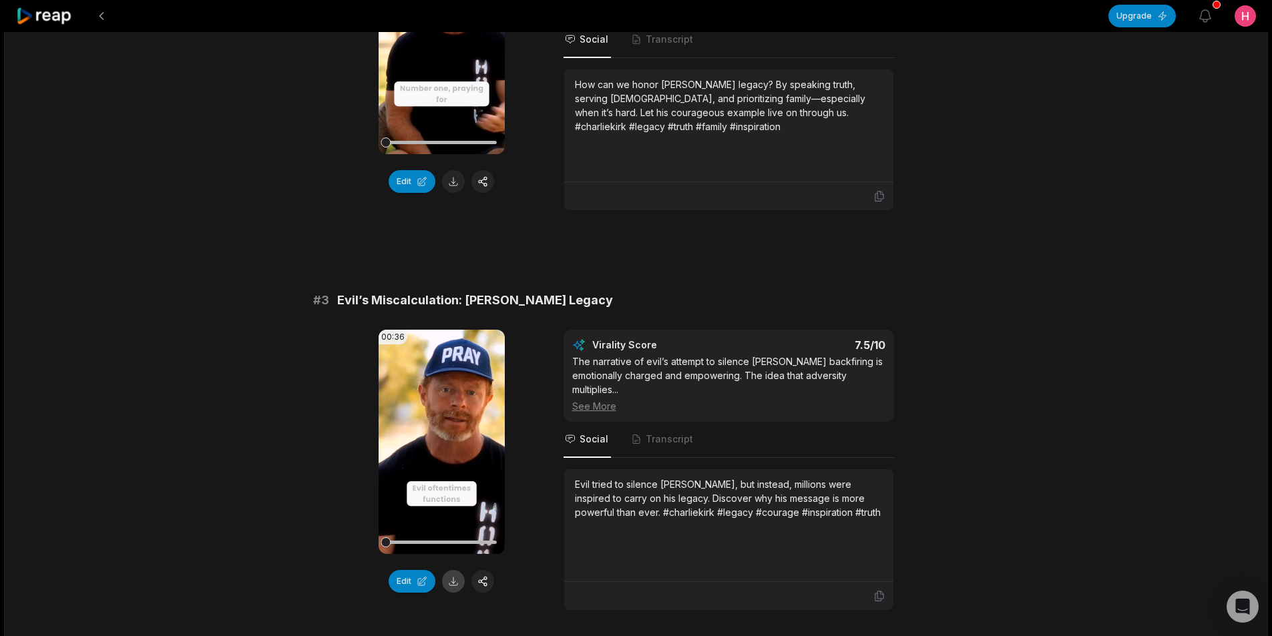
click at [457, 570] on button at bounding box center [453, 581] width 23 height 23
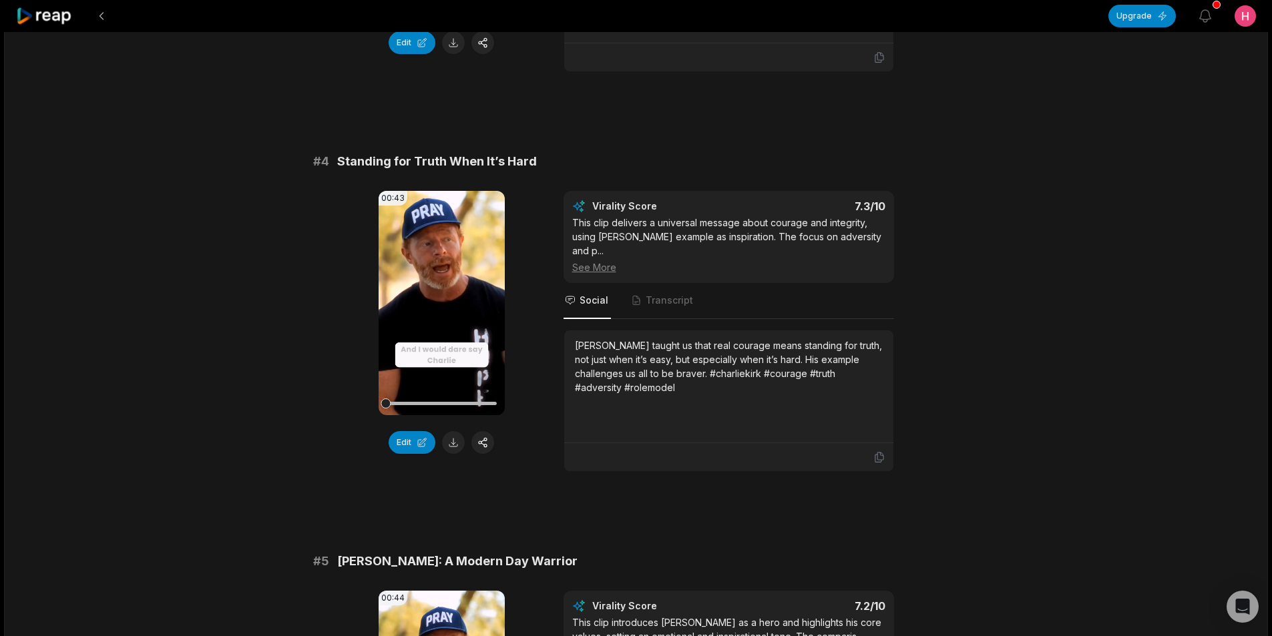
scroll to position [1268, 0]
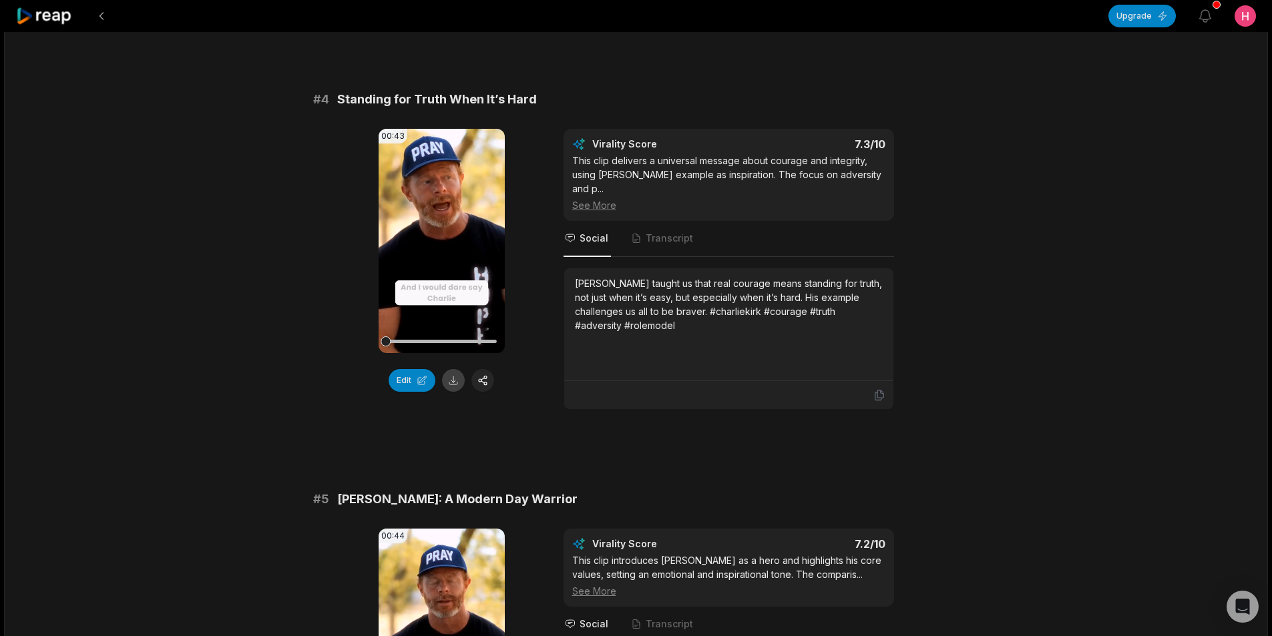
click at [451, 369] on button at bounding box center [453, 380] width 23 height 23
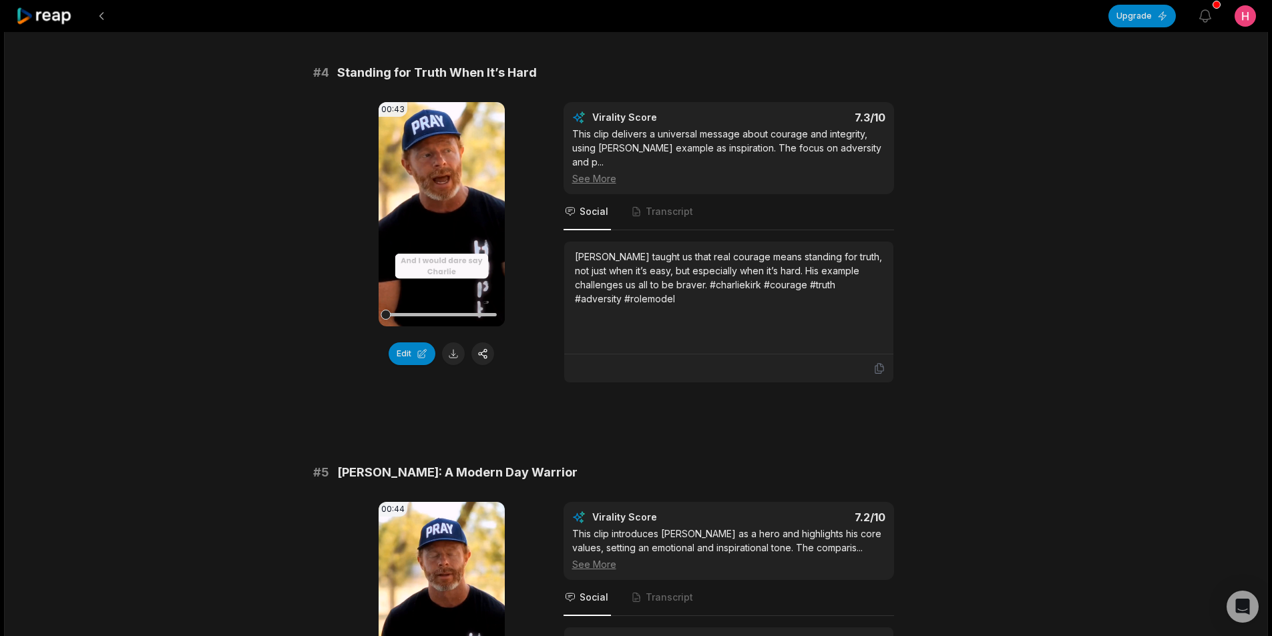
scroll to position [1602, 0]
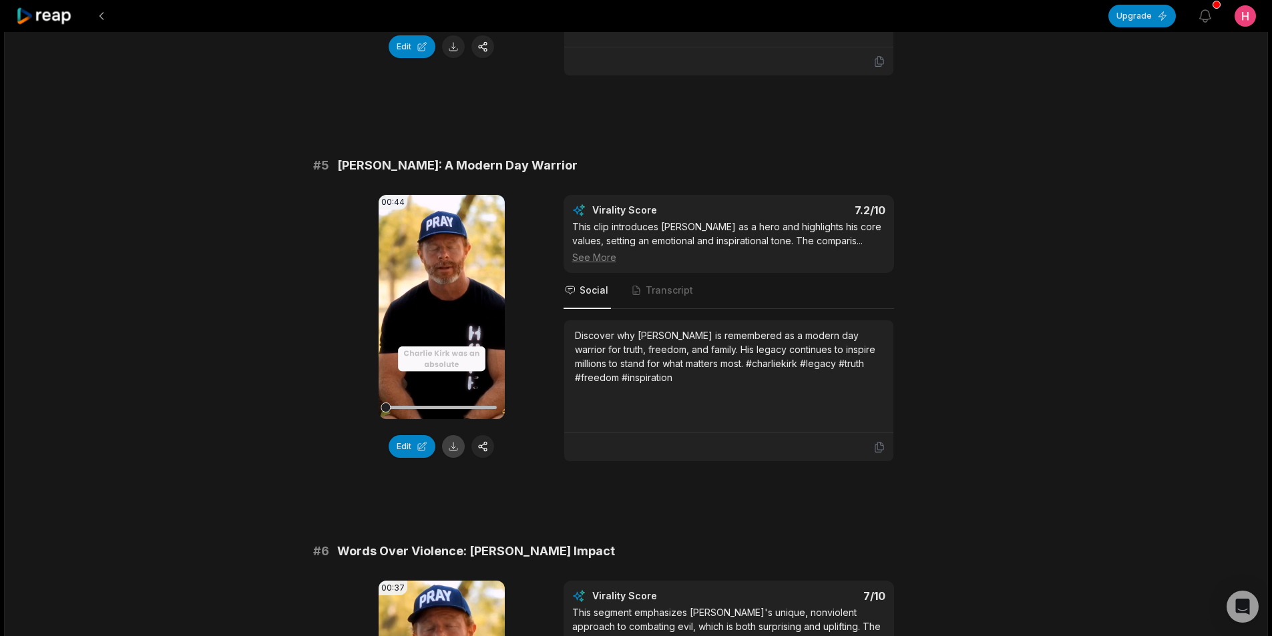
click at [457, 435] on button at bounding box center [453, 446] width 23 height 23
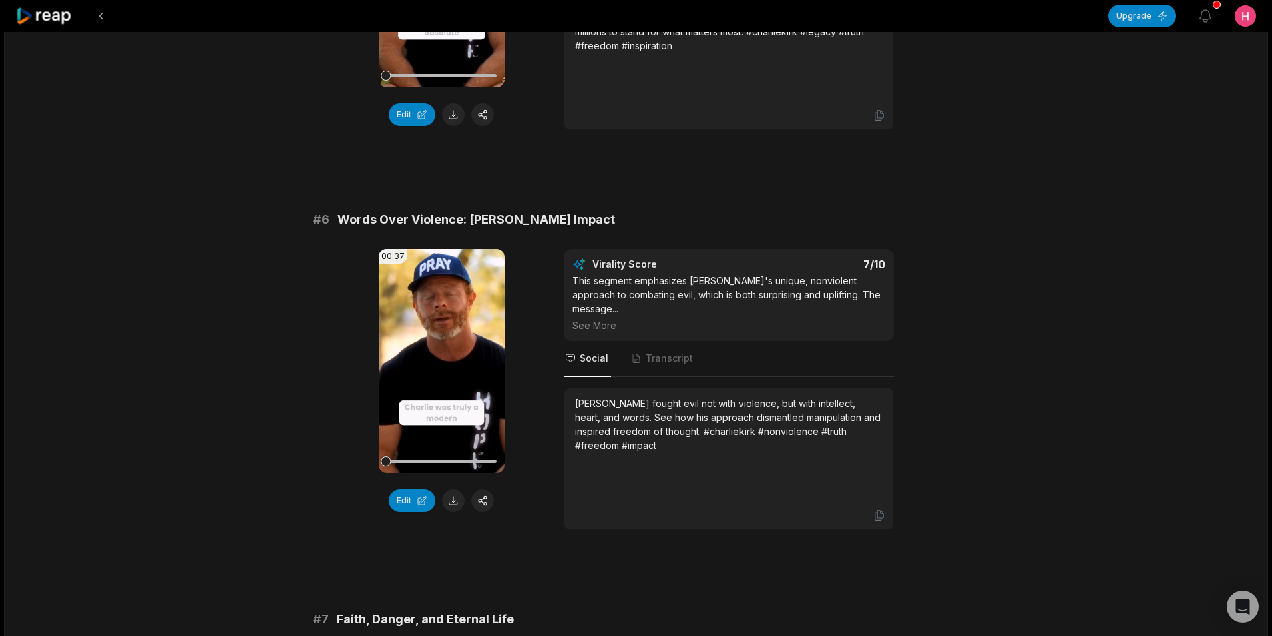
scroll to position [1936, 0]
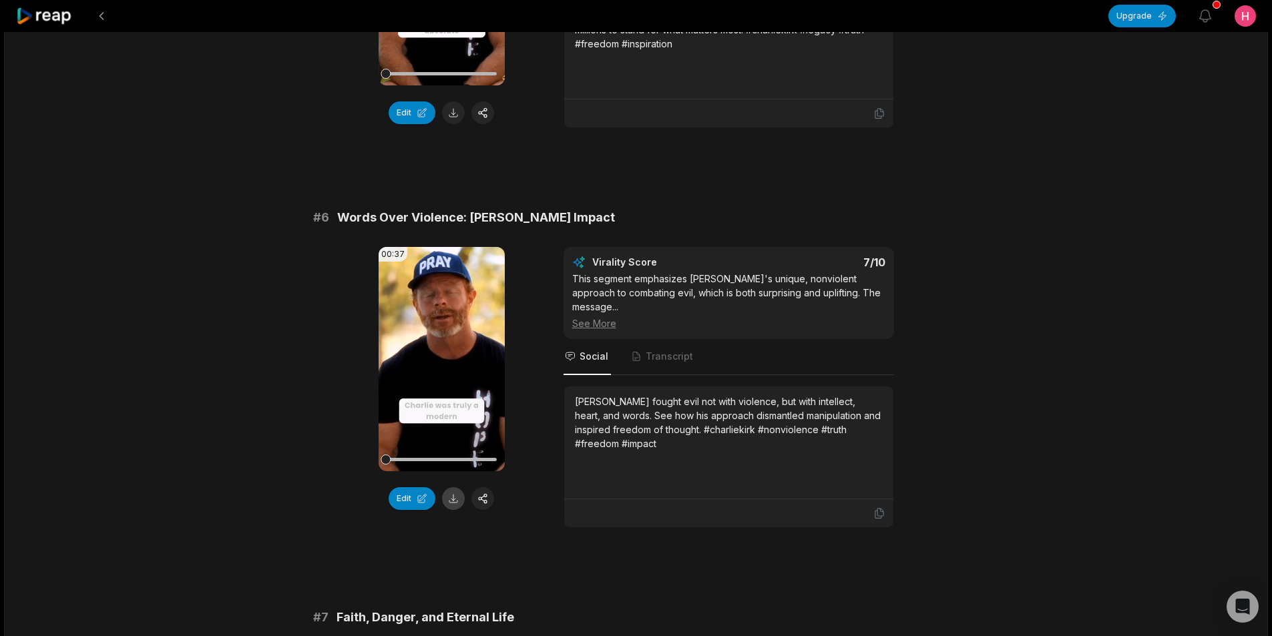
click at [460, 487] on button at bounding box center [453, 498] width 23 height 23
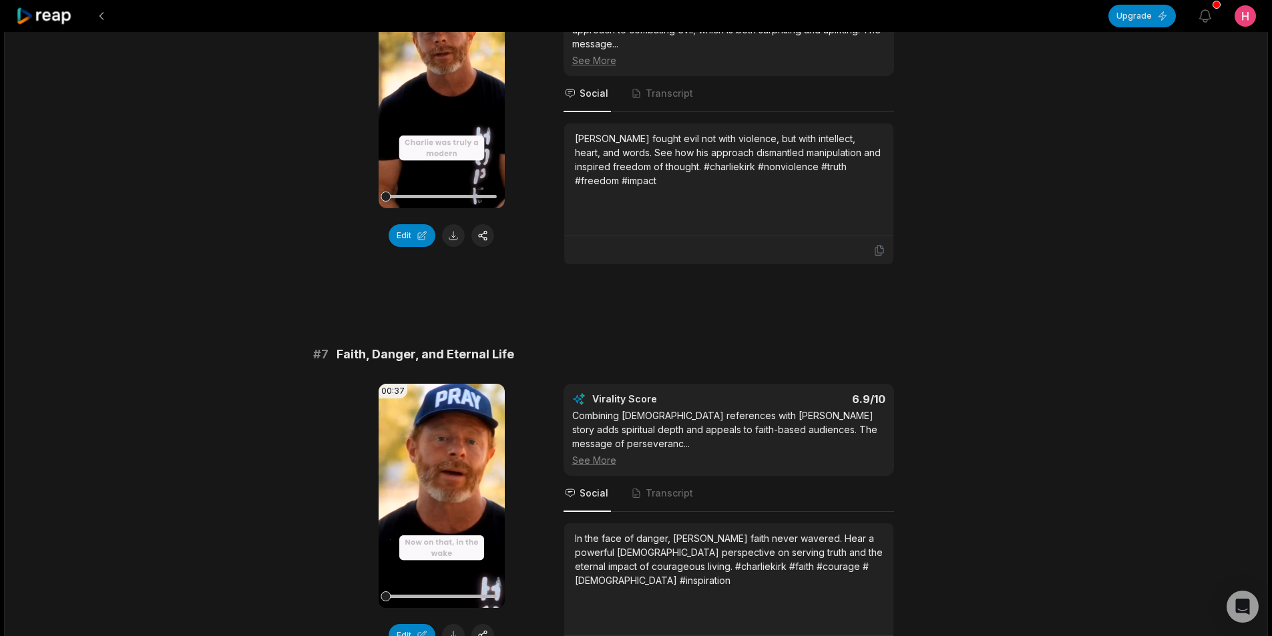
scroll to position [2336, 0]
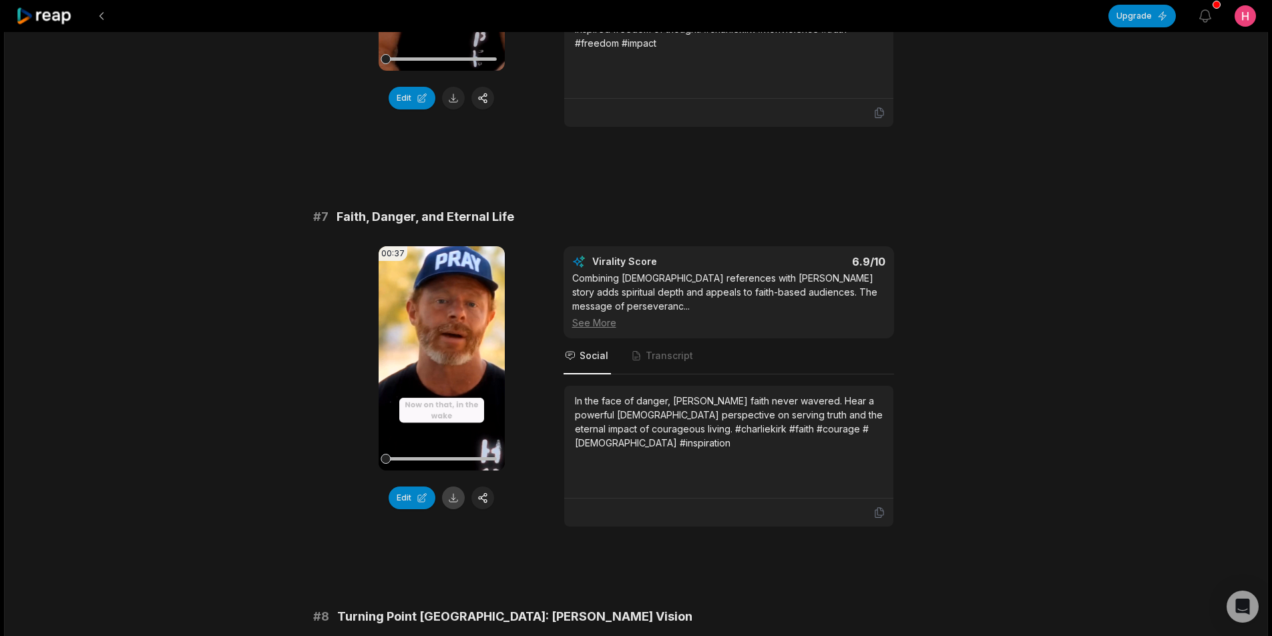
click at [446, 487] on button at bounding box center [453, 498] width 23 height 23
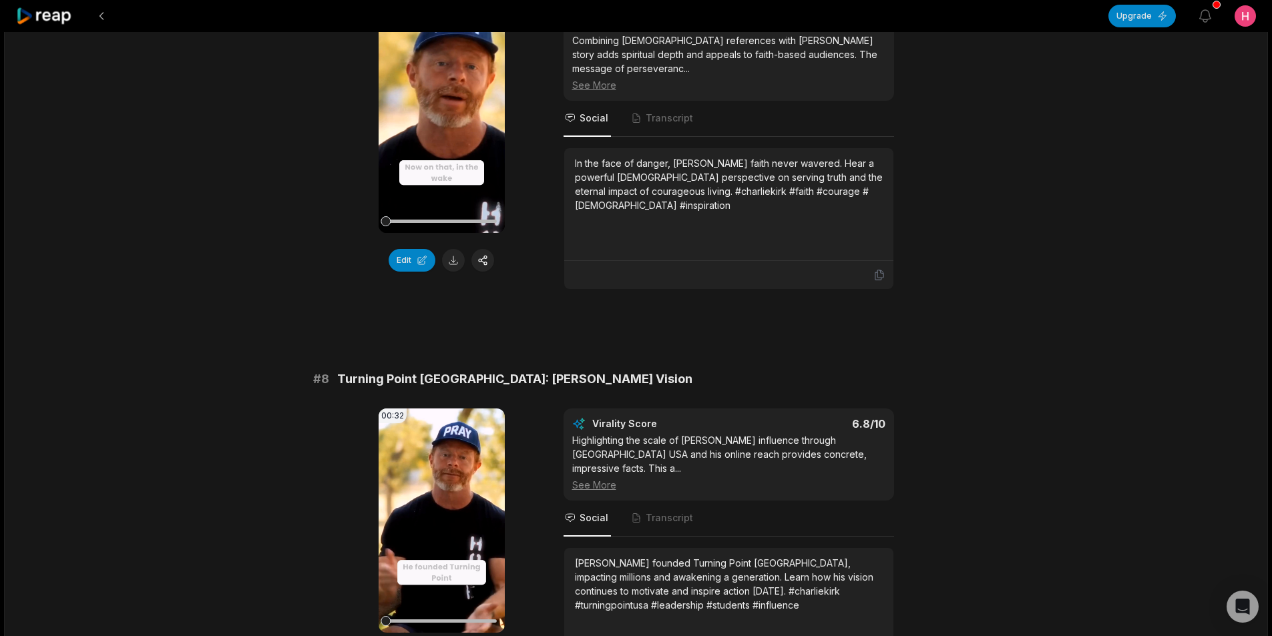
scroll to position [2630, 0]
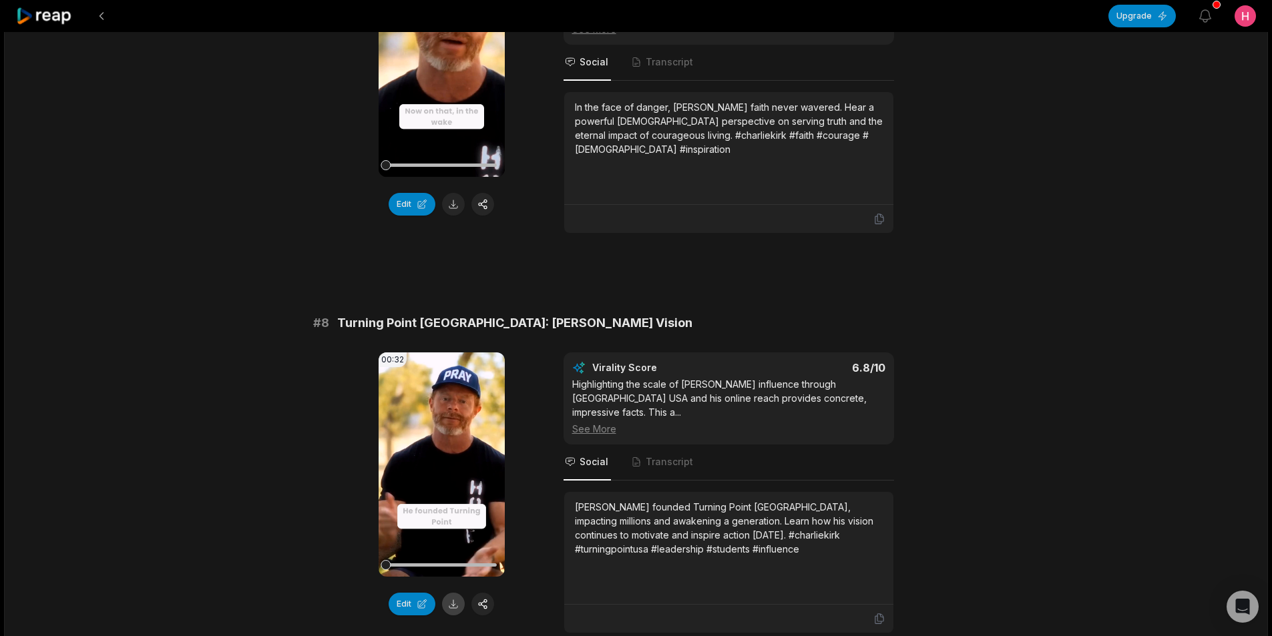
click at [451, 593] on button at bounding box center [453, 604] width 23 height 23
click at [103, 18] on button at bounding box center [101, 16] width 24 height 24
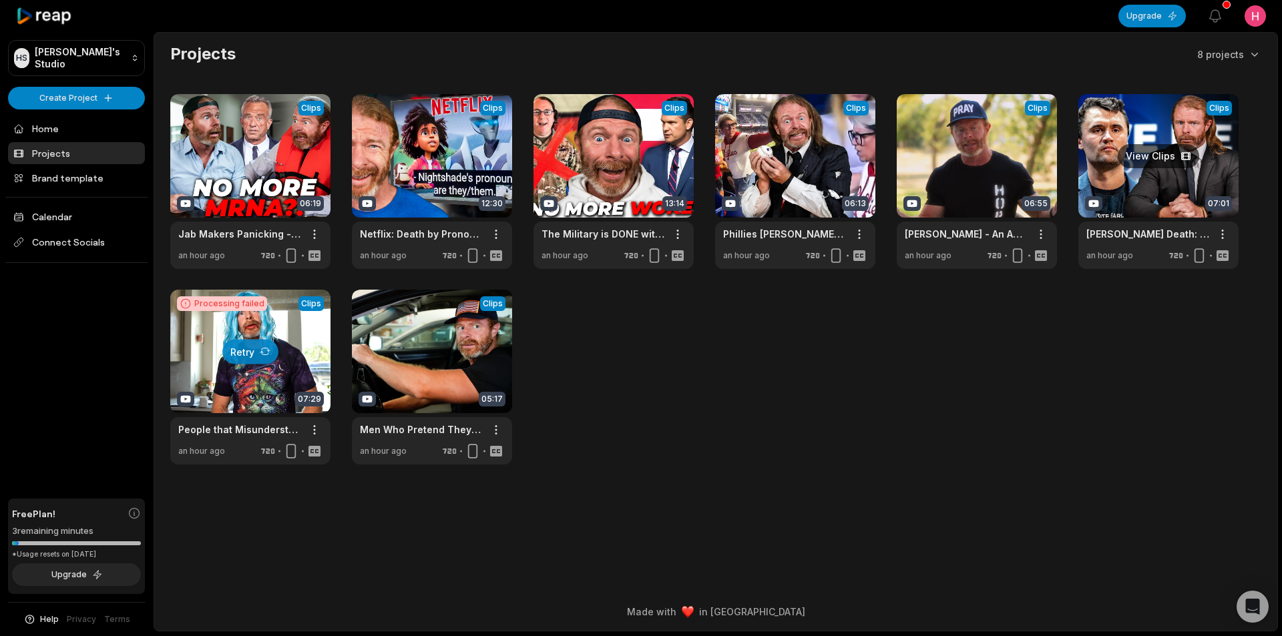
click at [1162, 207] on link at bounding box center [1158, 181] width 160 height 175
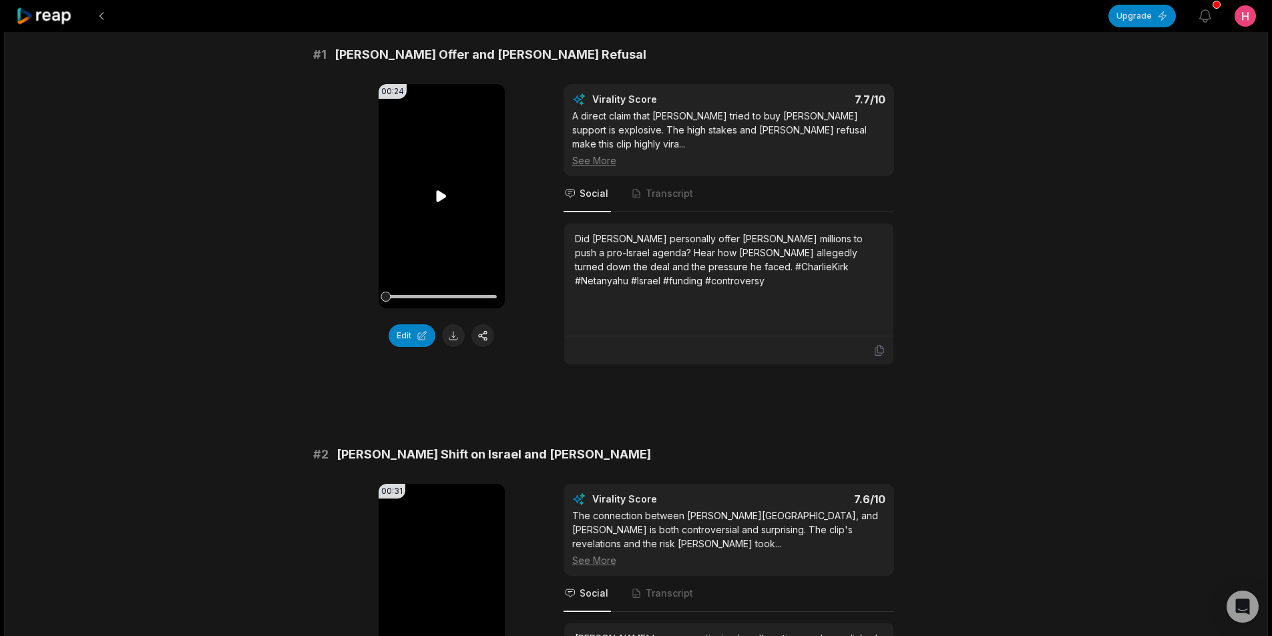
scroll to position [134, 0]
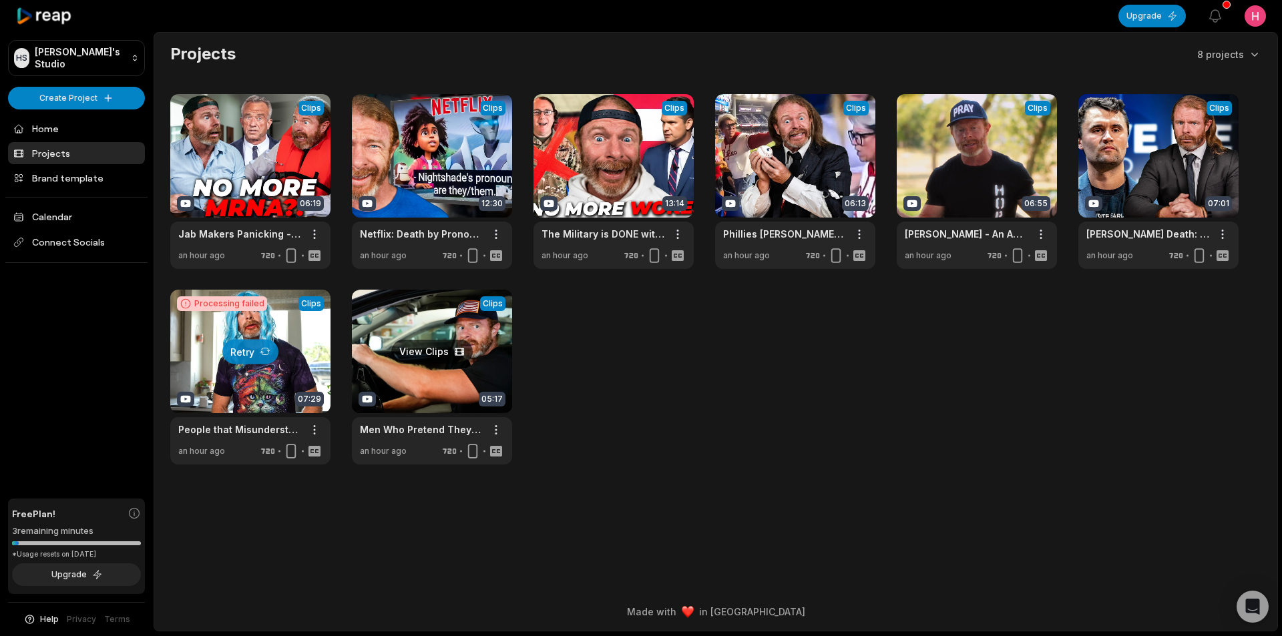
click at [440, 382] on link at bounding box center [432, 377] width 160 height 175
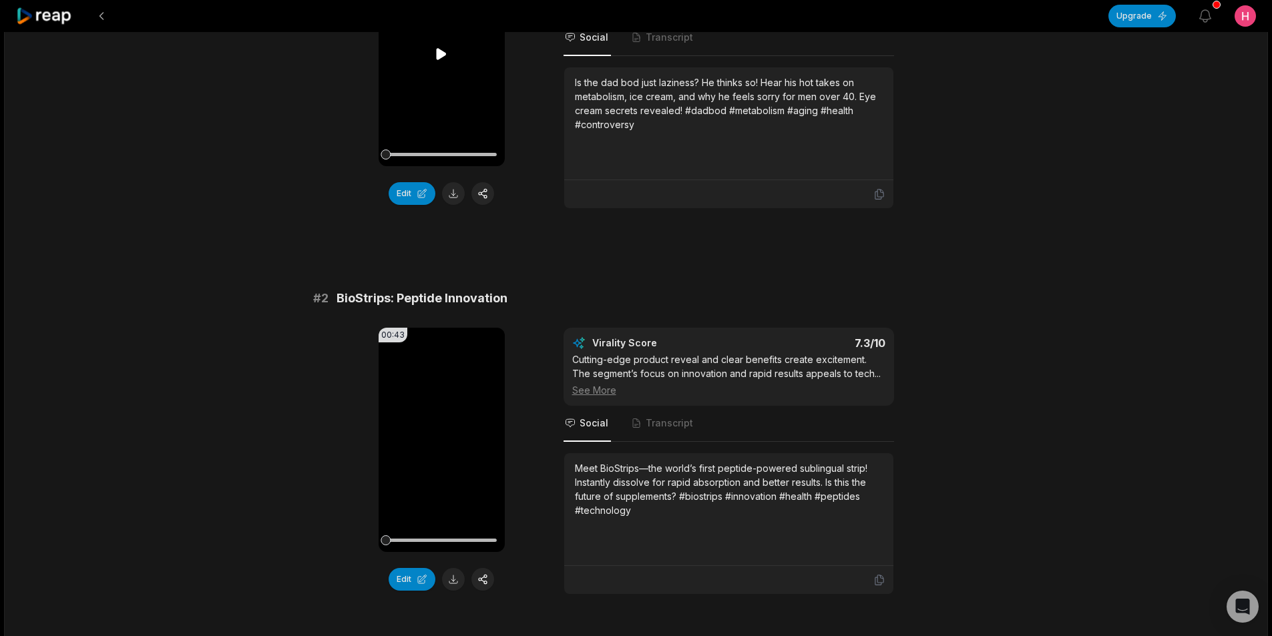
scroll to position [267, 0]
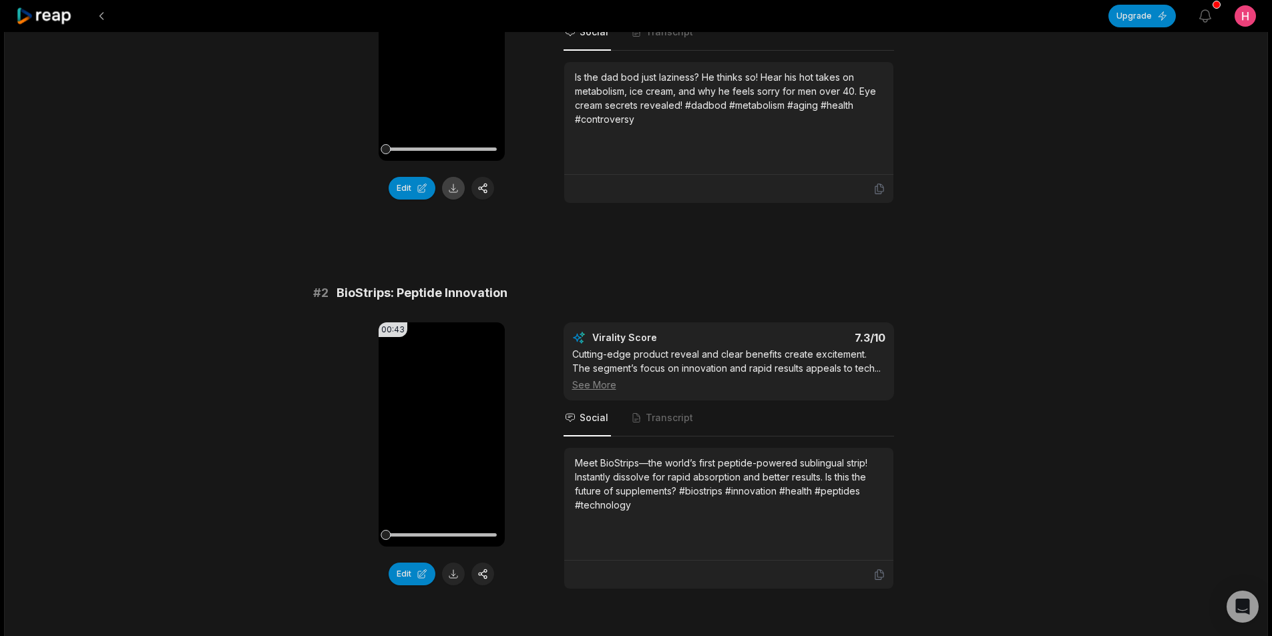
click at [460, 183] on button at bounding box center [453, 188] width 23 height 23
